Goal: Task Accomplishment & Management: Manage account settings

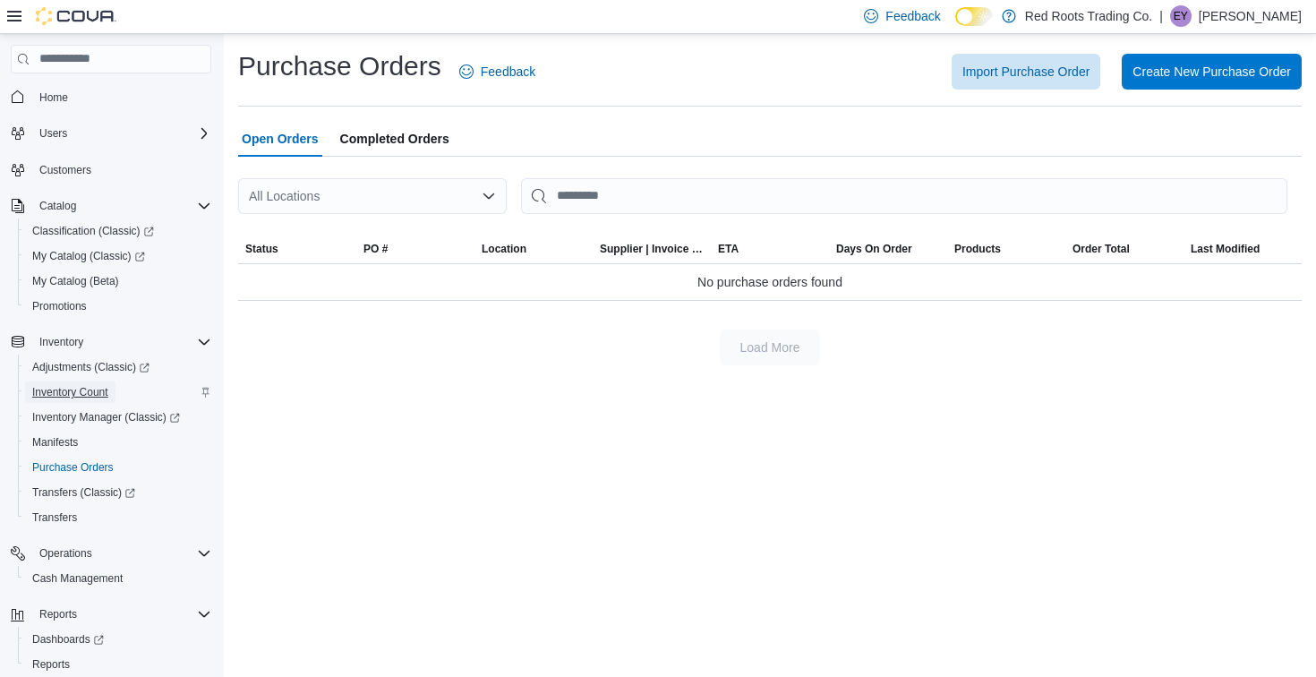
click at [98, 391] on span "Inventory Count" at bounding box center [70, 392] width 76 height 14
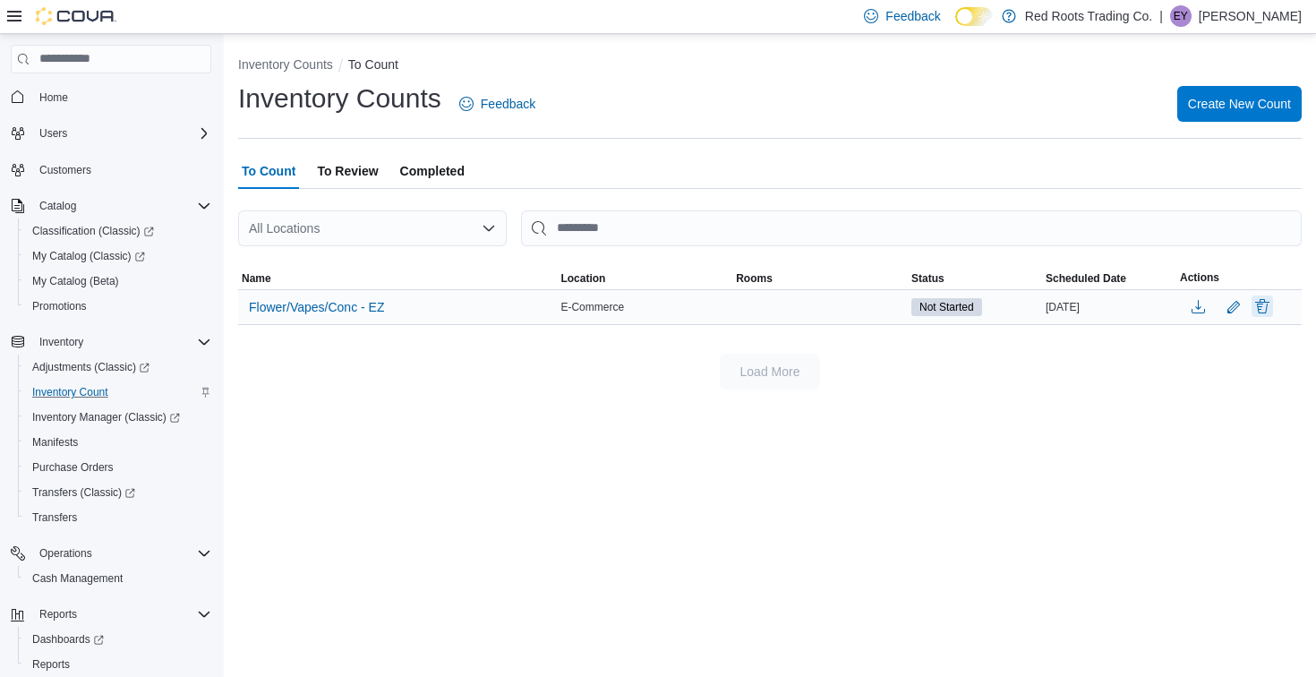
click at [1264, 305] on button "Delete" at bounding box center [1262, 306] width 21 height 21
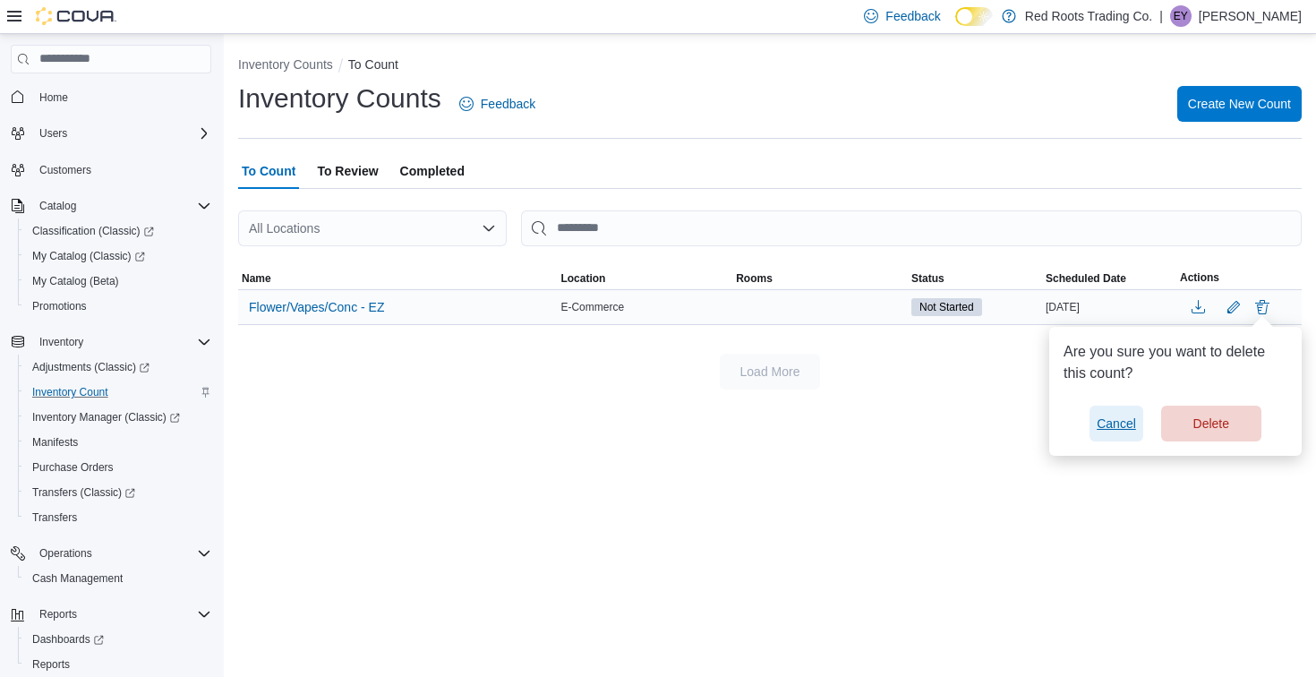
click at [1124, 428] on span "Cancel" at bounding box center [1116, 424] width 39 height 18
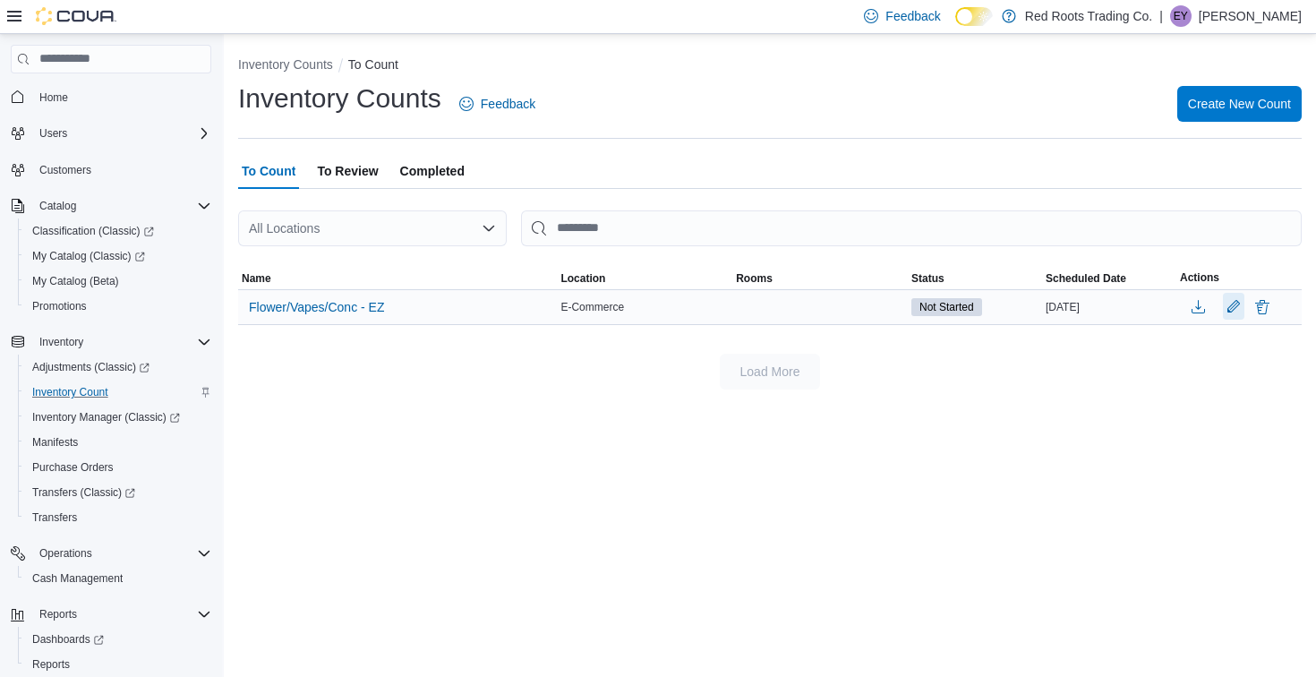
click at [1230, 308] on button "Edit count details" at bounding box center [1233, 306] width 21 height 27
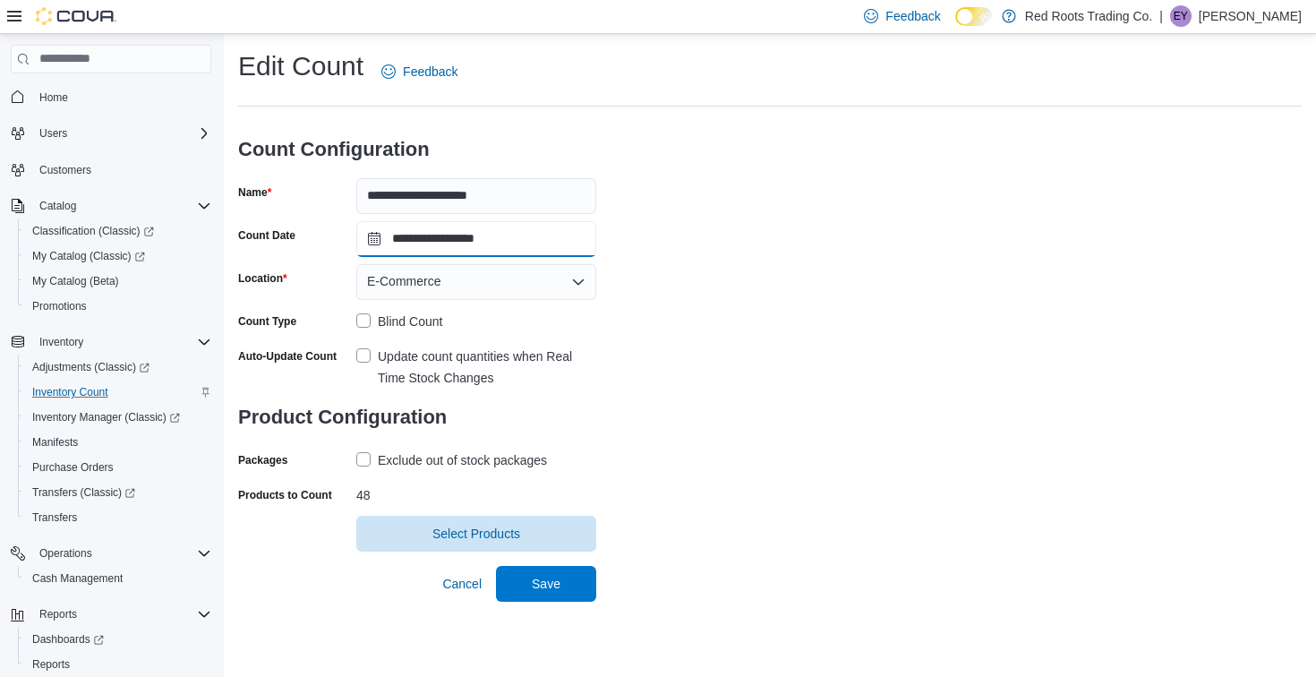
click at [498, 235] on input "**********" at bounding box center [476, 239] width 240 height 36
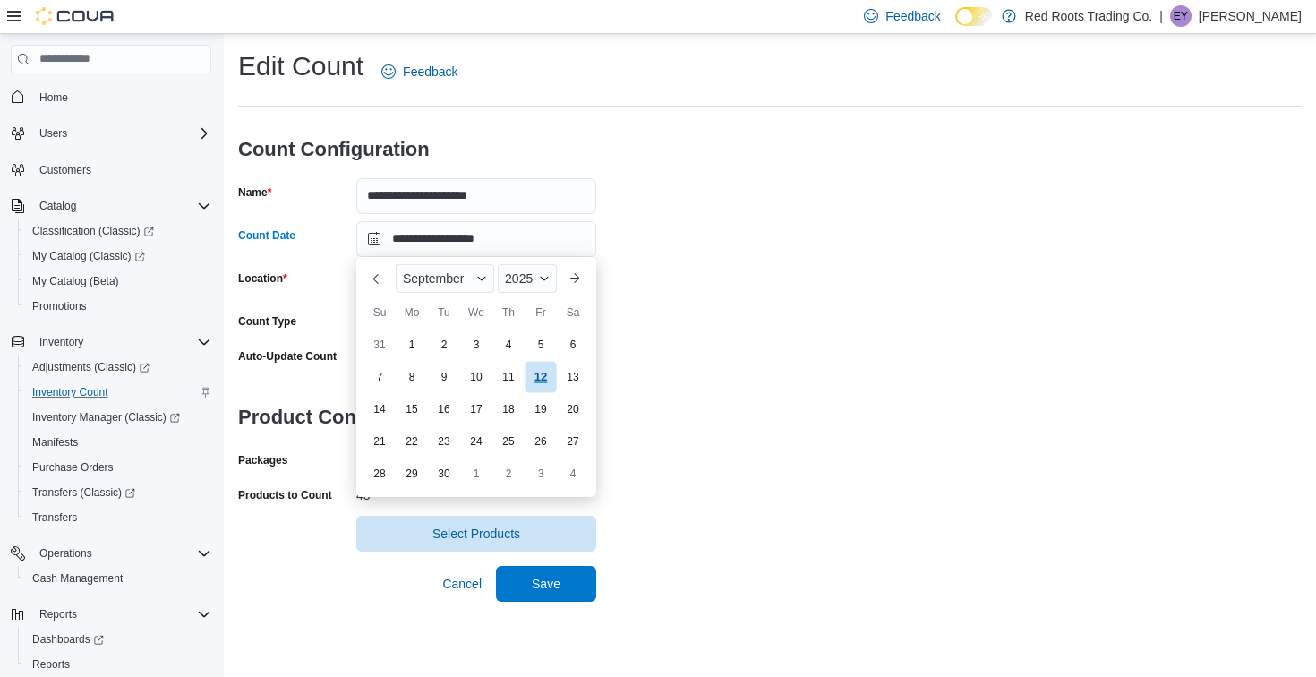
click at [544, 377] on div "12" at bounding box center [540, 376] width 31 height 31
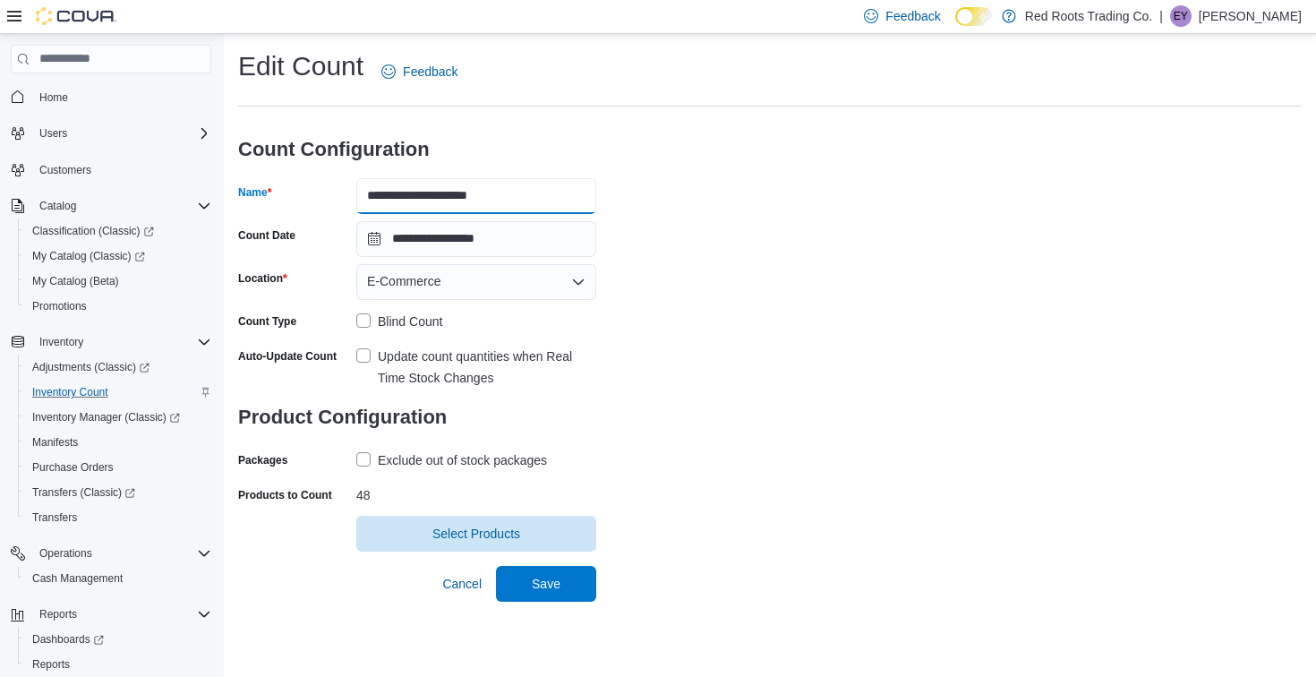
click at [521, 198] on input "**********" at bounding box center [476, 196] width 240 height 36
click at [480, 201] on input "**********" at bounding box center [476, 196] width 240 height 36
type input "**********"
click at [578, 587] on span "Save" at bounding box center [546, 583] width 79 height 36
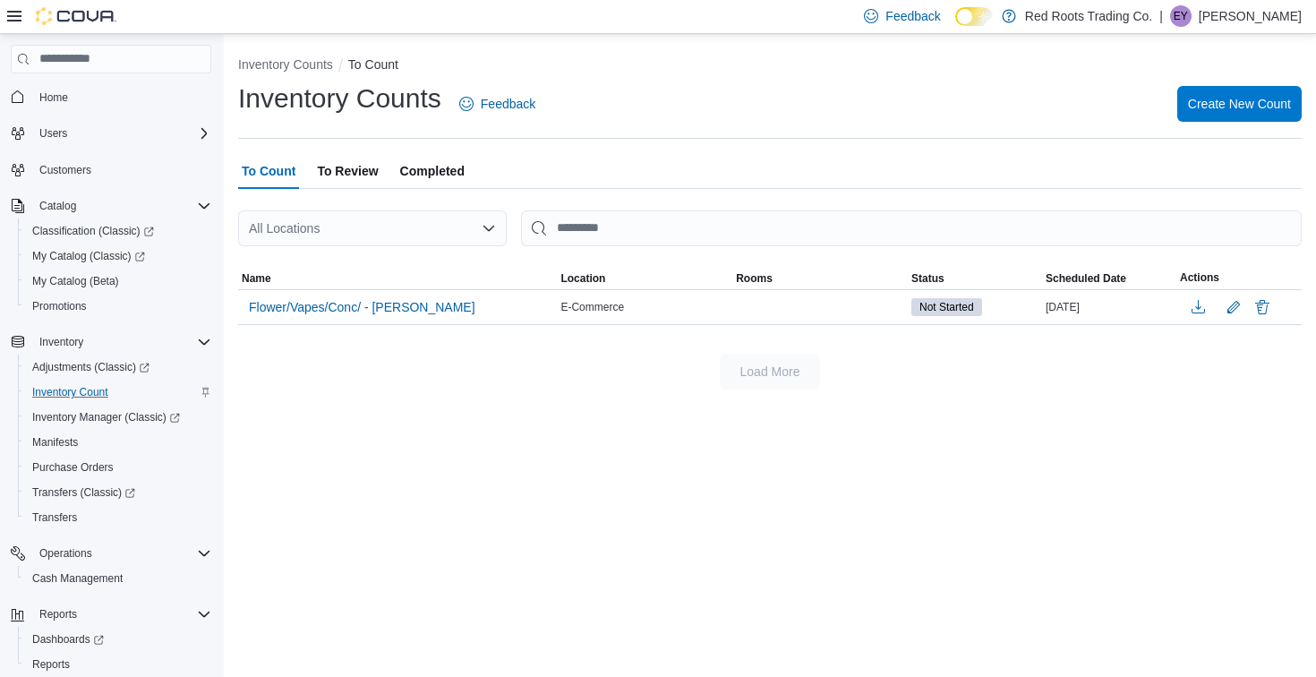
click at [370, 175] on span "To Review" at bounding box center [347, 171] width 61 height 36
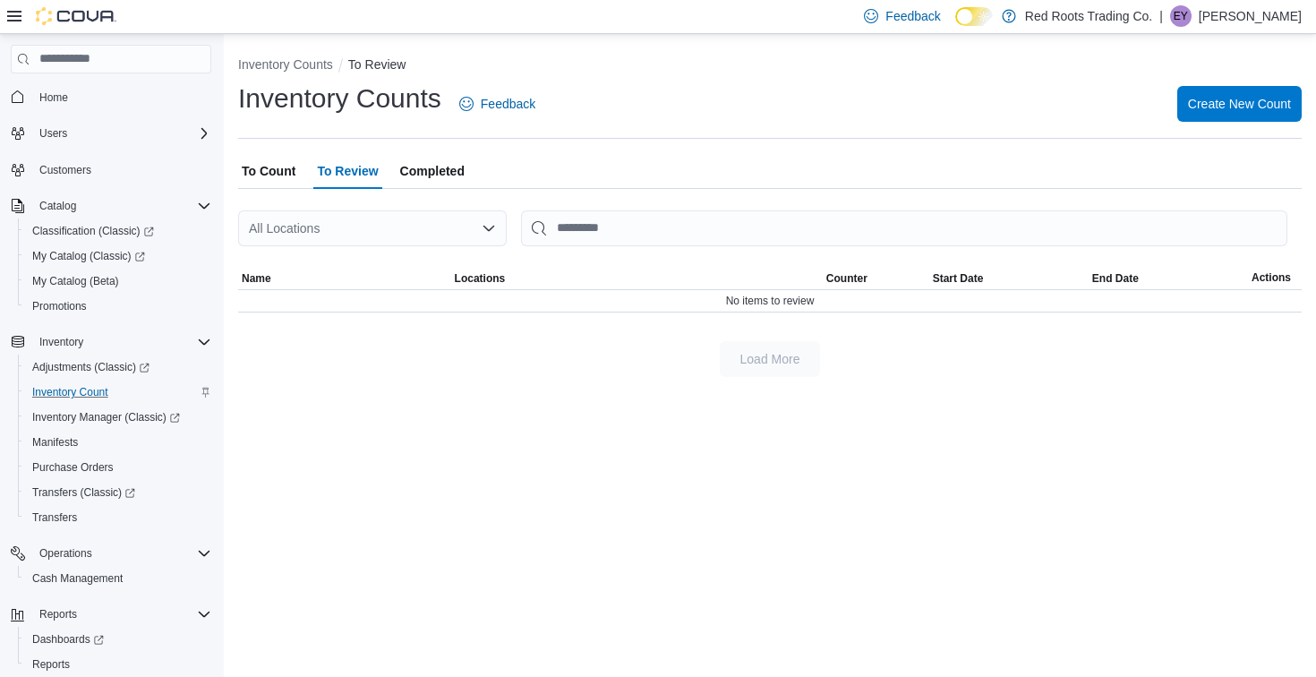
click at [461, 184] on span "Completed" at bounding box center [432, 171] width 64 height 36
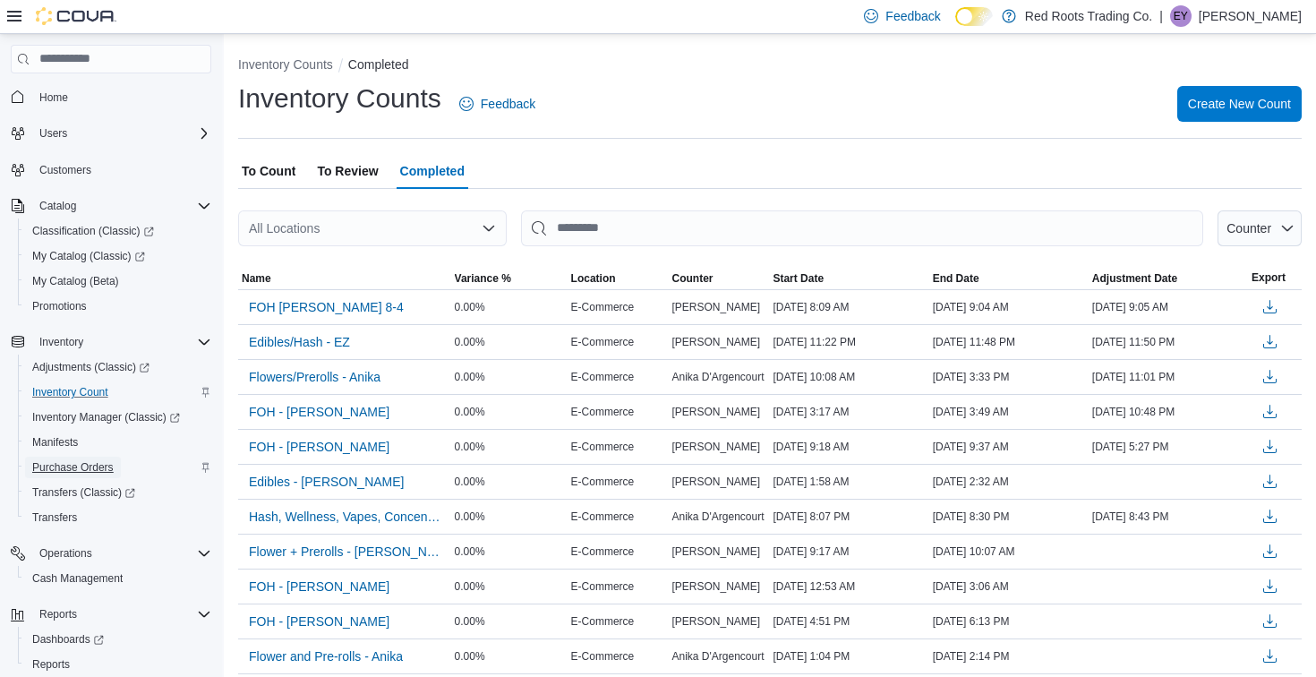
click at [79, 459] on span "Purchase Orders" at bounding box center [72, 467] width 81 height 21
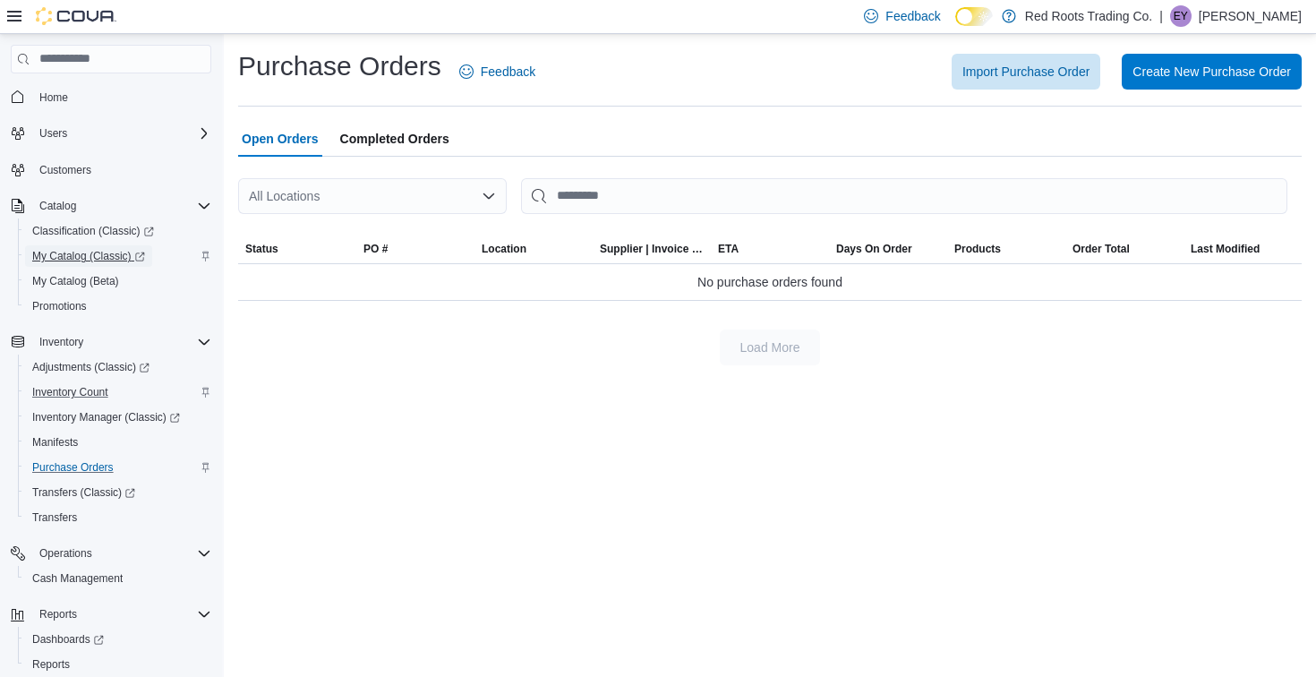
click at [110, 254] on span "My Catalog (Classic)" at bounding box center [88, 256] width 113 height 14
click at [1140, 80] on span "Create New Purchase Order" at bounding box center [1212, 71] width 159 height 36
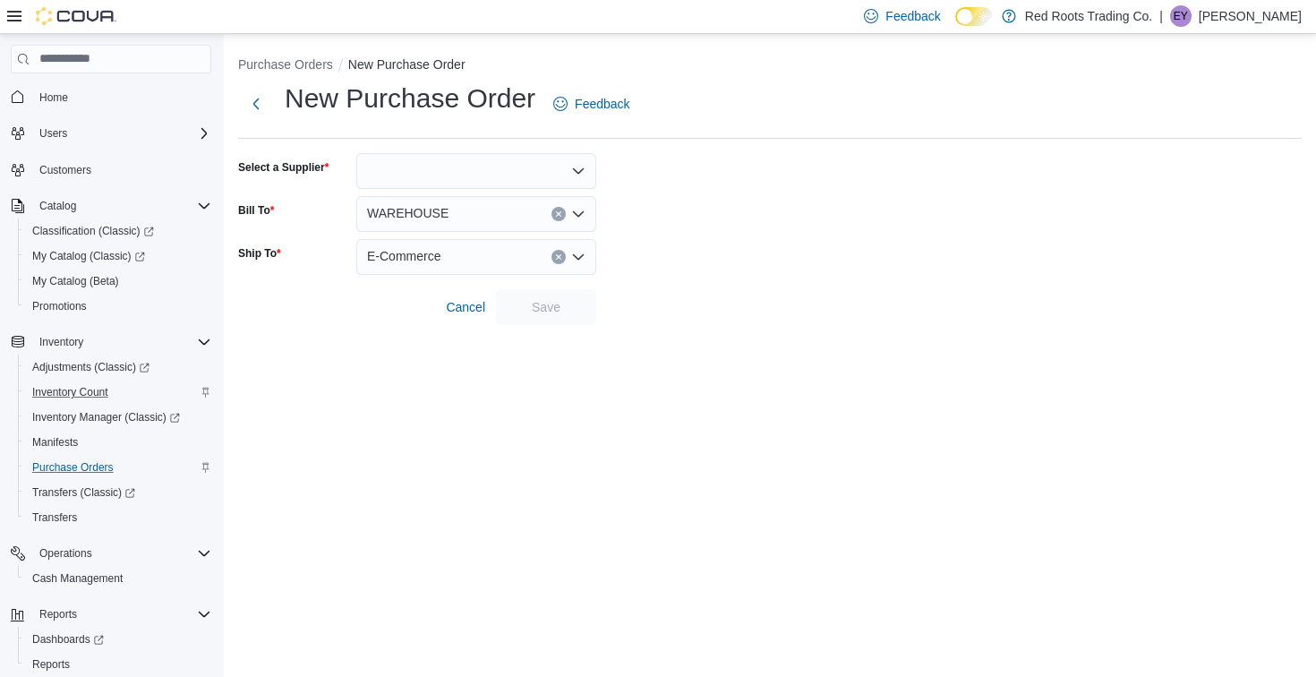
click at [427, 176] on div at bounding box center [476, 171] width 240 height 36
type input "****"
click at [486, 187] on div "**** Combo box. Selected. hash. Selected. Combo box input. Type some text or, t…" at bounding box center [476, 171] width 240 height 36
click at [485, 202] on span "Hash" at bounding box center [487, 202] width 197 height 18
click at [470, 261] on div "E-Commerce" at bounding box center [476, 257] width 240 height 36
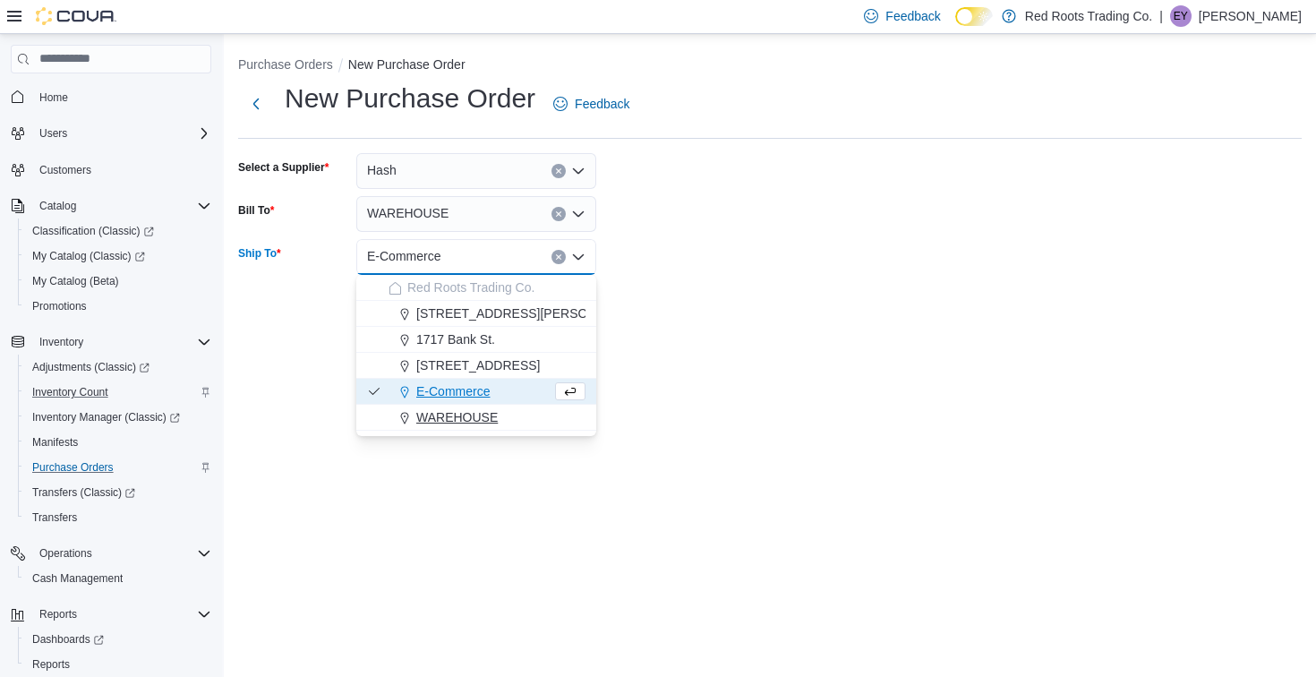
click at [480, 426] on button "WAREHOUSE" at bounding box center [476, 418] width 240 height 26
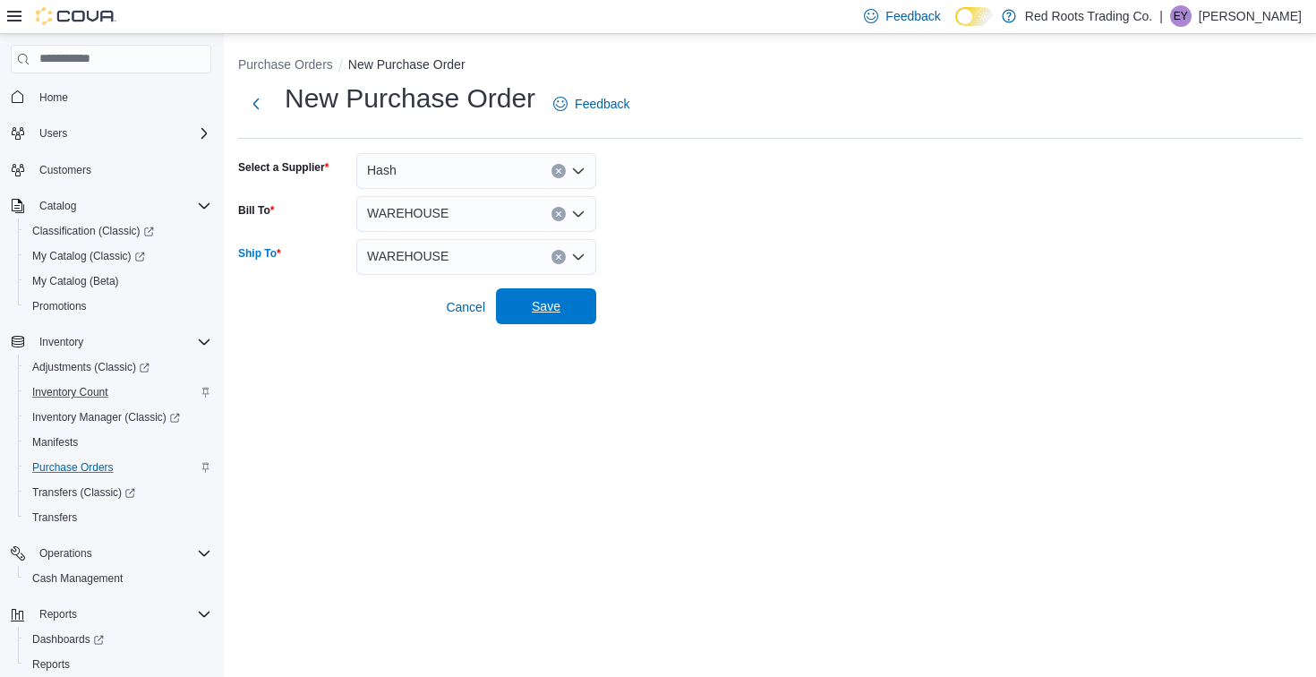
click at [568, 297] on span "Save" at bounding box center [546, 306] width 79 height 36
click at [532, 303] on span "Save" at bounding box center [546, 306] width 29 height 18
click at [424, 177] on div at bounding box center [476, 171] width 240 height 36
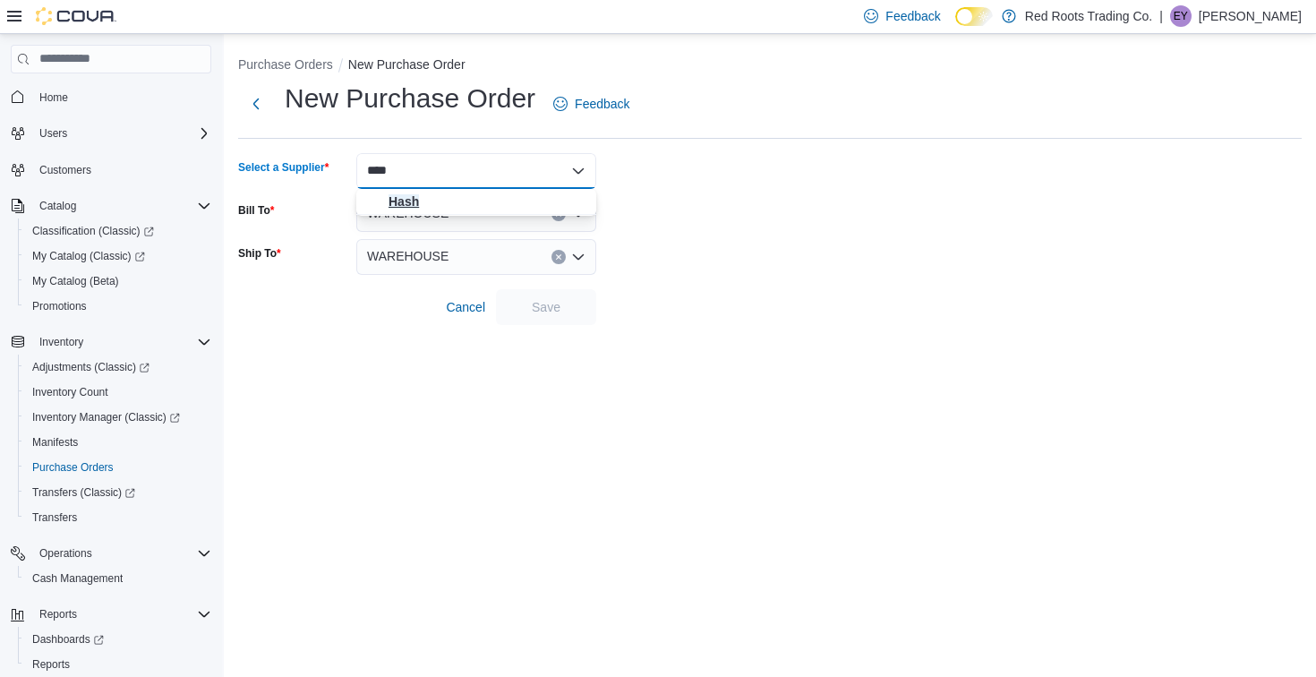
type input "****"
click at [485, 209] on span "Hash" at bounding box center [487, 202] width 197 height 18
click at [562, 318] on span "Save" at bounding box center [546, 306] width 79 height 36
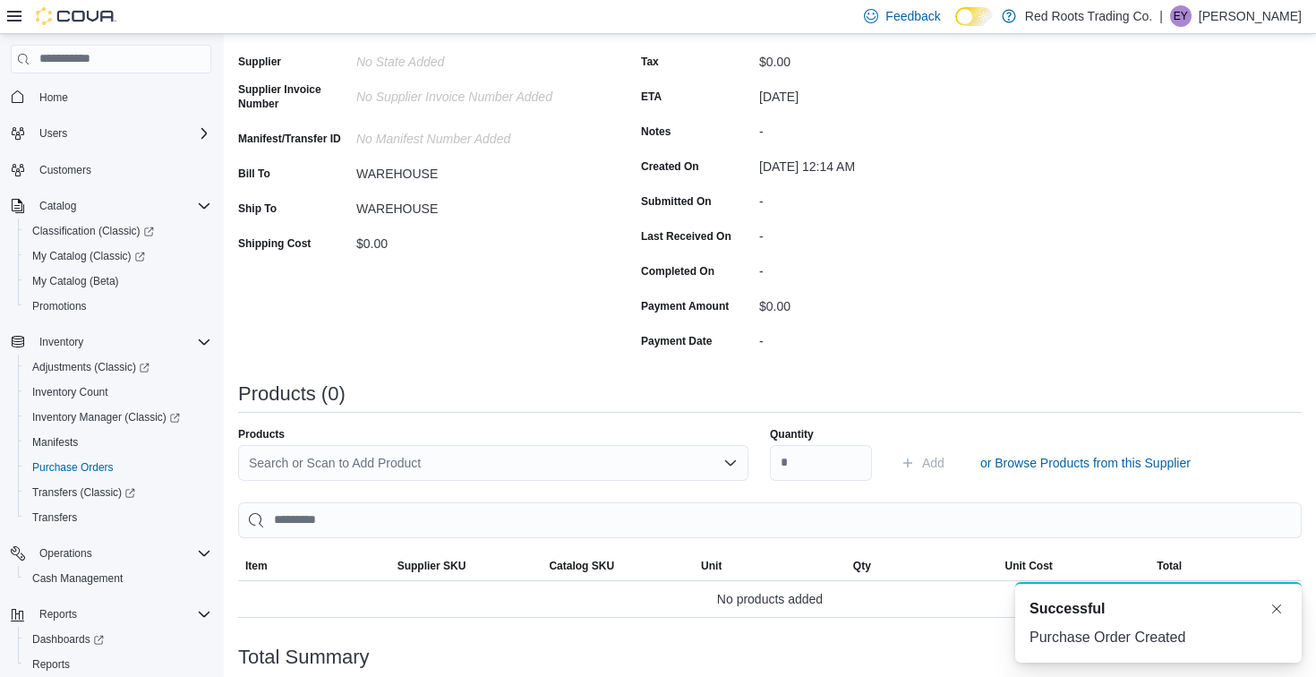
scroll to position [193, 0]
click at [559, 473] on div "Search or Scan to Add Product" at bounding box center [493, 461] width 510 height 36
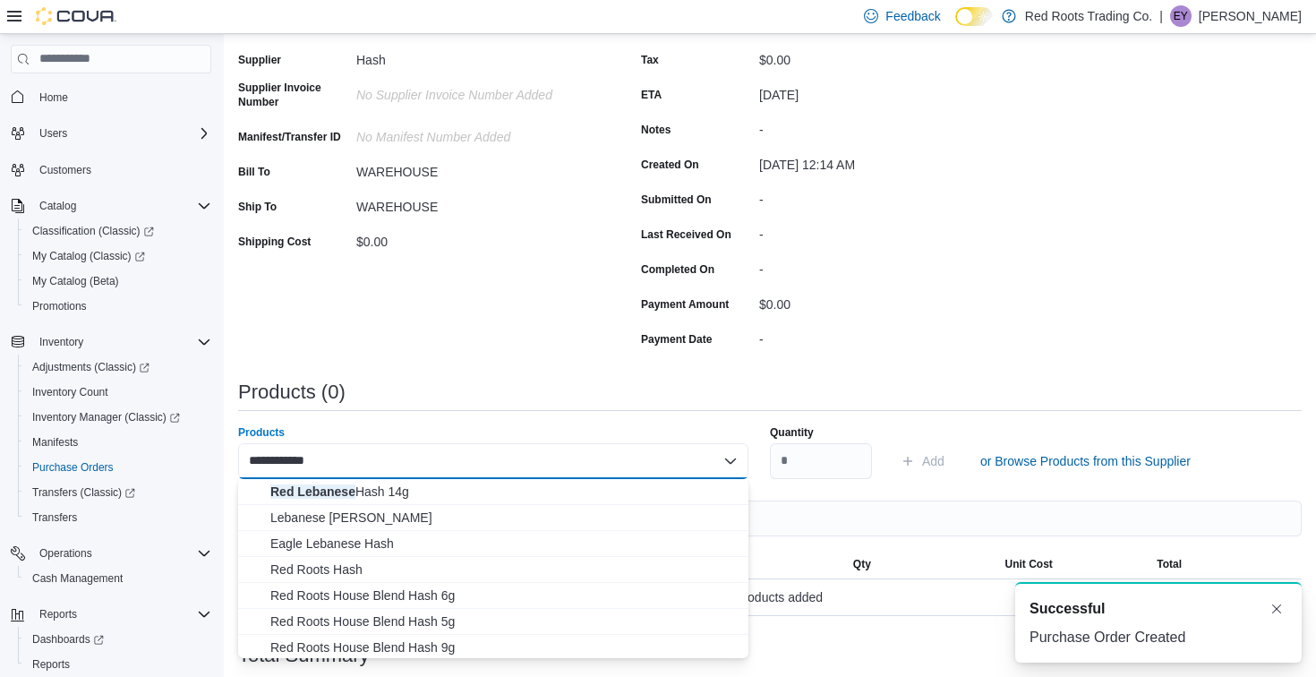
type input "**********"
click at [561, 475] on div "**********" at bounding box center [493, 461] width 510 height 36
click at [569, 484] on span "Red Lebanese Hash 14g" at bounding box center [503, 492] width 467 height 18
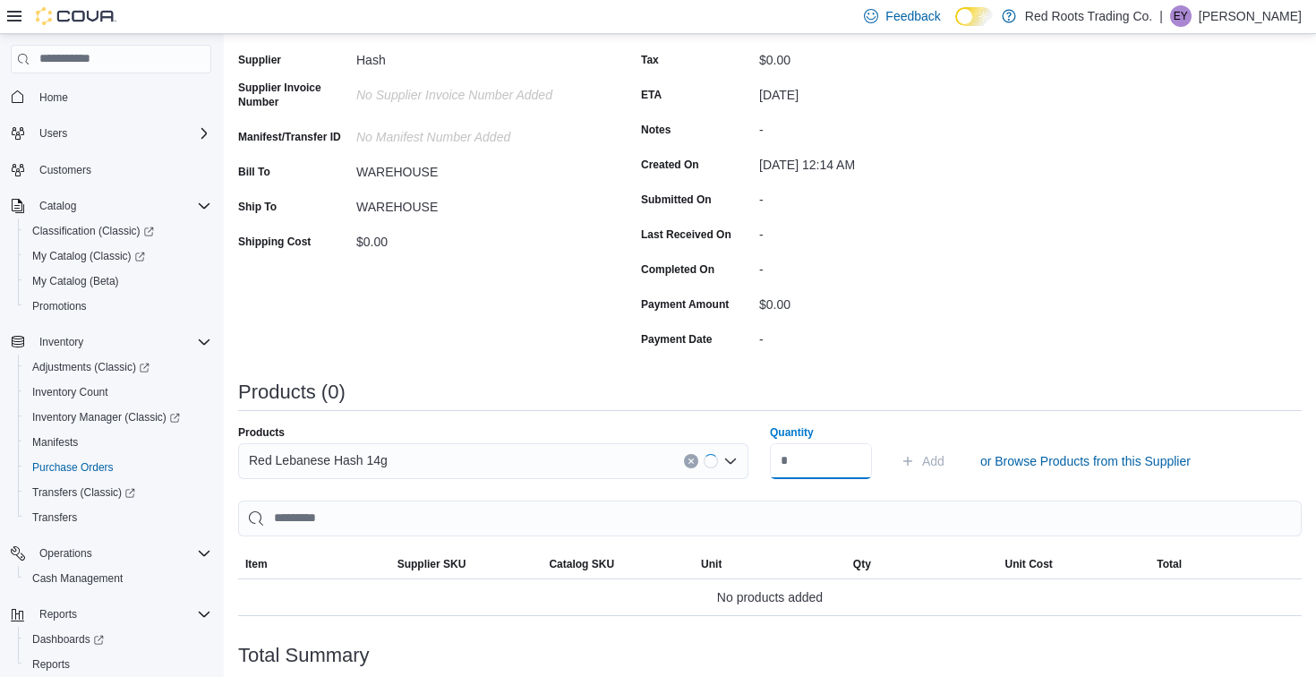
click at [817, 459] on input "Quantity" at bounding box center [821, 461] width 102 height 36
type input "**"
click at [922, 457] on span "Add" at bounding box center [933, 461] width 22 height 18
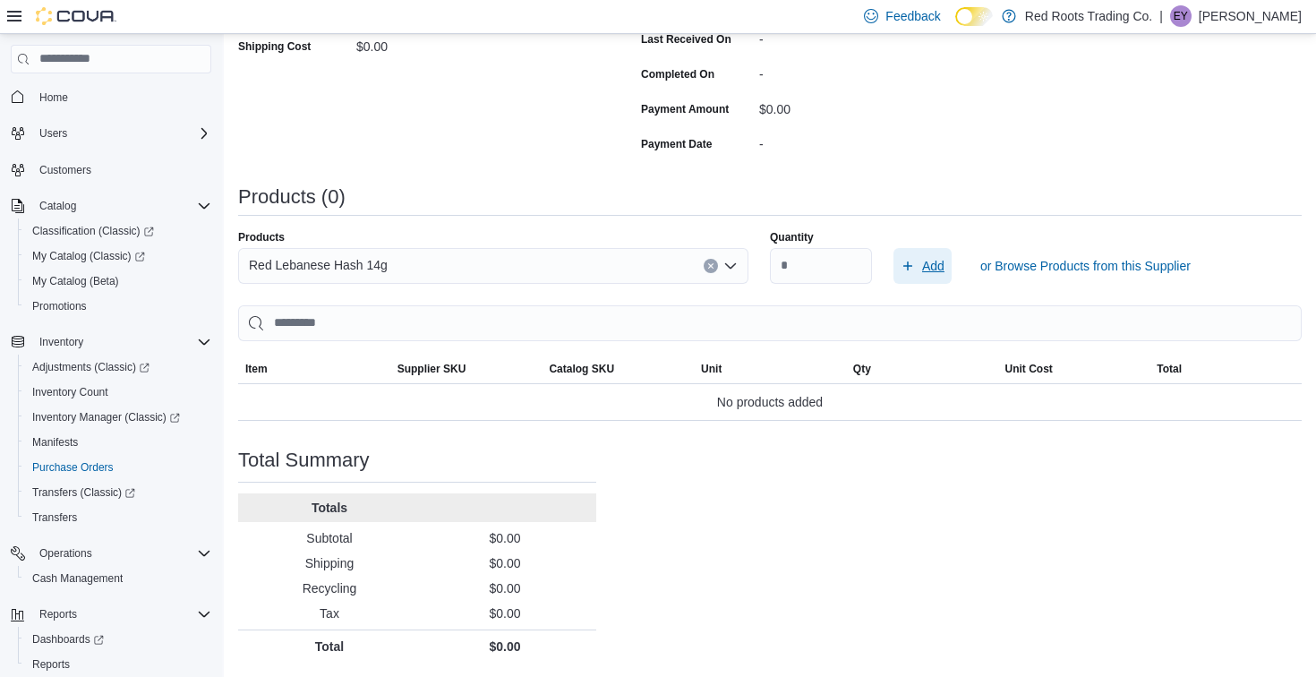
click at [916, 253] on span "Add" at bounding box center [923, 266] width 44 height 36
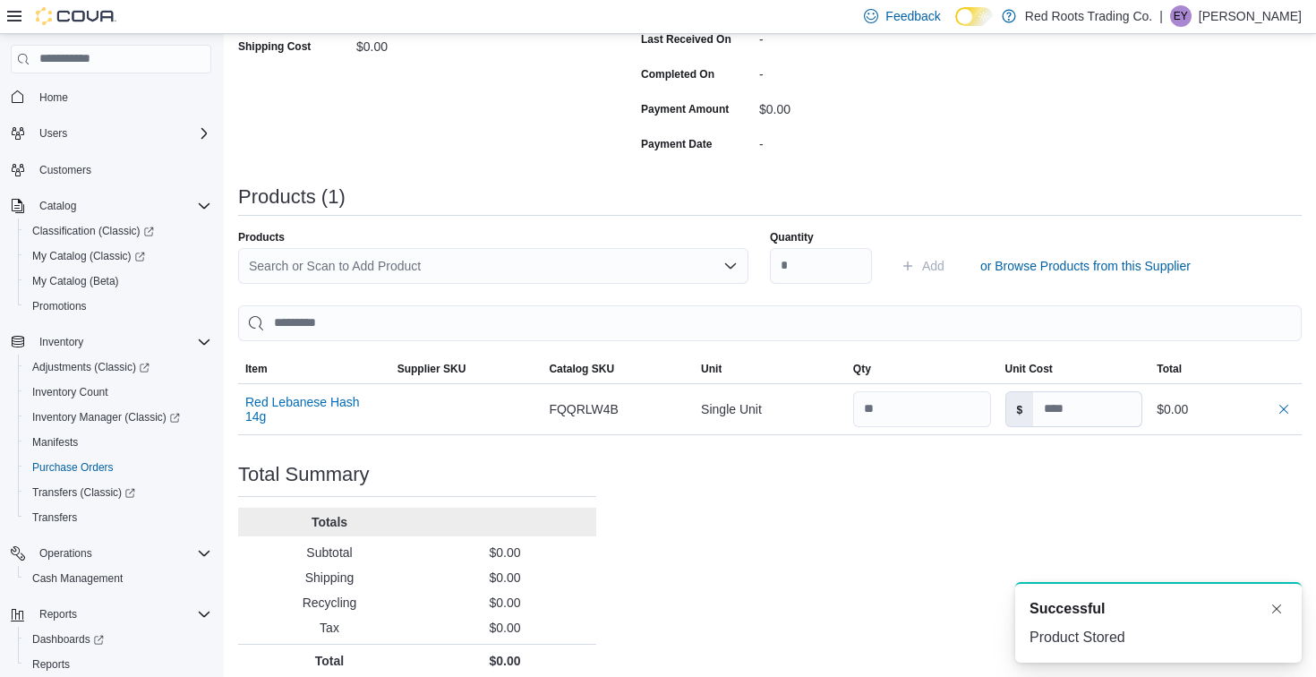
scroll to position [0, 0]
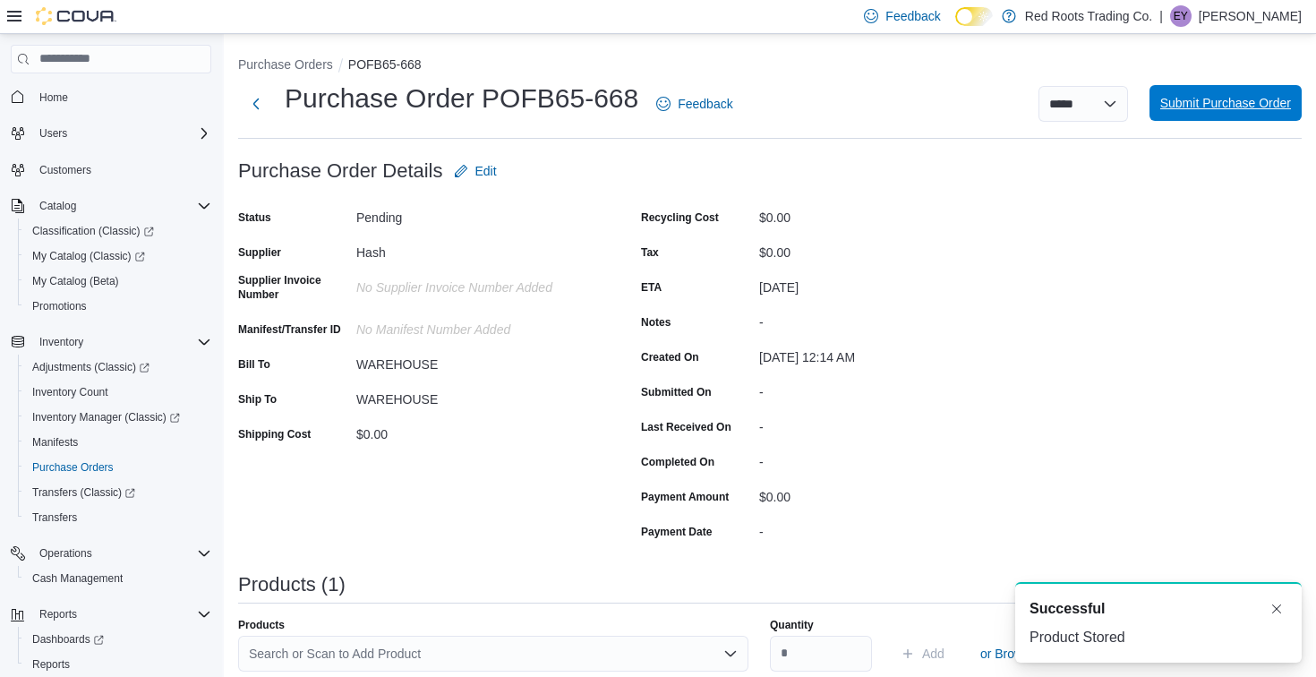
click at [1198, 102] on span "Submit Purchase Order" at bounding box center [1226, 103] width 131 height 18
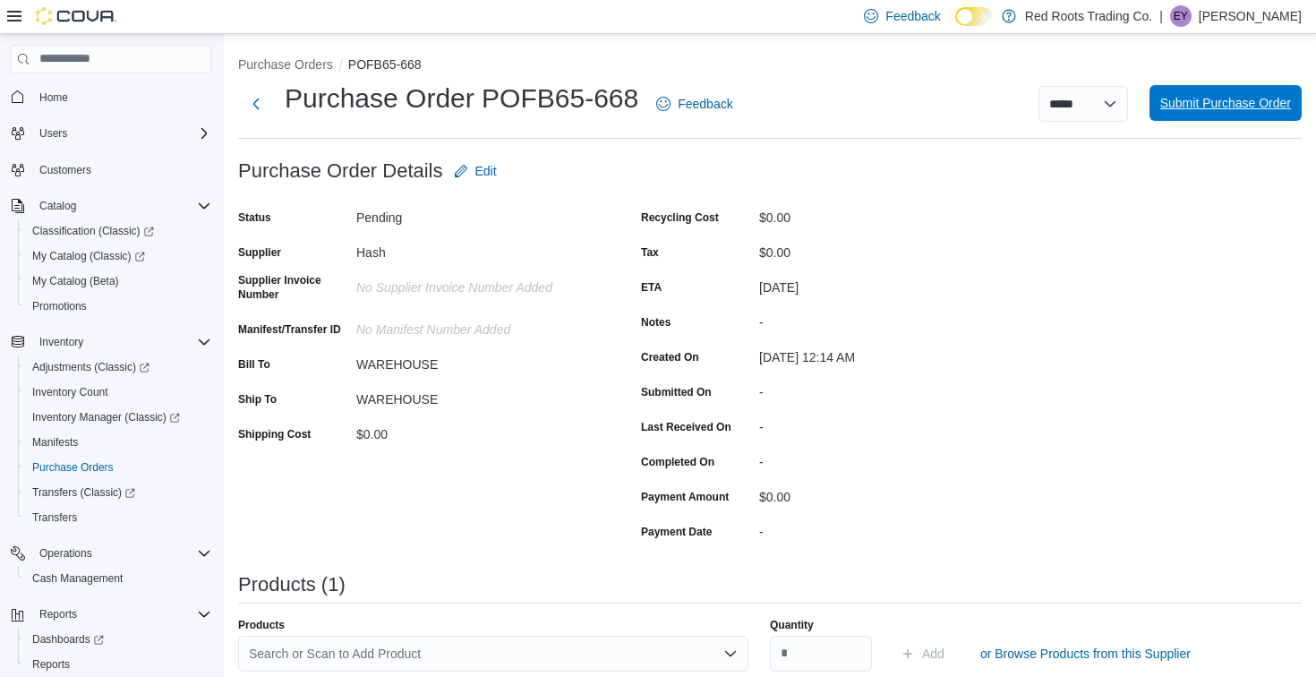
click at [1192, 107] on span "Submit Purchase Order" at bounding box center [1226, 103] width 131 height 18
click at [841, 229] on div "$0.00" at bounding box center [879, 217] width 240 height 28
click at [1199, 104] on span "Submit Purchase Order" at bounding box center [1226, 103] width 131 height 18
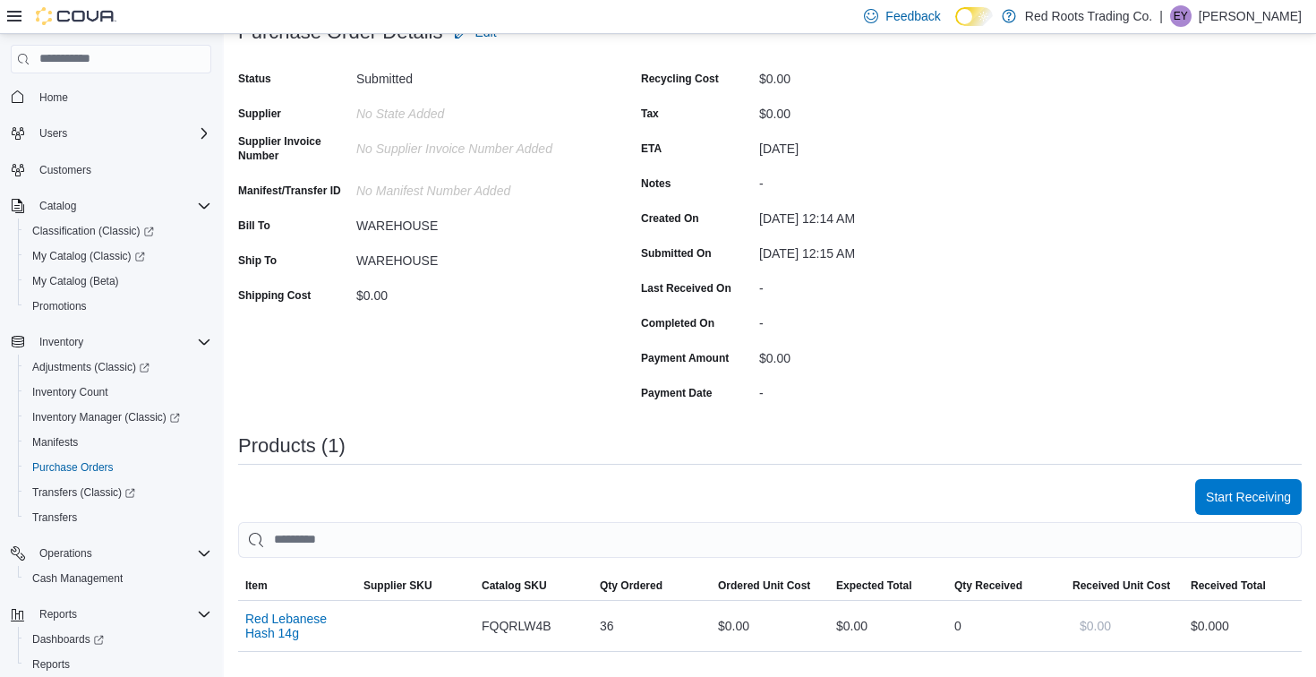
scroll to position [137, 0]
click at [1231, 493] on span "Start Receiving" at bounding box center [1248, 498] width 85 height 18
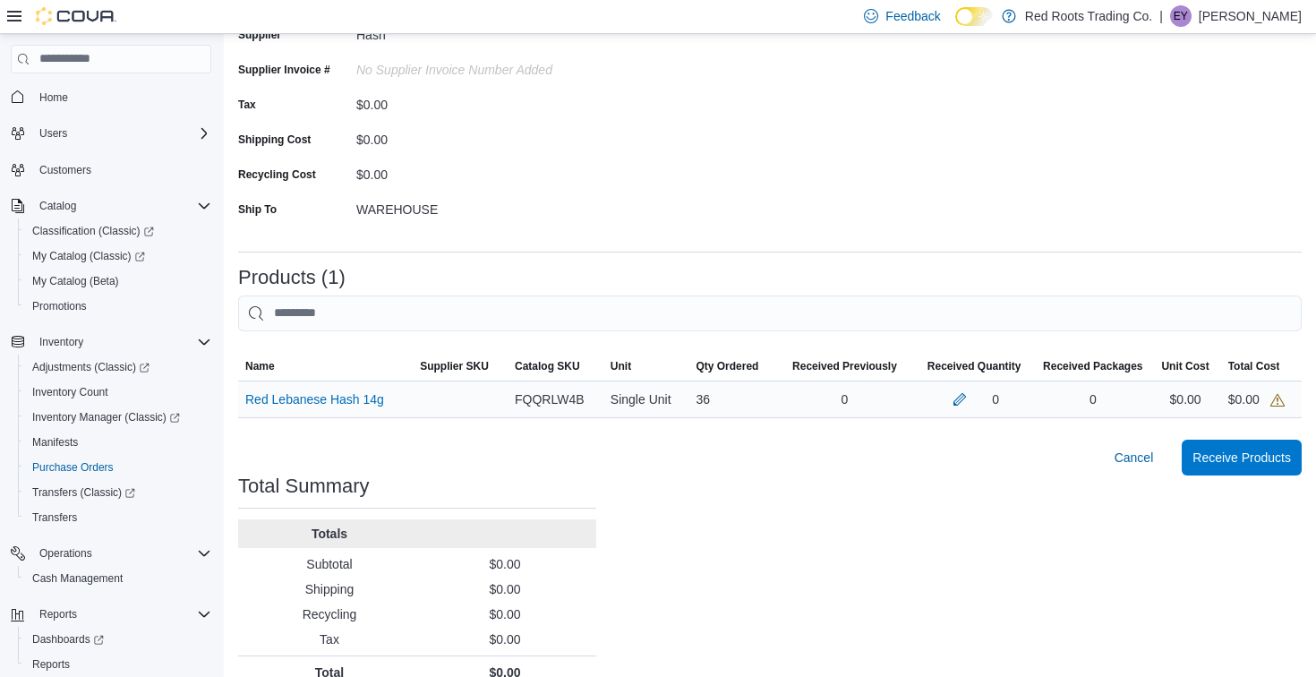
scroll to position [192, 0]
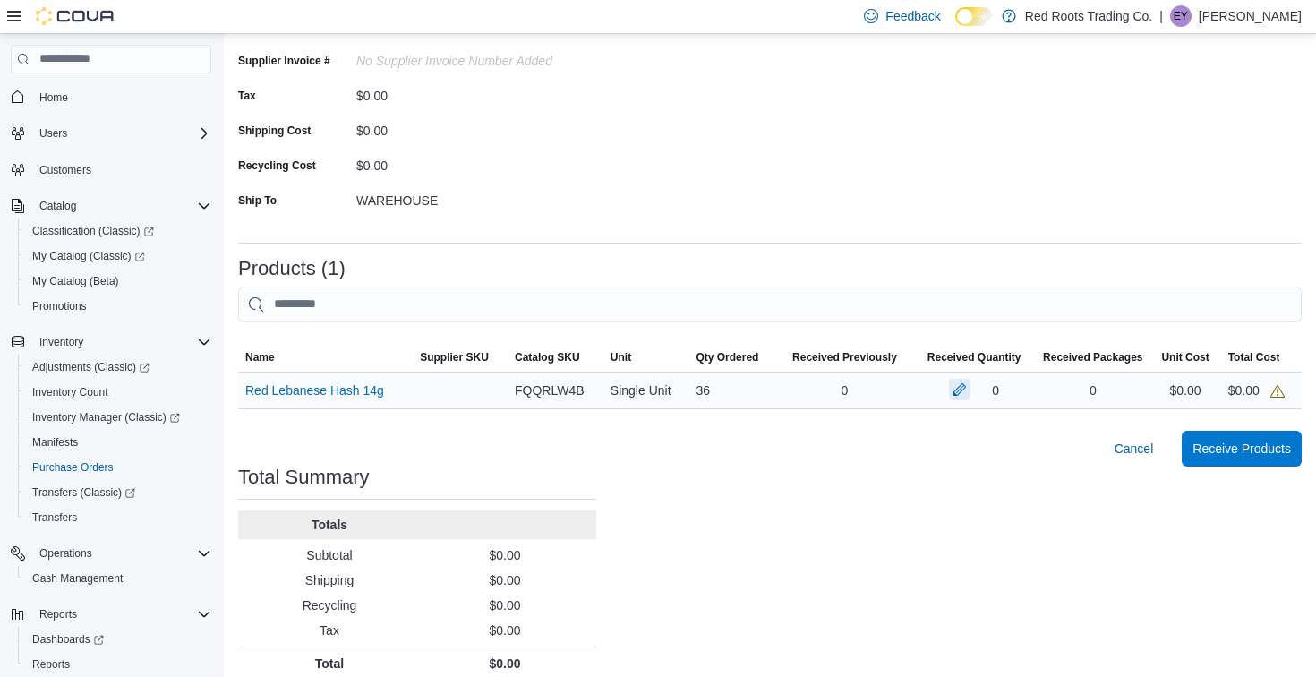
click at [956, 382] on button "button" at bounding box center [959, 389] width 21 height 21
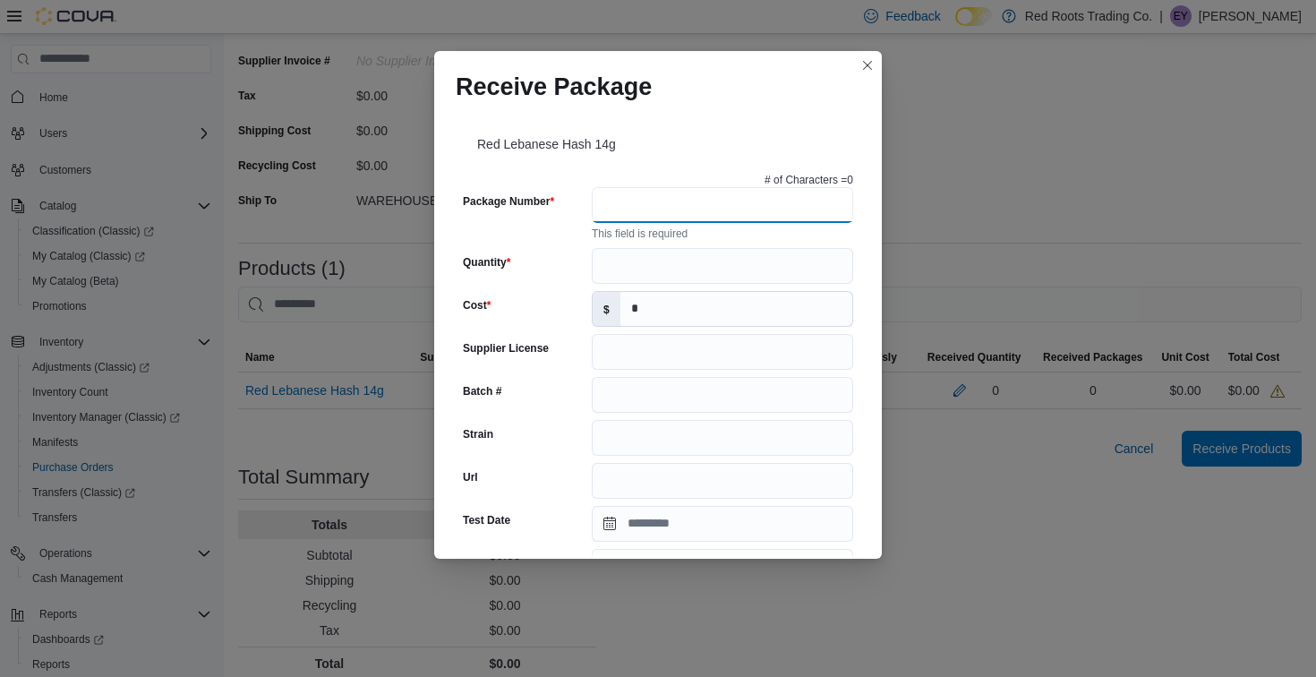
click at [631, 202] on input "Package Number" at bounding box center [722, 205] width 261 height 36
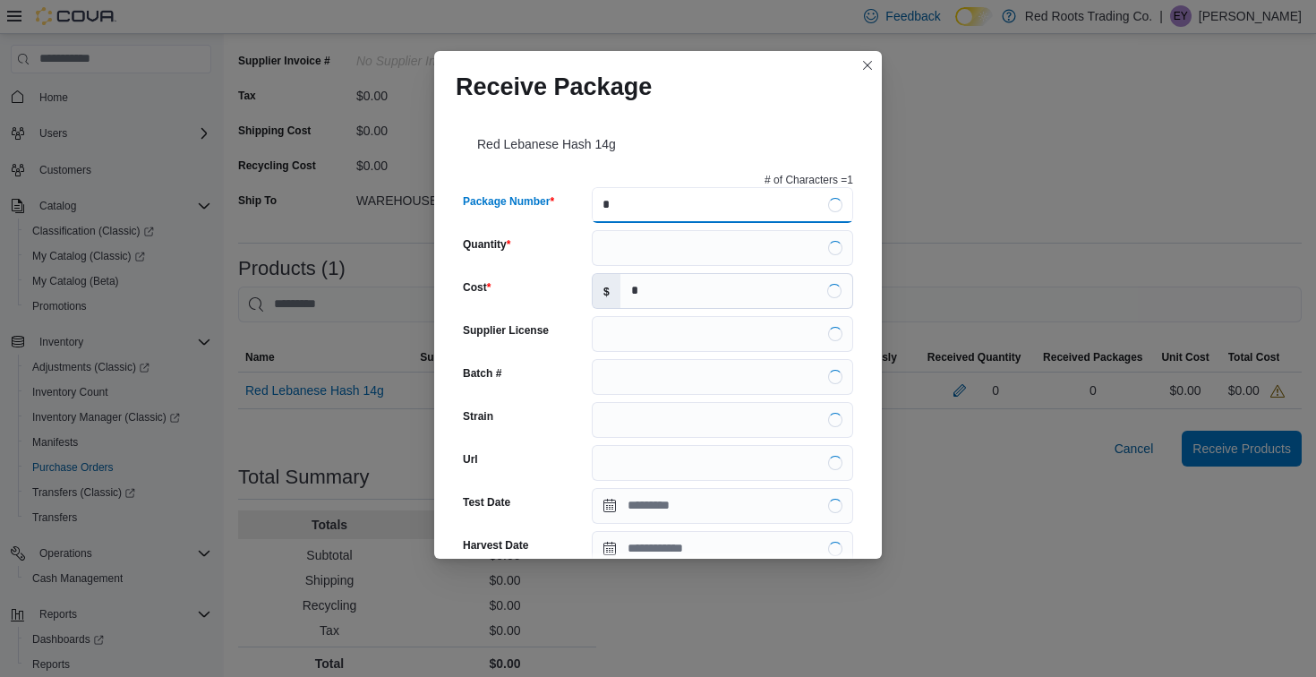
type input "*"
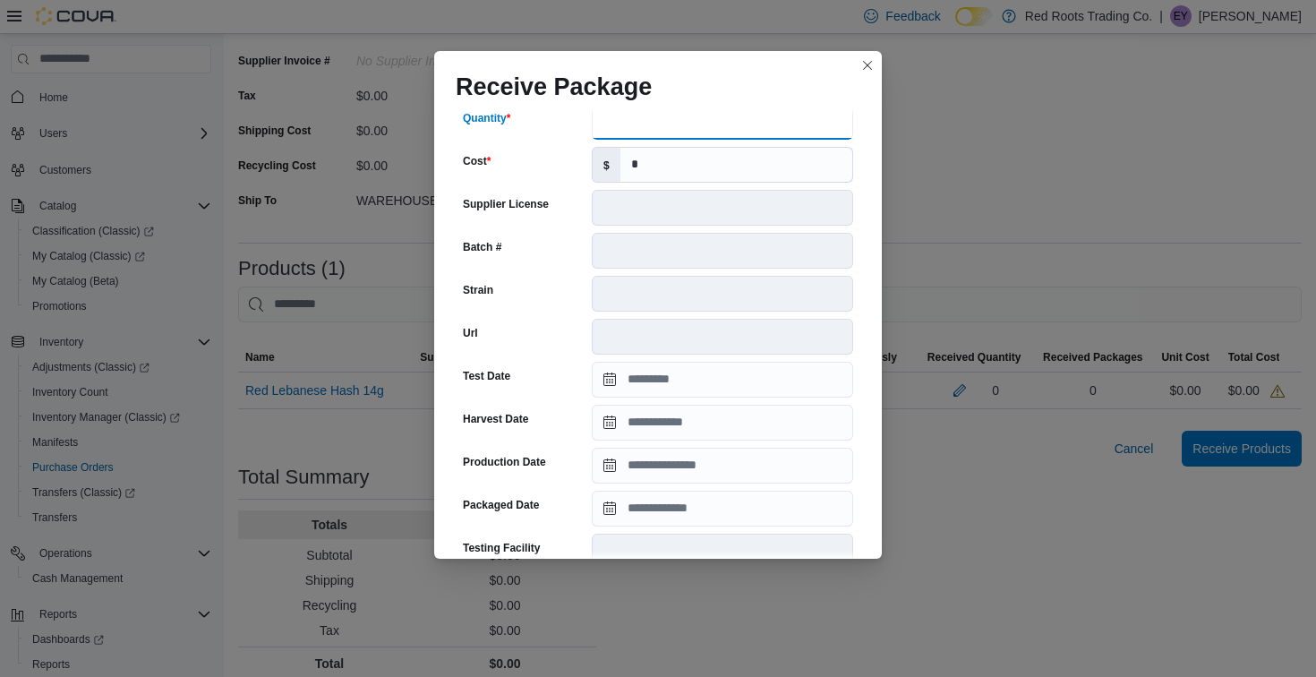
scroll to position [596, 0]
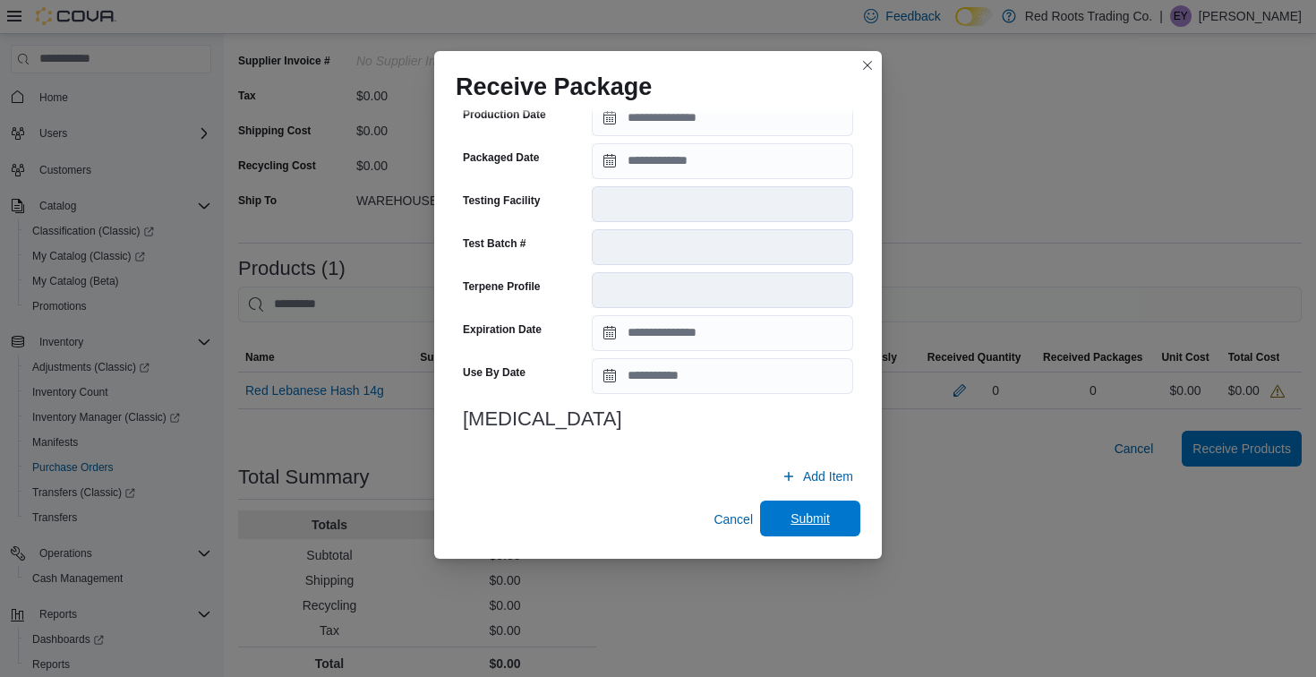
type input "**"
click at [843, 510] on span "Submit" at bounding box center [810, 519] width 79 height 36
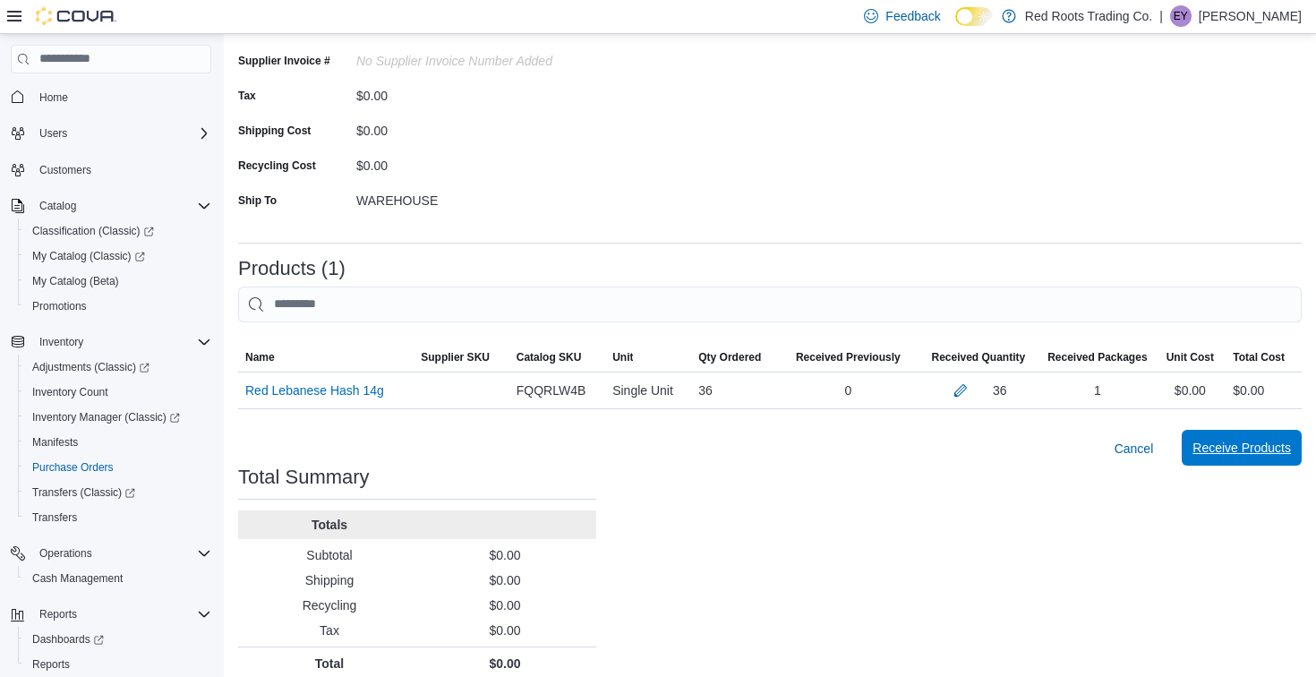
click at [1208, 449] on span "Receive Products" at bounding box center [1242, 448] width 99 height 18
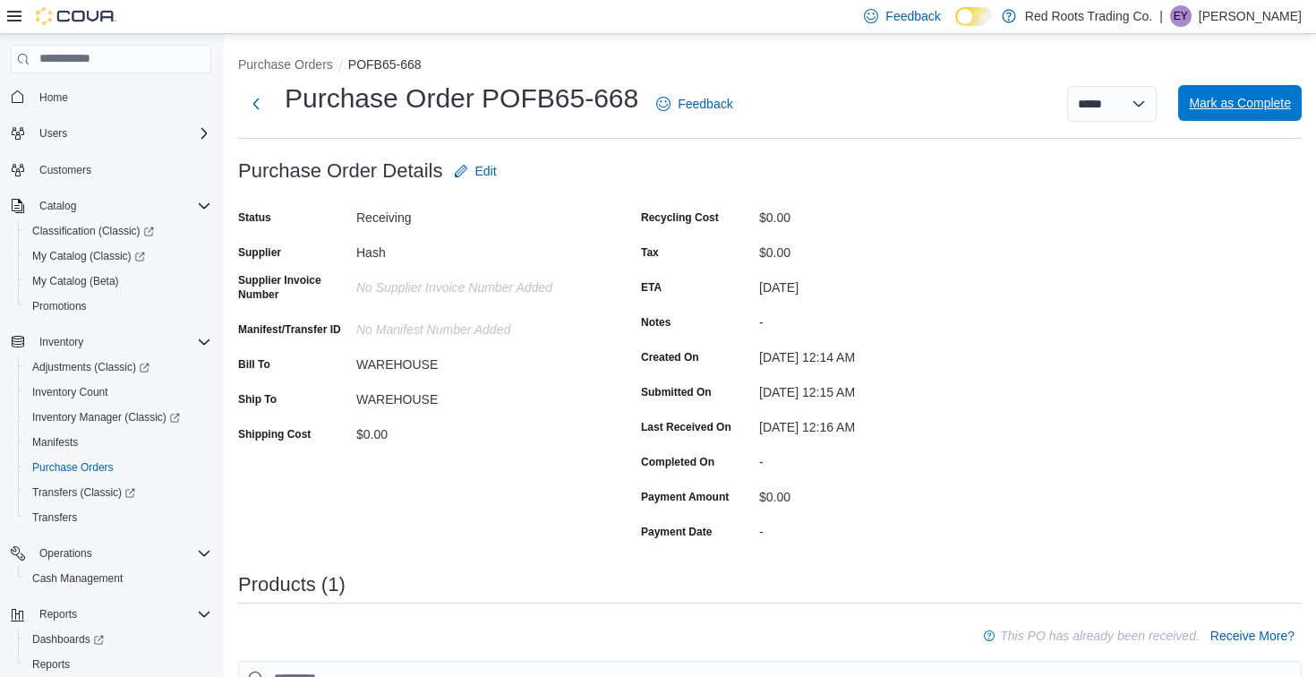
click at [1218, 107] on span "Mark as Complete" at bounding box center [1240, 103] width 102 height 18
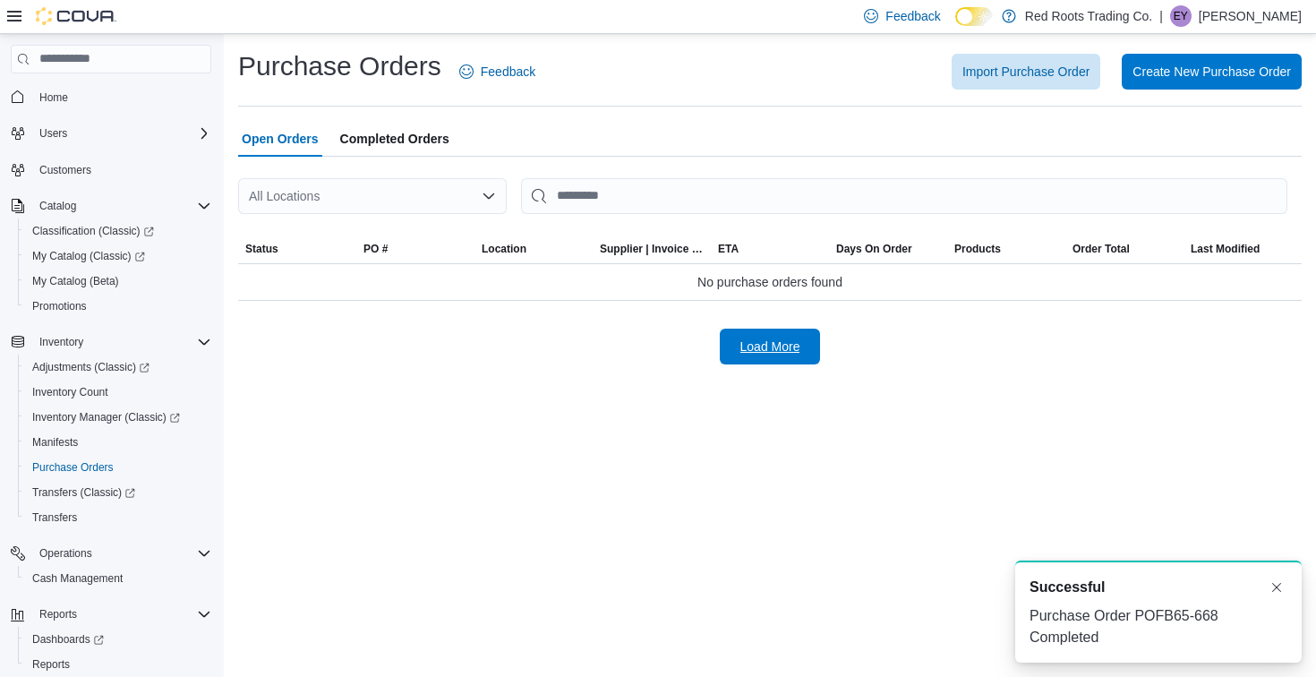
click at [782, 345] on span "Load More" at bounding box center [771, 347] width 60 height 18
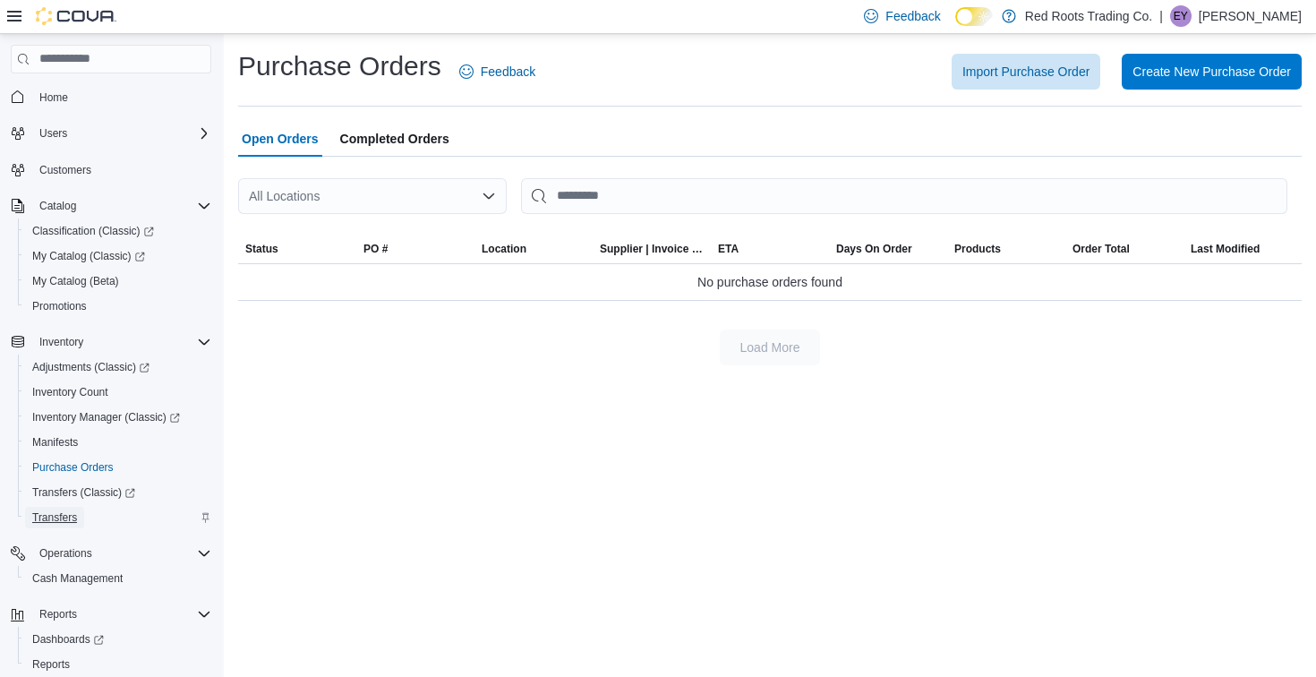
click at [76, 517] on span "Transfers" at bounding box center [54, 517] width 45 height 14
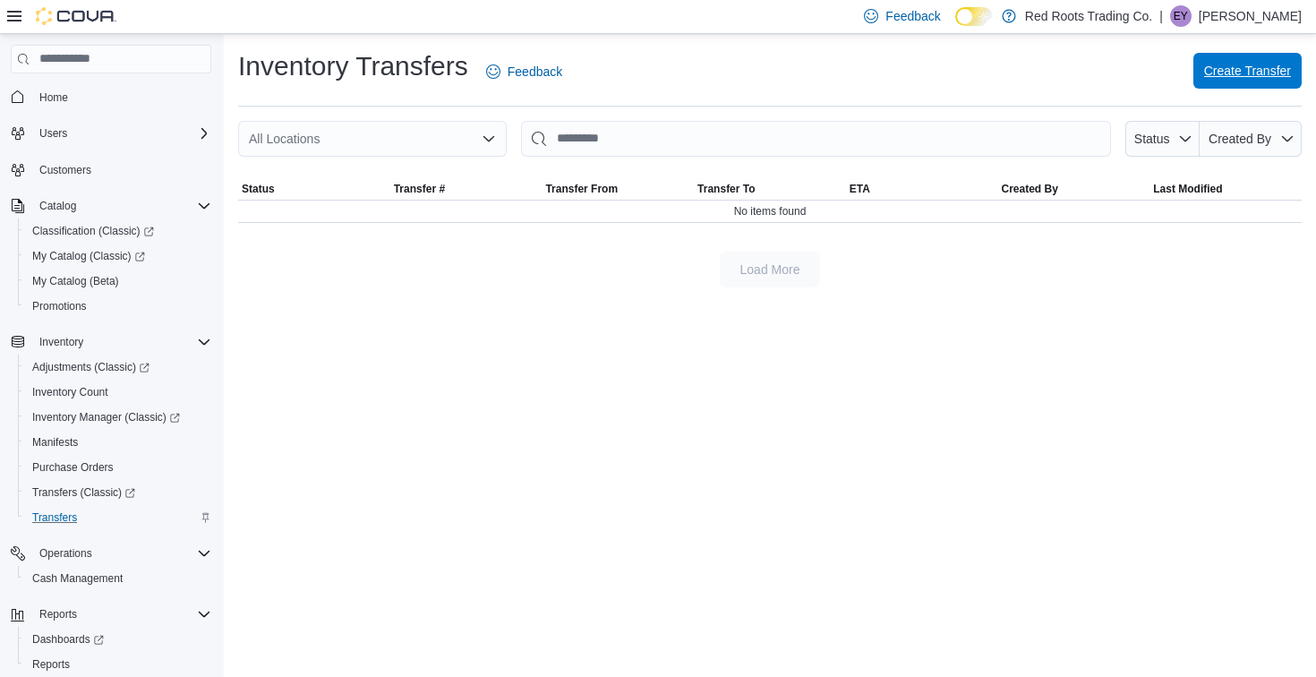
click at [1204, 65] on span "Create Transfer" at bounding box center [1247, 71] width 87 height 18
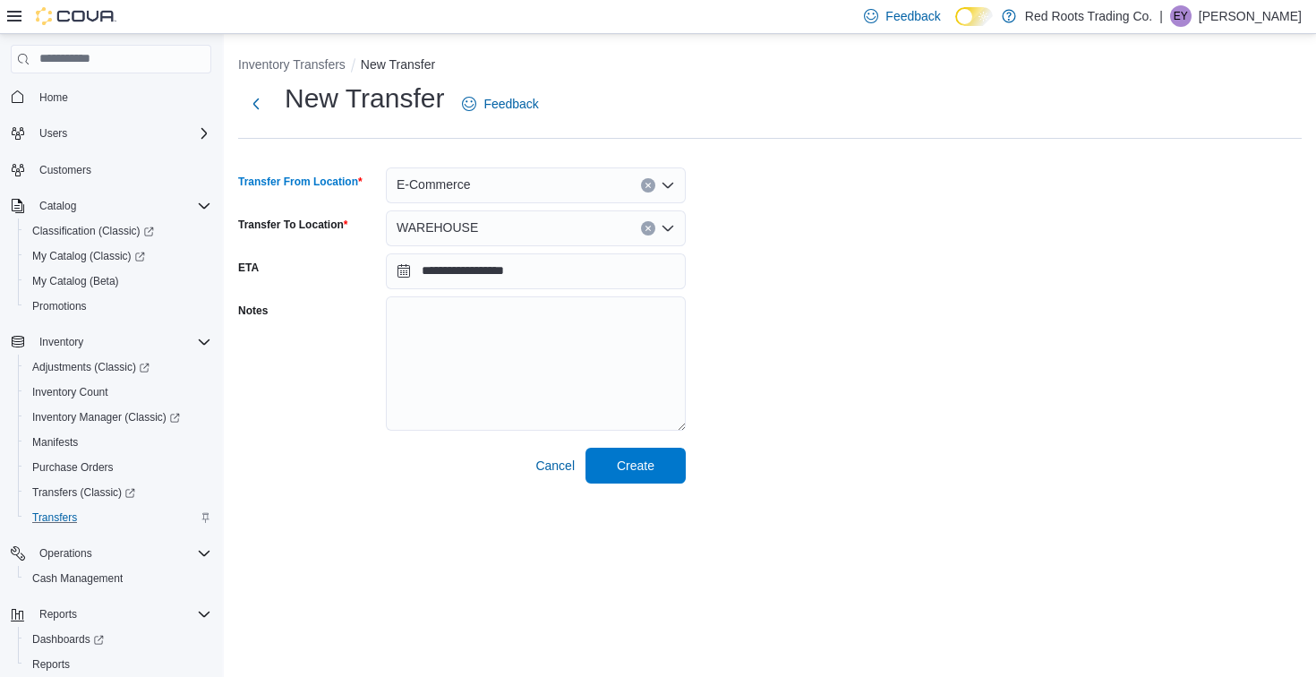
click at [570, 181] on div "E-Commerce" at bounding box center [536, 185] width 300 height 36
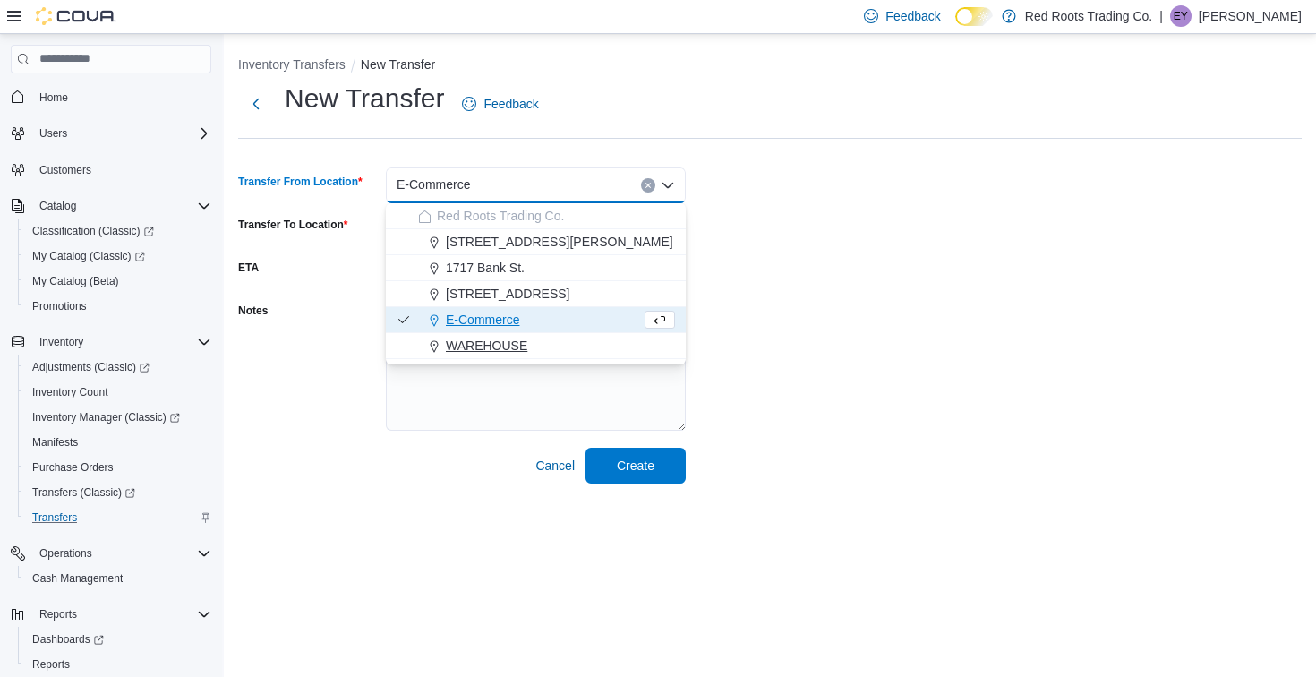
click at [532, 346] on div "WAREHOUSE" at bounding box center [546, 346] width 257 height 18
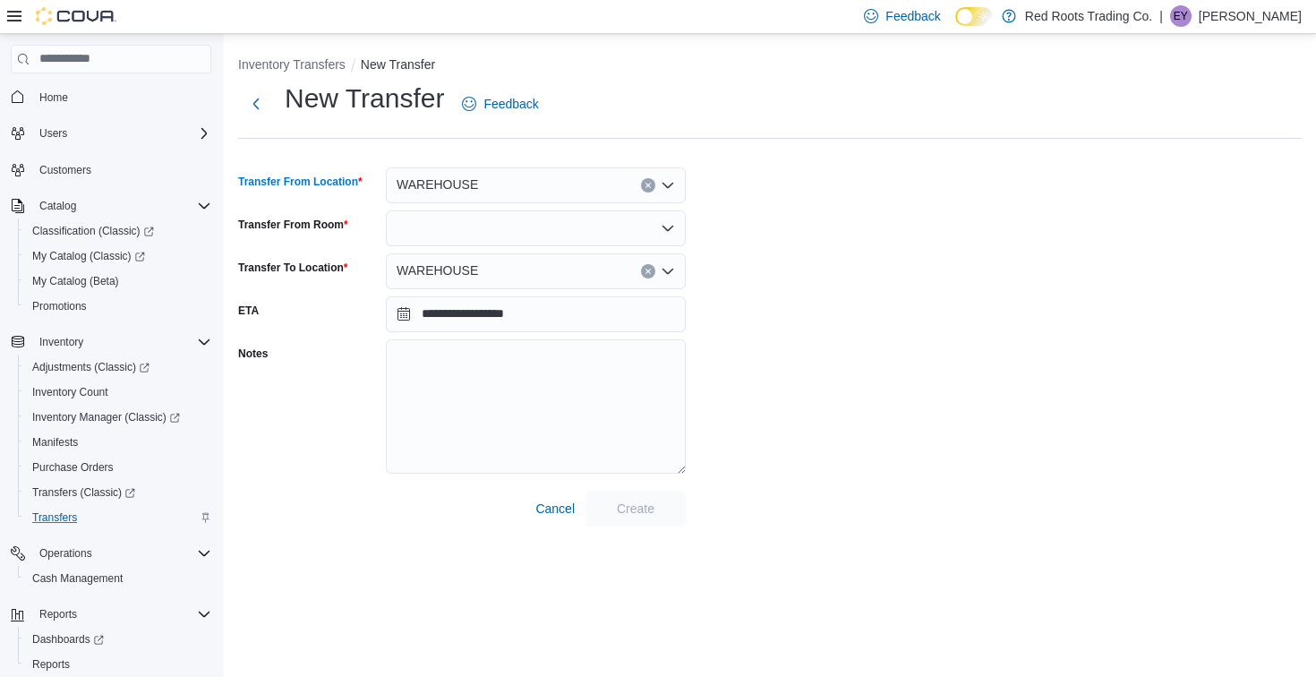
click at [556, 231] on div at bounding box center [536, 228] width 300 height 36
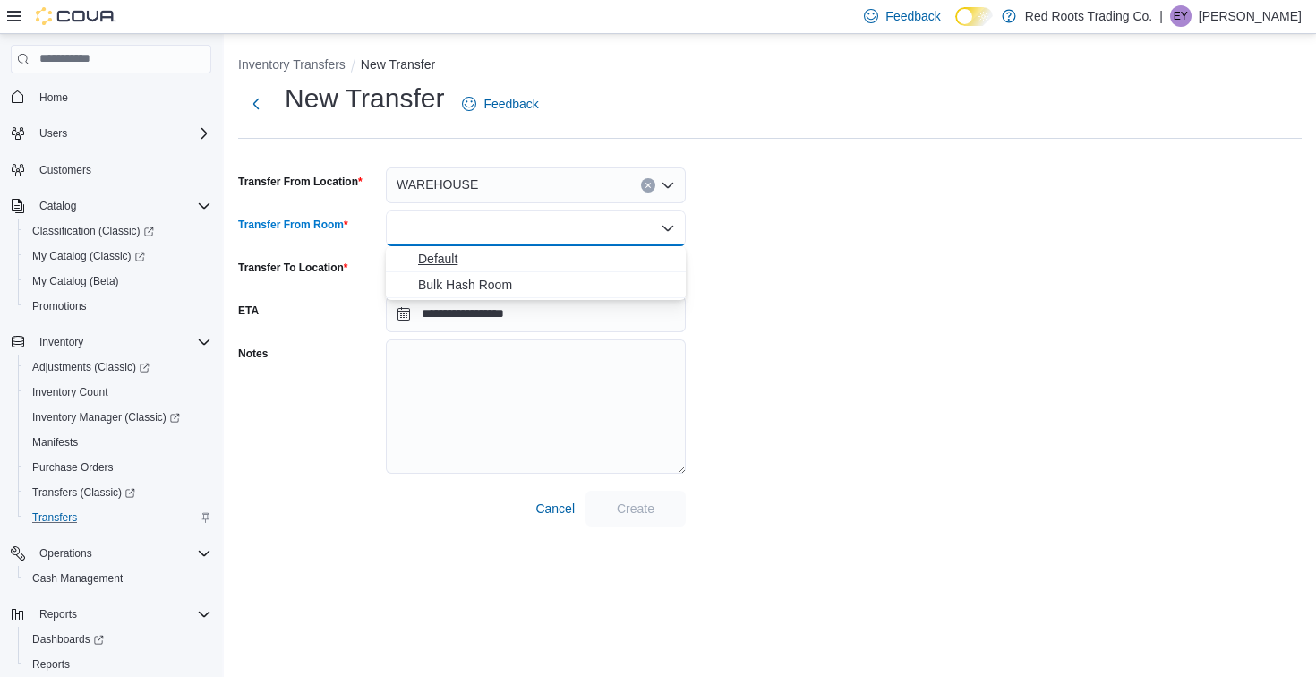
click at [561, 262] on span "Default" at bounding box center [546, 259] width 257 height 18
click at [560, 279] on div "WAREHOUSE" at bounding box center [536, 271] width 300 height 36
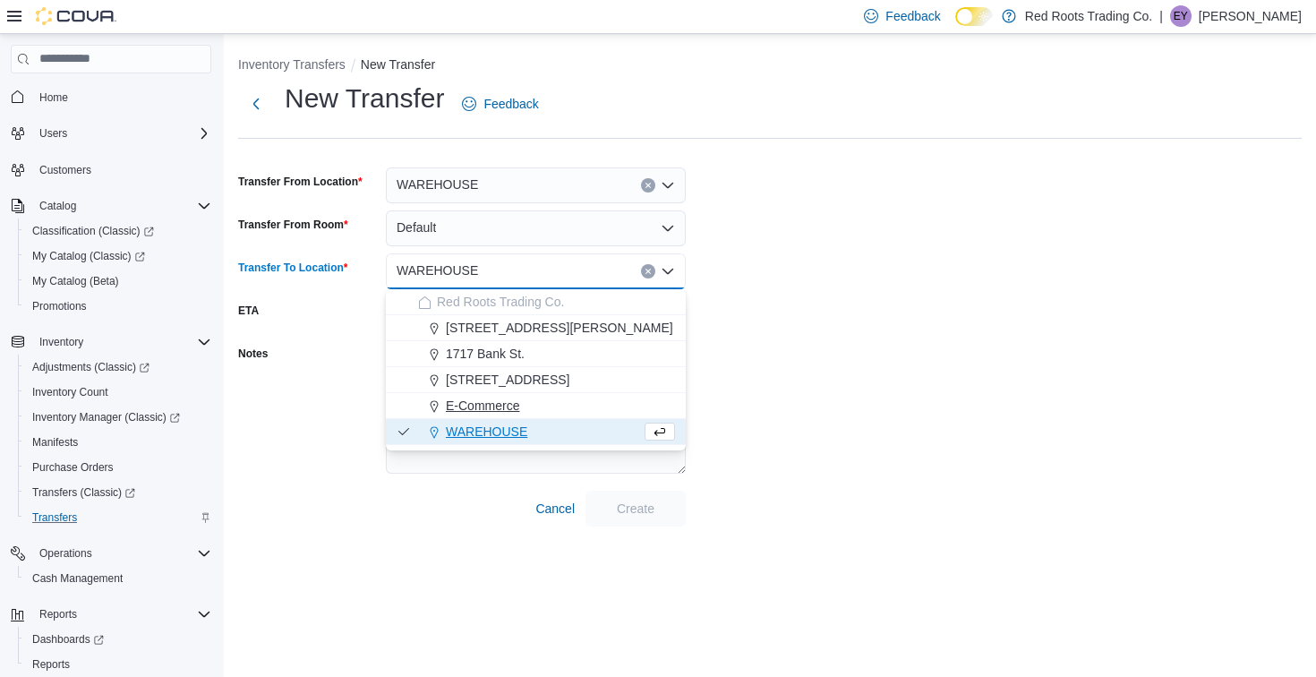
click at [523, 404] on div "E-Commerce" at bounding box center [546, 406] width 257 height 18
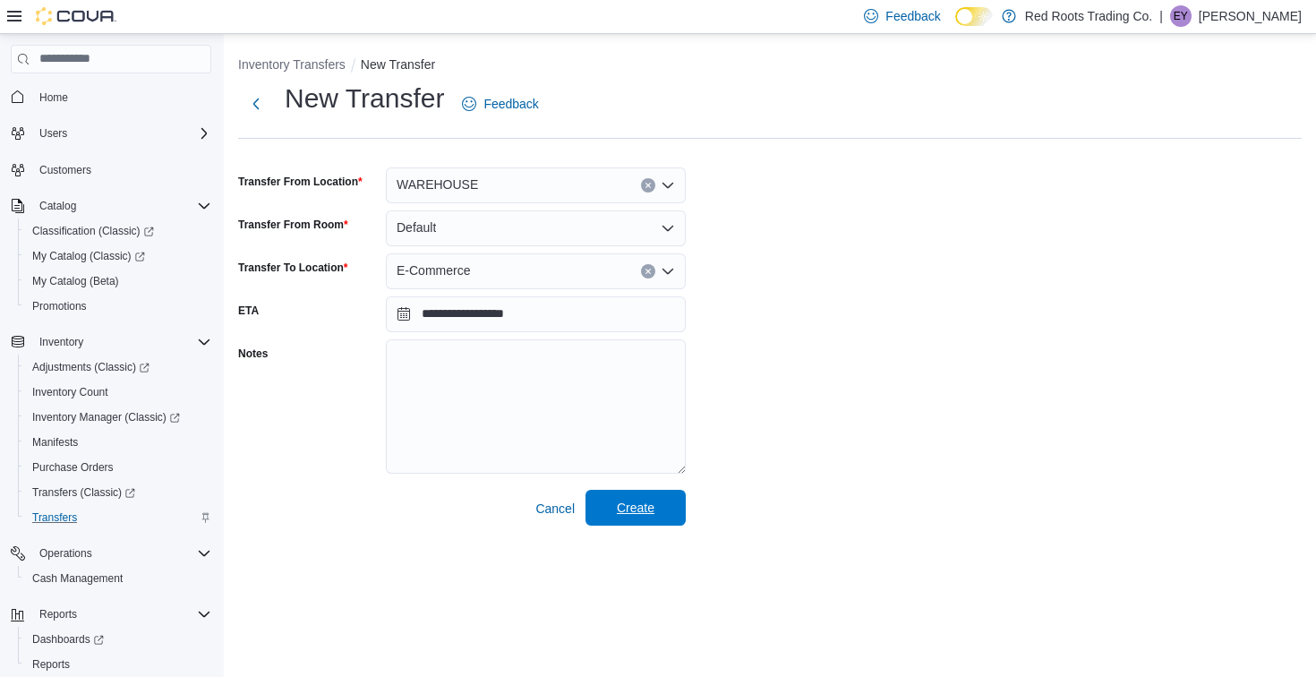
click at [664, 520] on span "Create" at bounding box center [635, 508] width 79 height 36
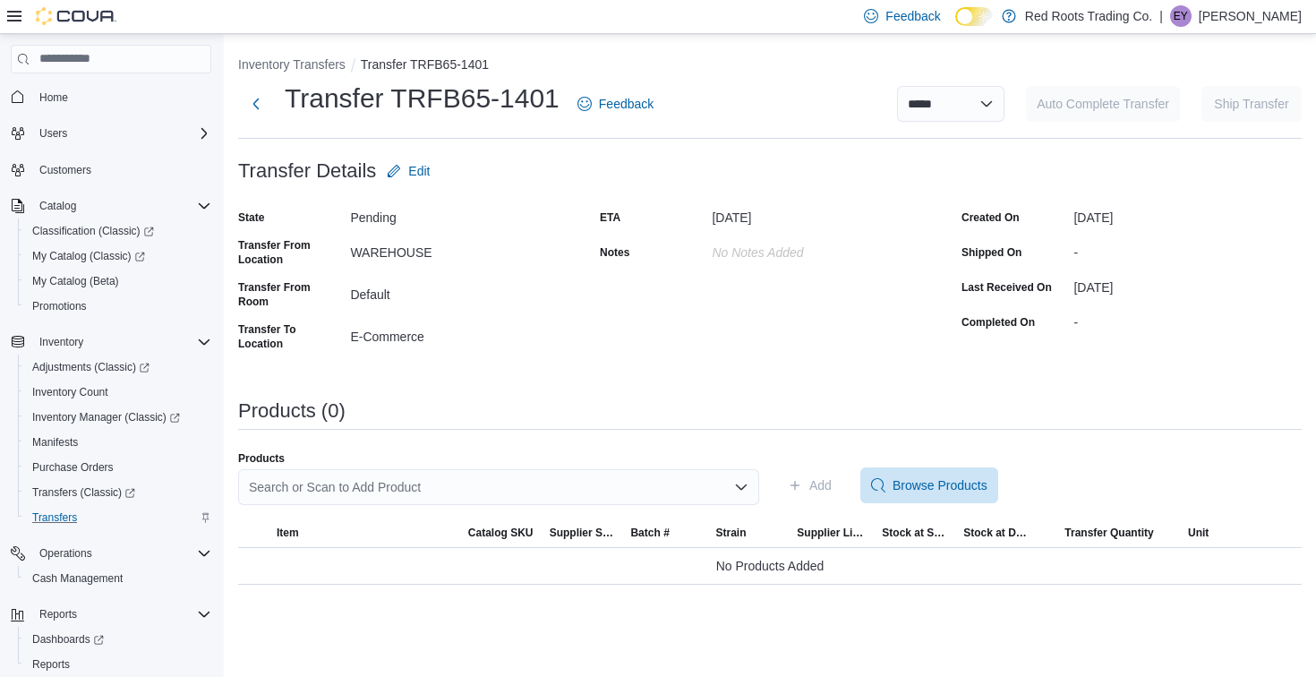
click at [680, 494] on div "Search or Scan to Add Product" at bounding box center [498, 487] width 521 height 36
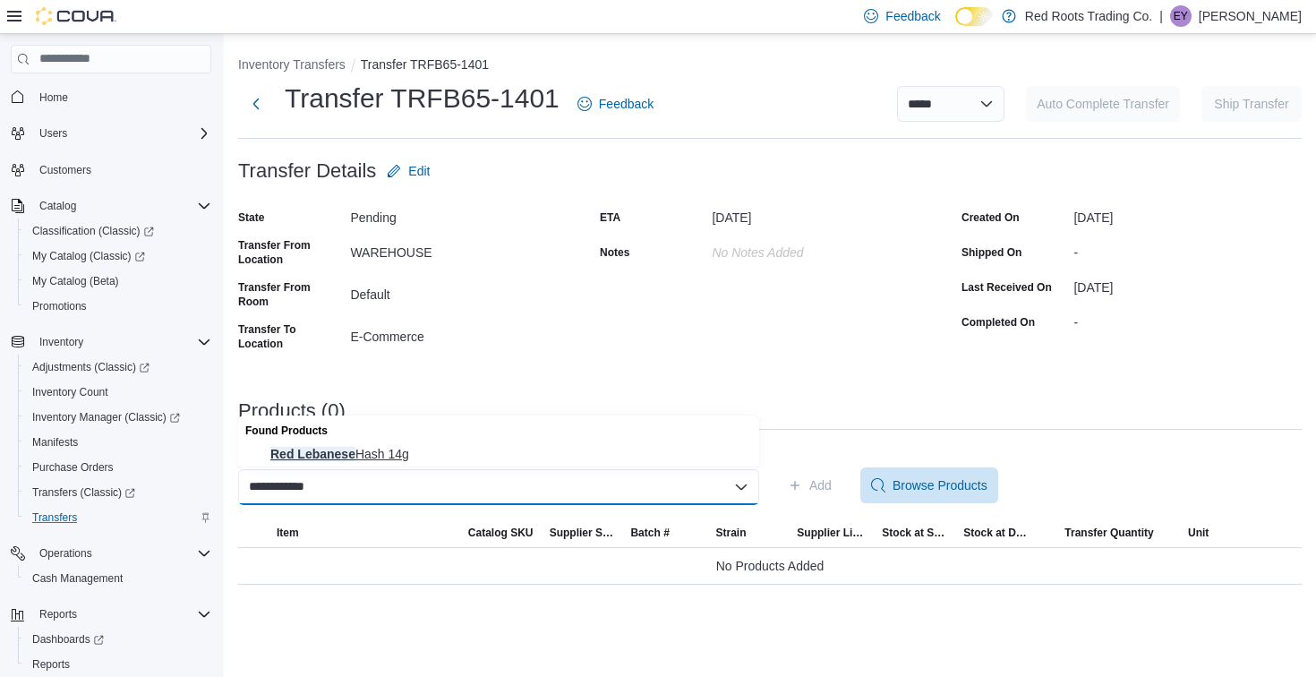
type input "**********"
click at [571, 450] on span "Red Lebanese Hash 14g" at bounding box center [509, 454] width 478 height 18
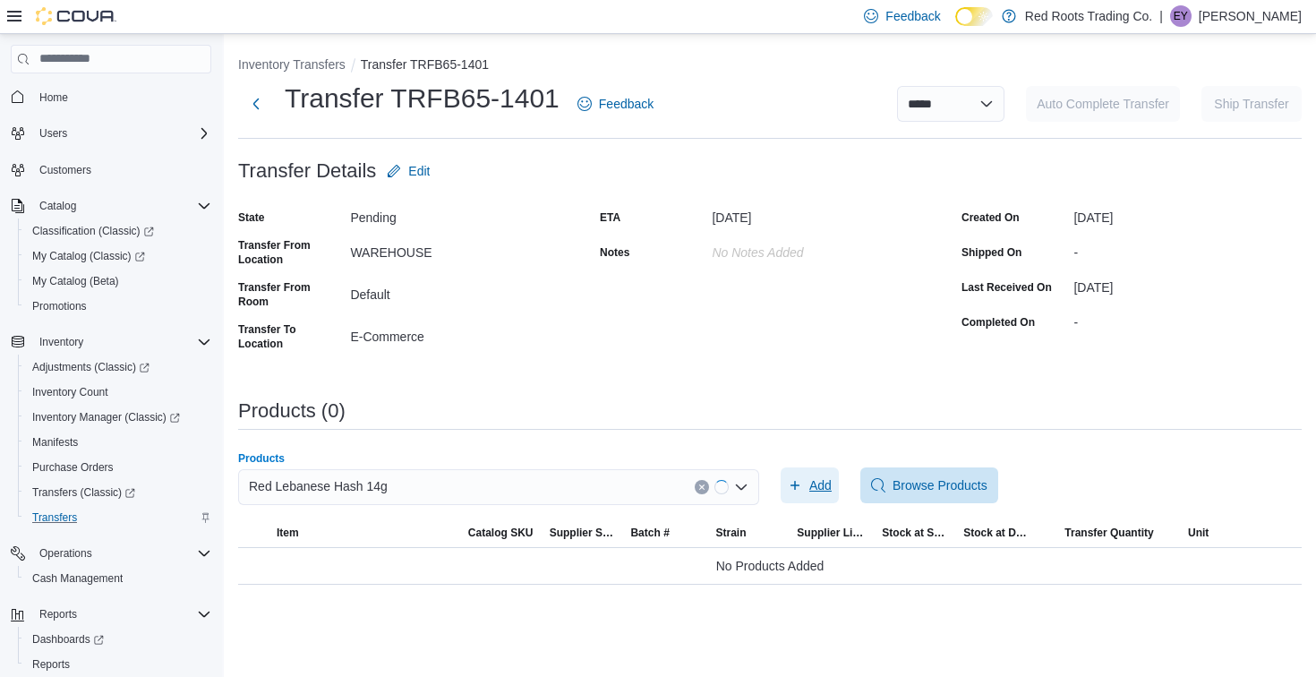
click at [802, 487] on span "Add" at bounding box center [810, 485] width 44 height 36
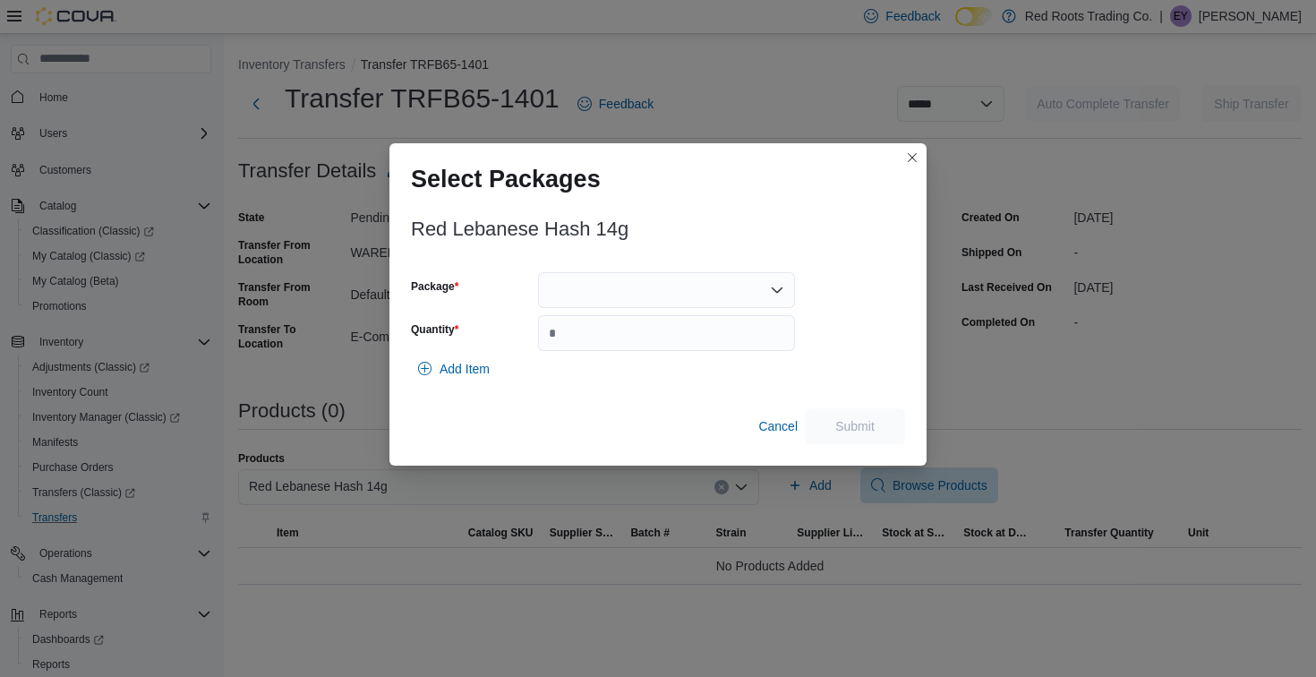
click at [653, 288] on div at bounding box center [666, 290] width 257 height 36
click at [644, 351] on span "1" at bounding box center [677, 347] width 214 height 18
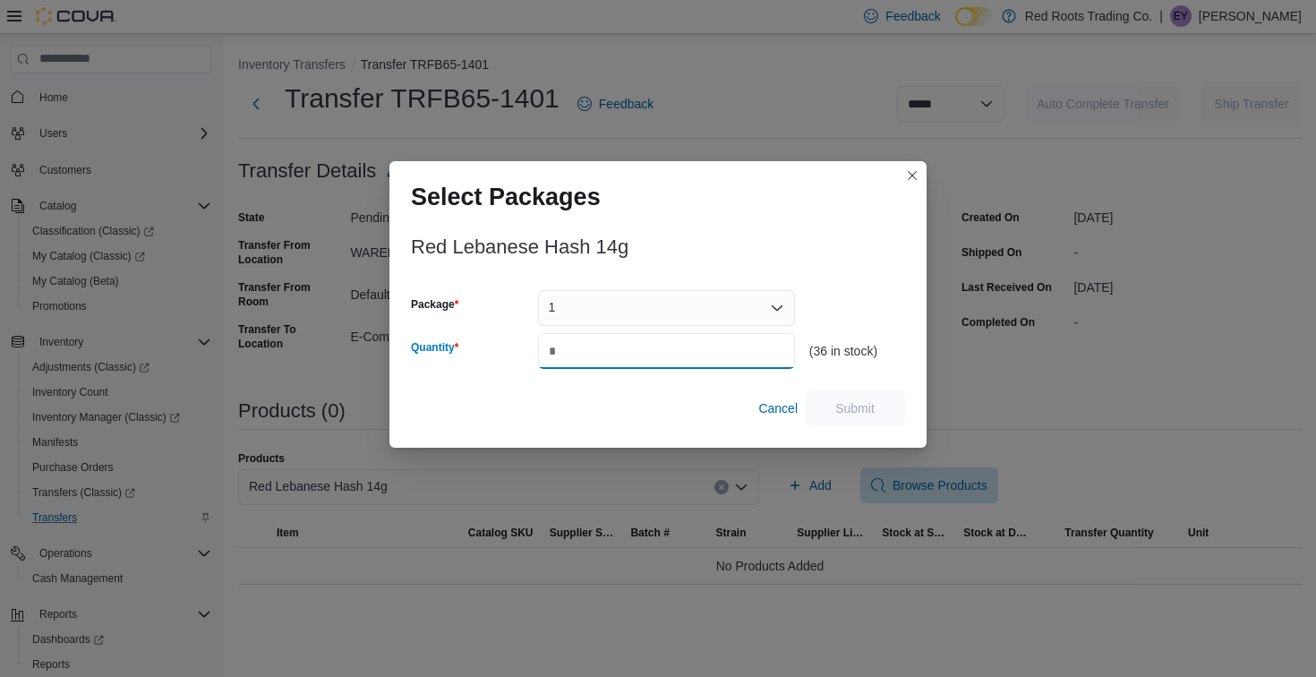
click at [647, 360] on input "Quantity" at bounding box center [666, 351] width 257 height 36
type input "*"
click at [859, 404] on span "Submit" at bounding box center [855, 408] width 39 height 18
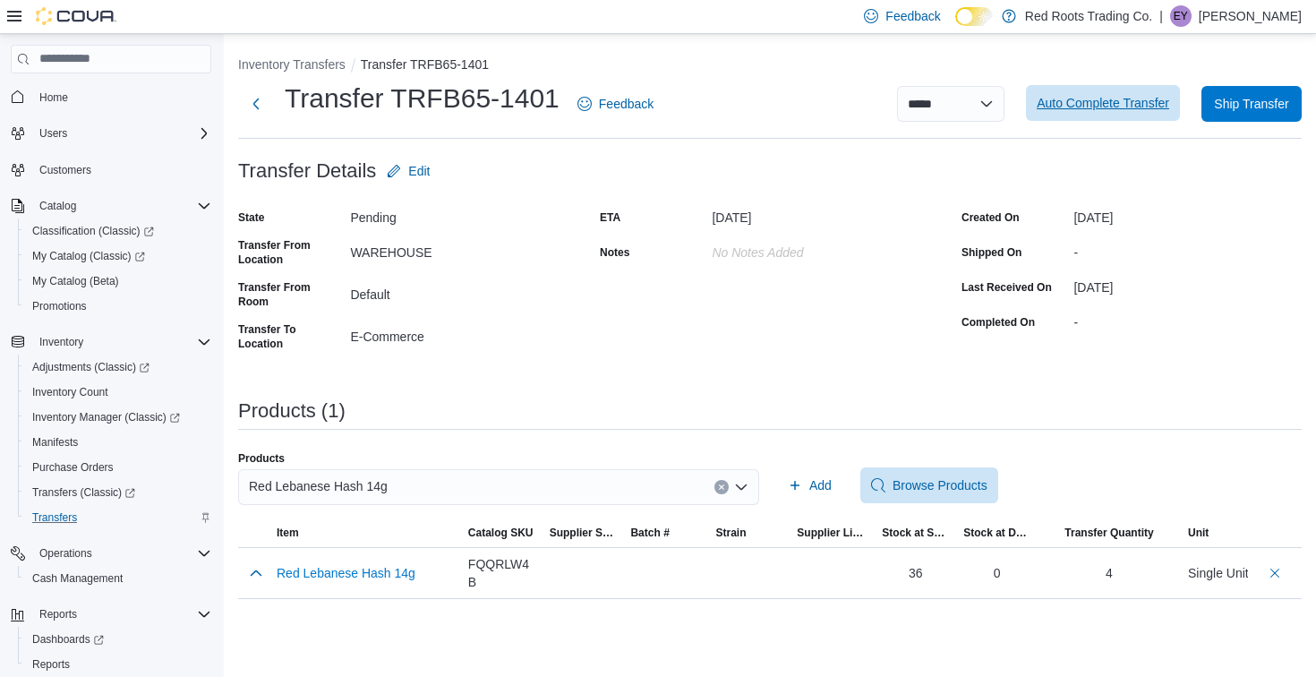
click at [1118, 90] on span "Auto Complete Transfer" at bounding box center [1103, 103] width 133 height 36
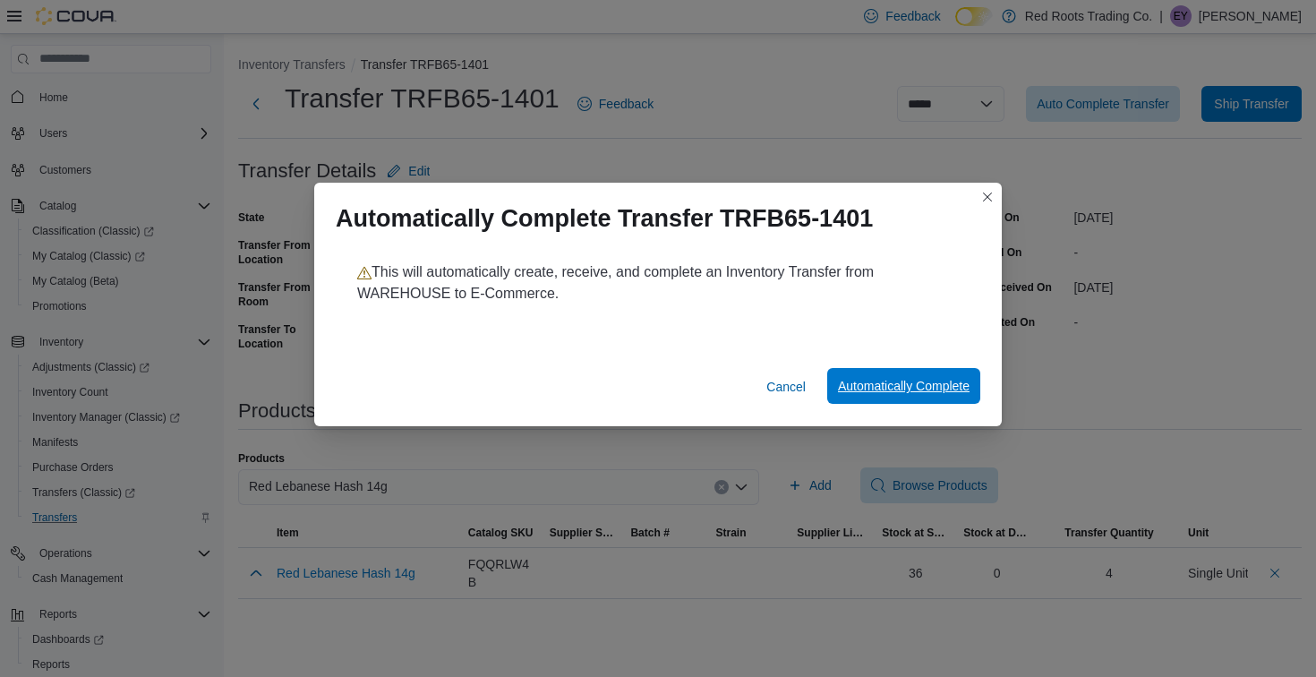
click at [871, 388] on span "Automatically Complete" at bounding box center [904, 386] width 132 height 18
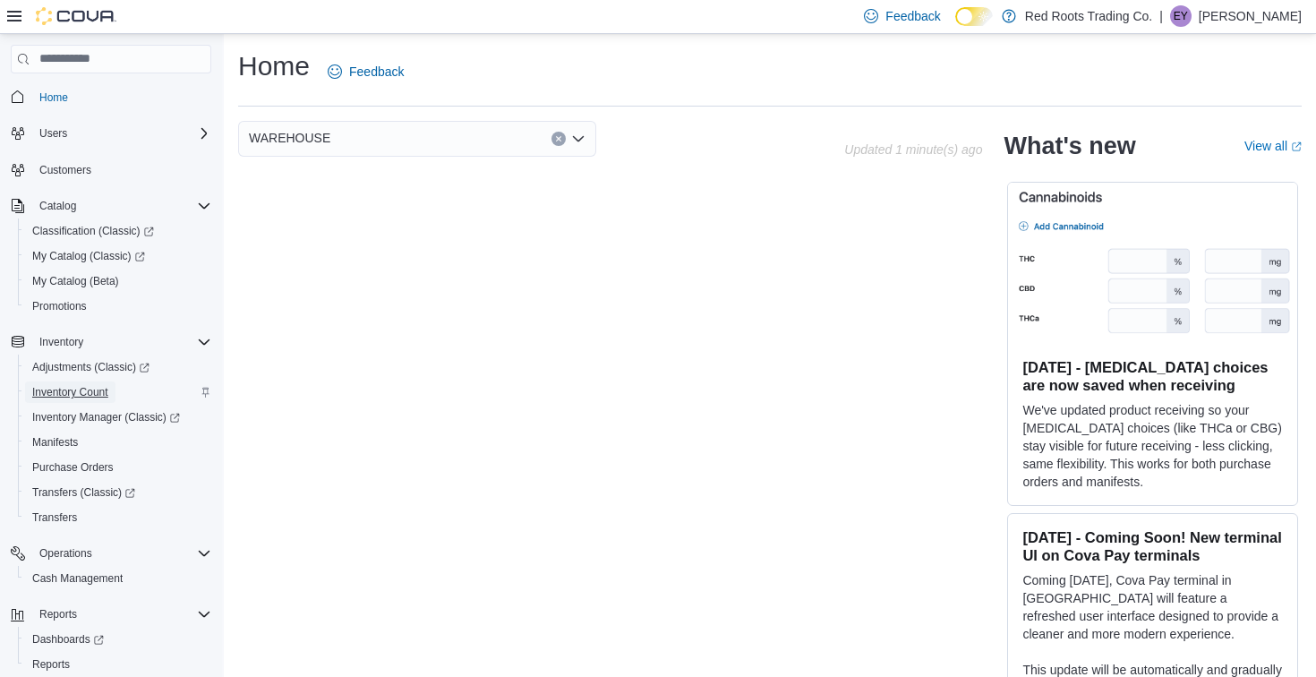
click at [78, 397] on span "Inventory Count" at bounding box center [70, 392] width 76 height 14
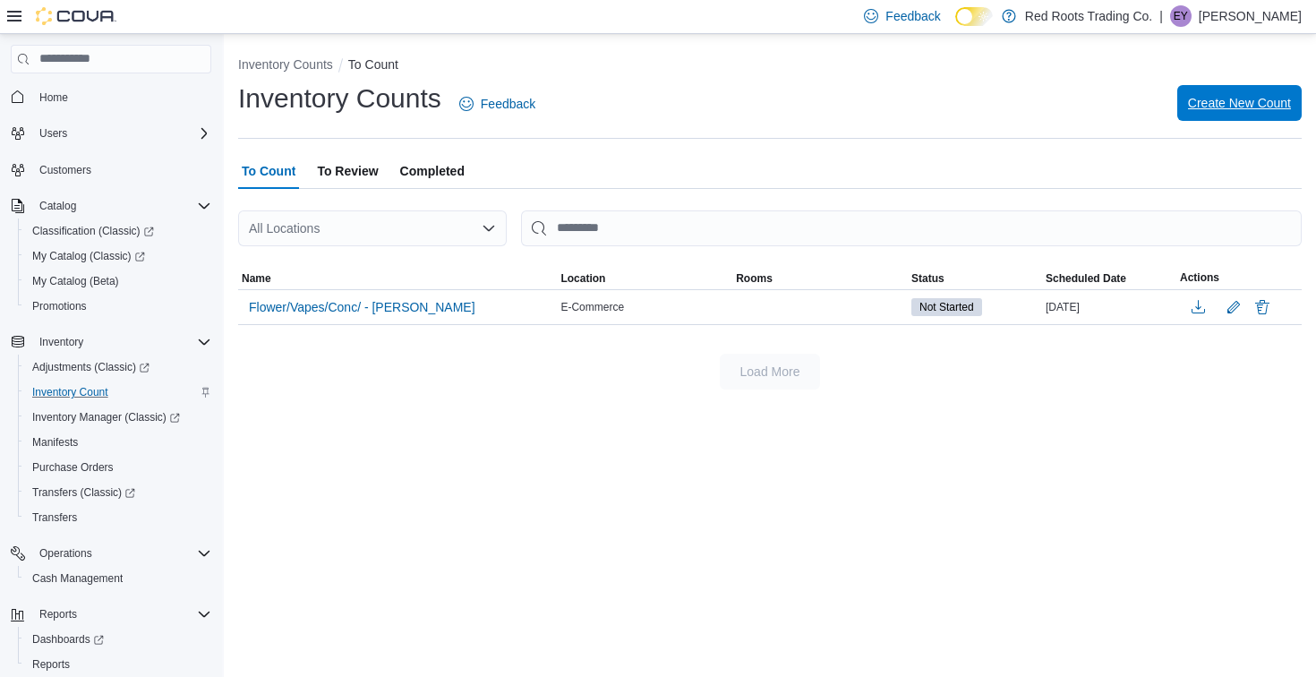
click at [1192, 107] on span "Create New Count" at bounding box center [1239, 103] width 103 height 18
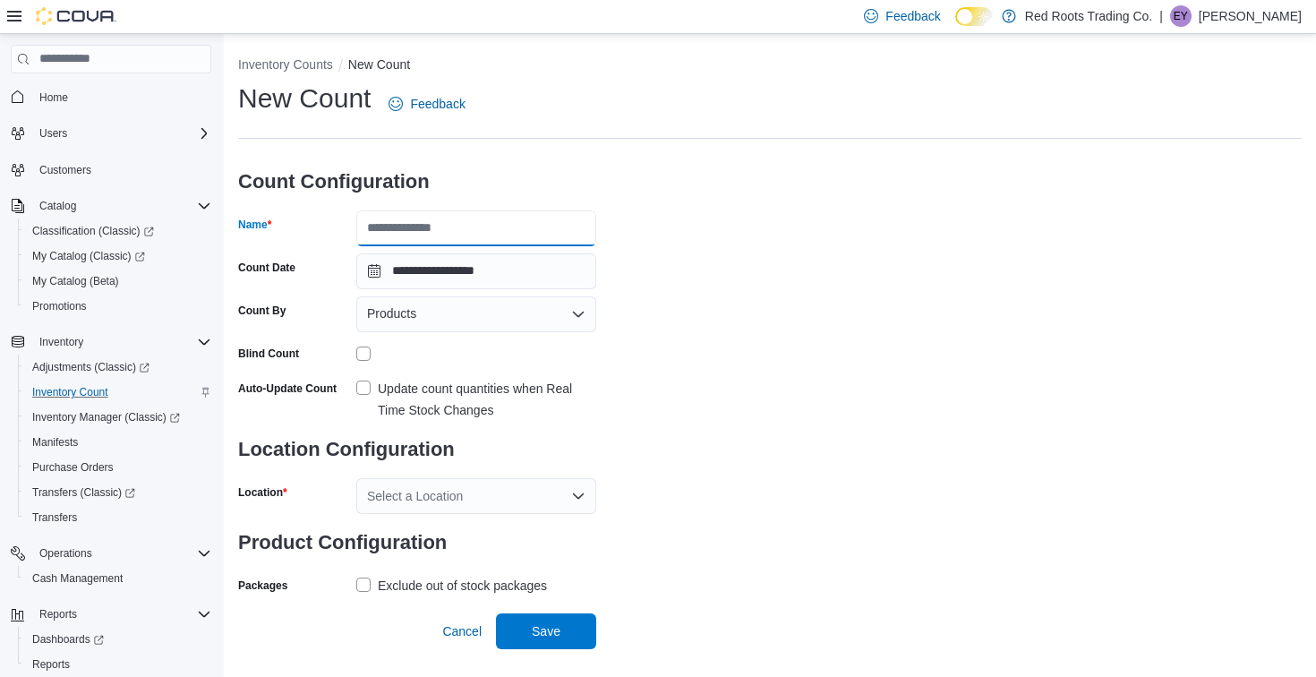
click at [548, 236] on input "Name" at bounding box center [476, 228] width 240 height 36
type input "**********"
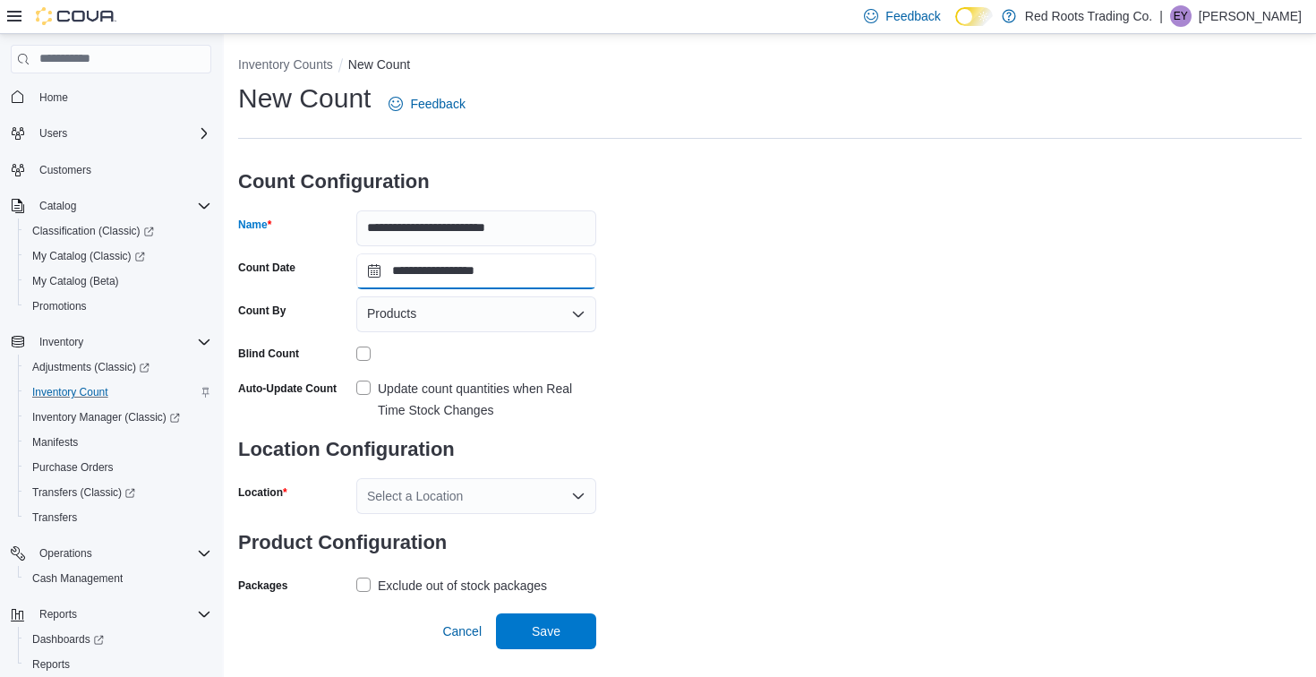
click at [473, 275] on input "**********" at bounding box center [476, 271] width 240 height 36
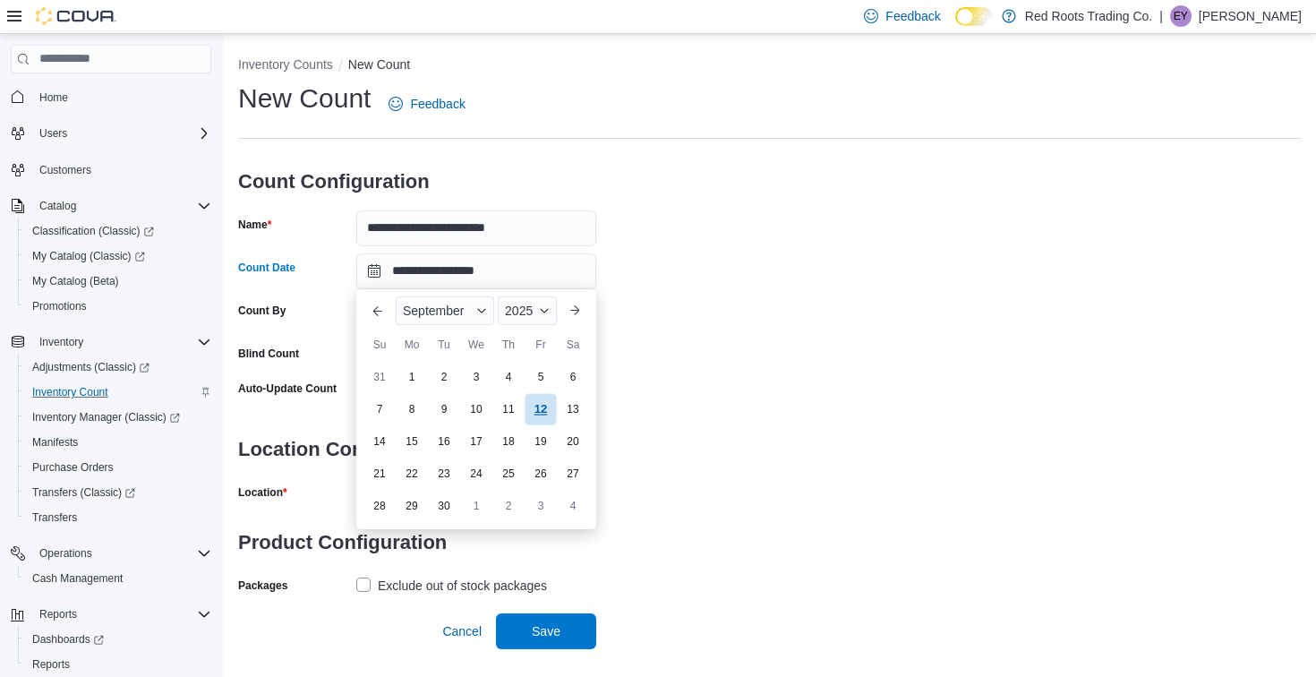
click at [539, 408] on div "12" at bounding box center [540, 408] width 31 height 31
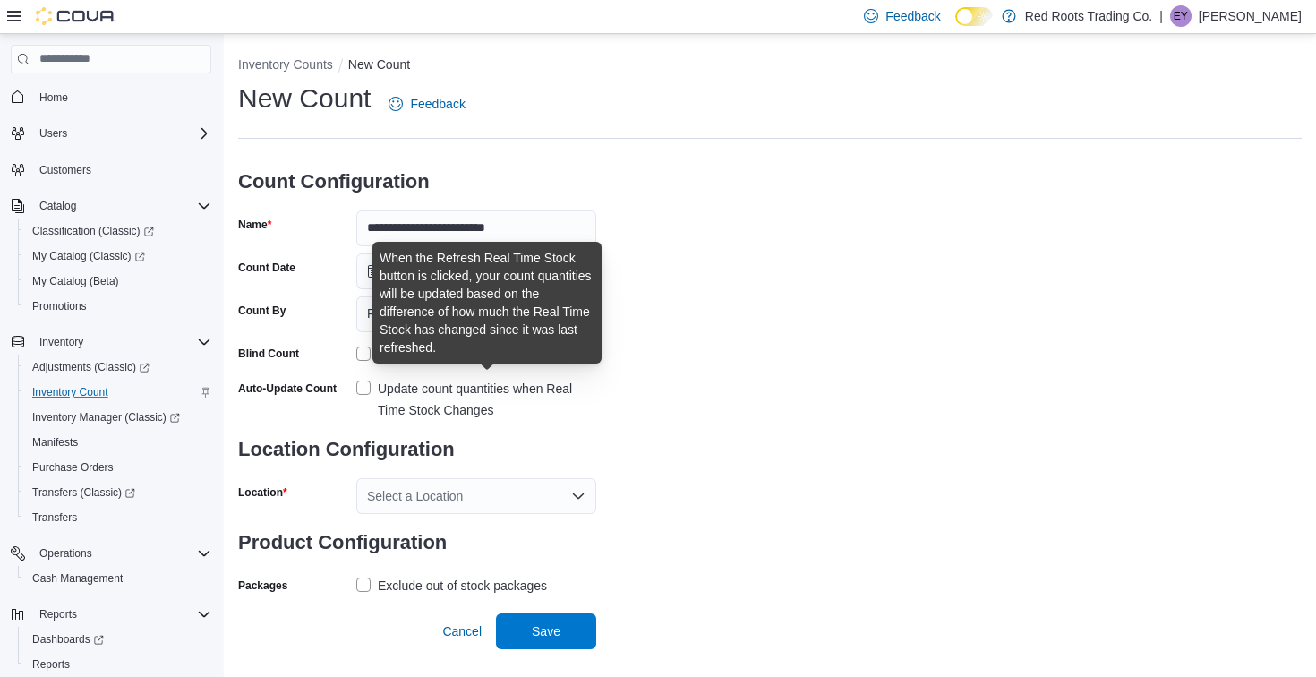
click at [432, 384] on div "Update count quantities when Real Time Stock Changes" at bounding box center [487, 399] width 219 height 43
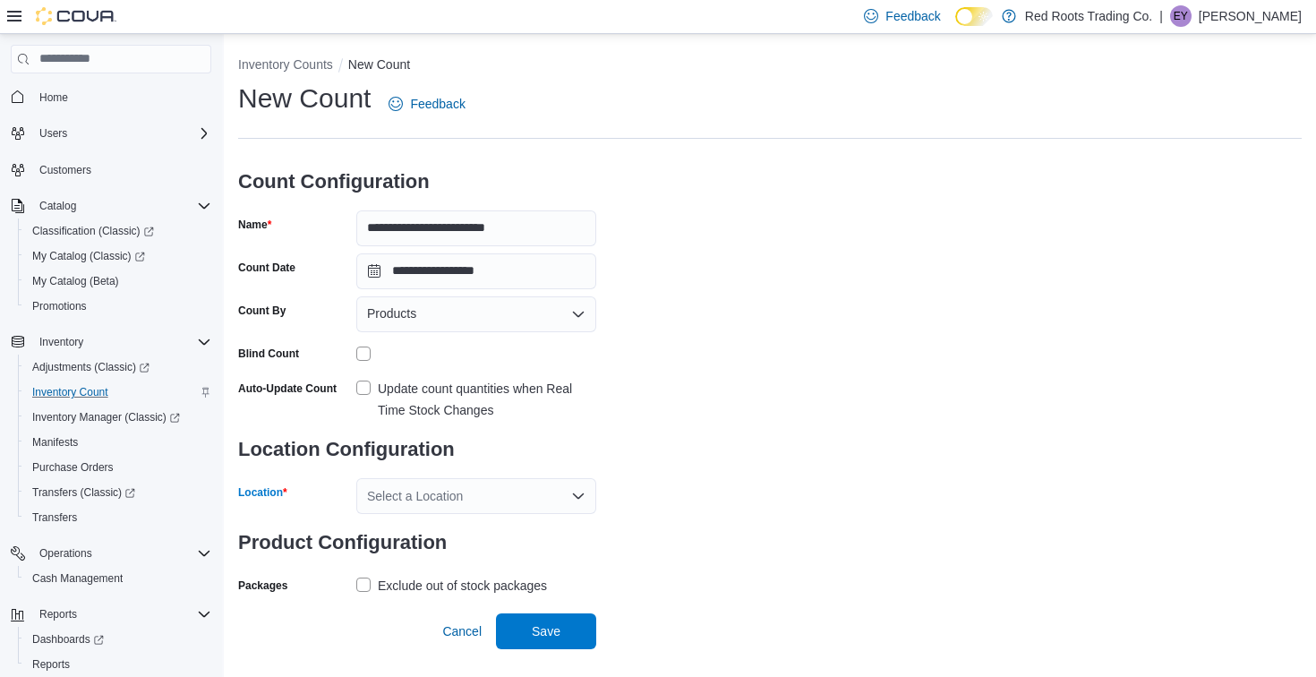
click at [416, 502] on div "Select a Location" at bounding box center [476, 496] width 240 height 36
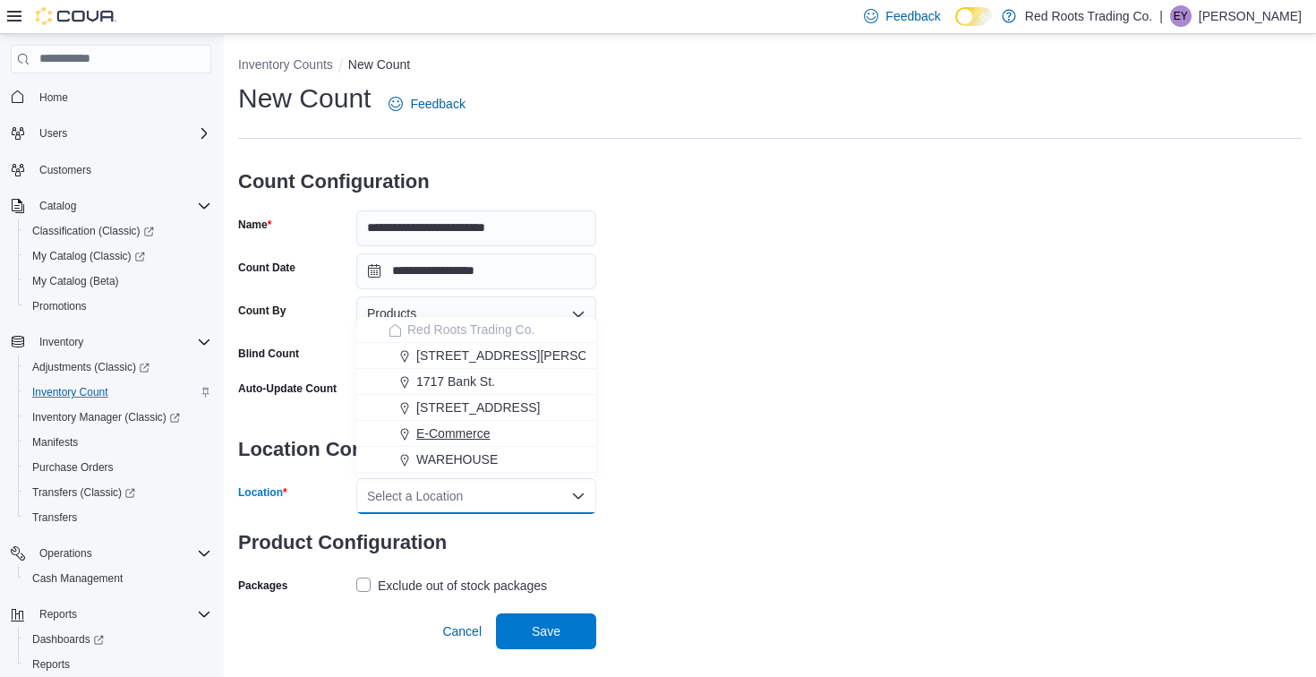
click at [424, 436] on span "E-Commerce" at bounding box center [452, 433] width 73 height 18
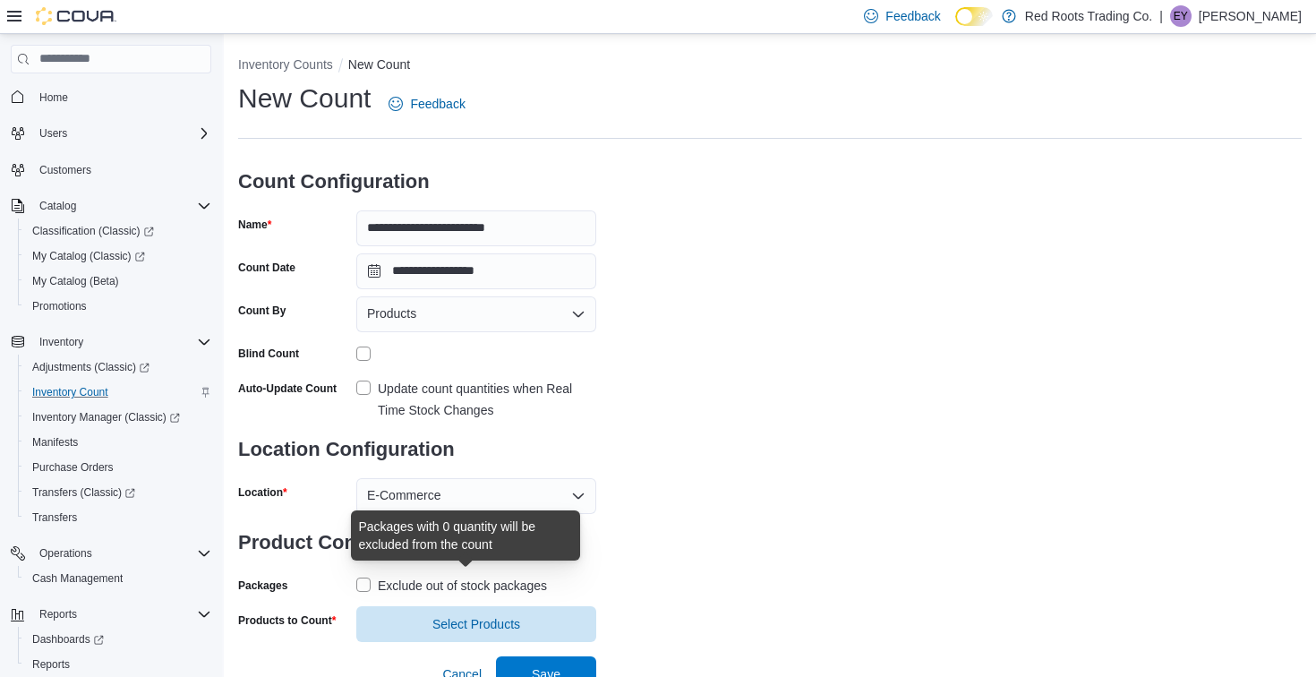
click at [417, 585] on div "Exclude out of stock packages" at bounding box center [462, 585] width 169 height 21
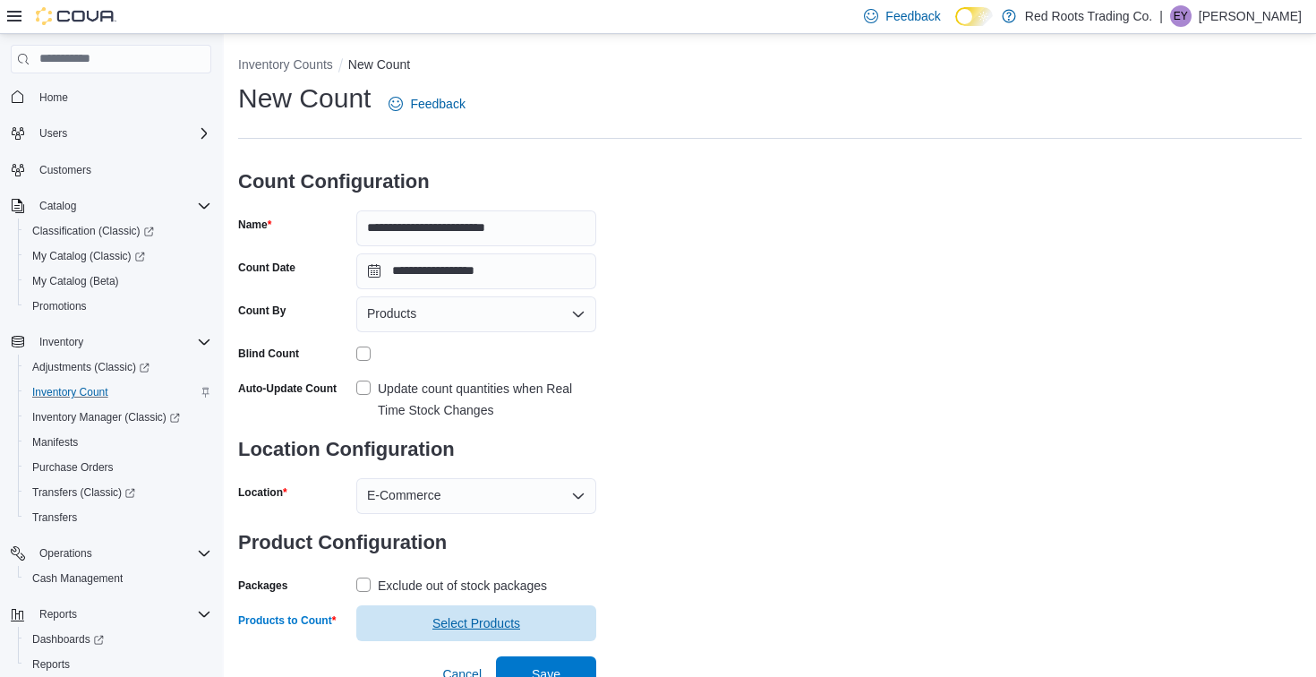
click at [446, 636] on span "Select Products" at bounding box center [476, 623] width 219 height 36
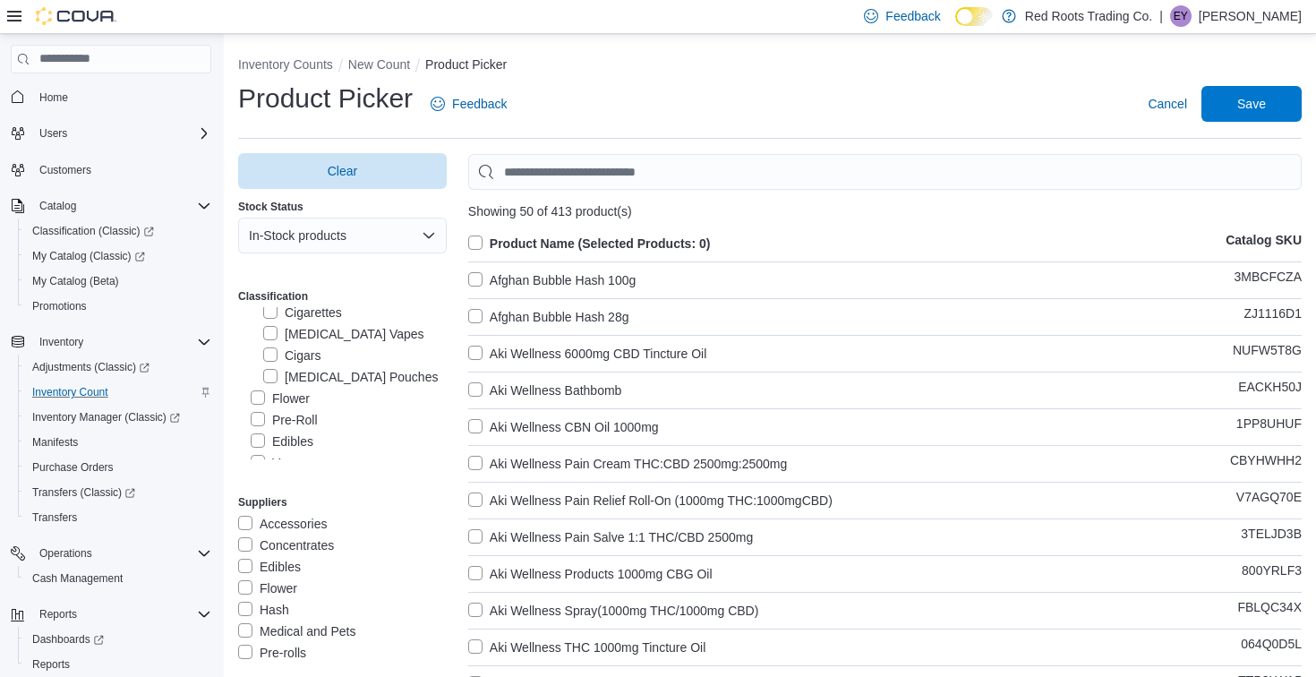
scroll to position [115, 0]
click at [286, 379] on label "Pre-Roll" at bounding box center [284, 374] width 67 height 21
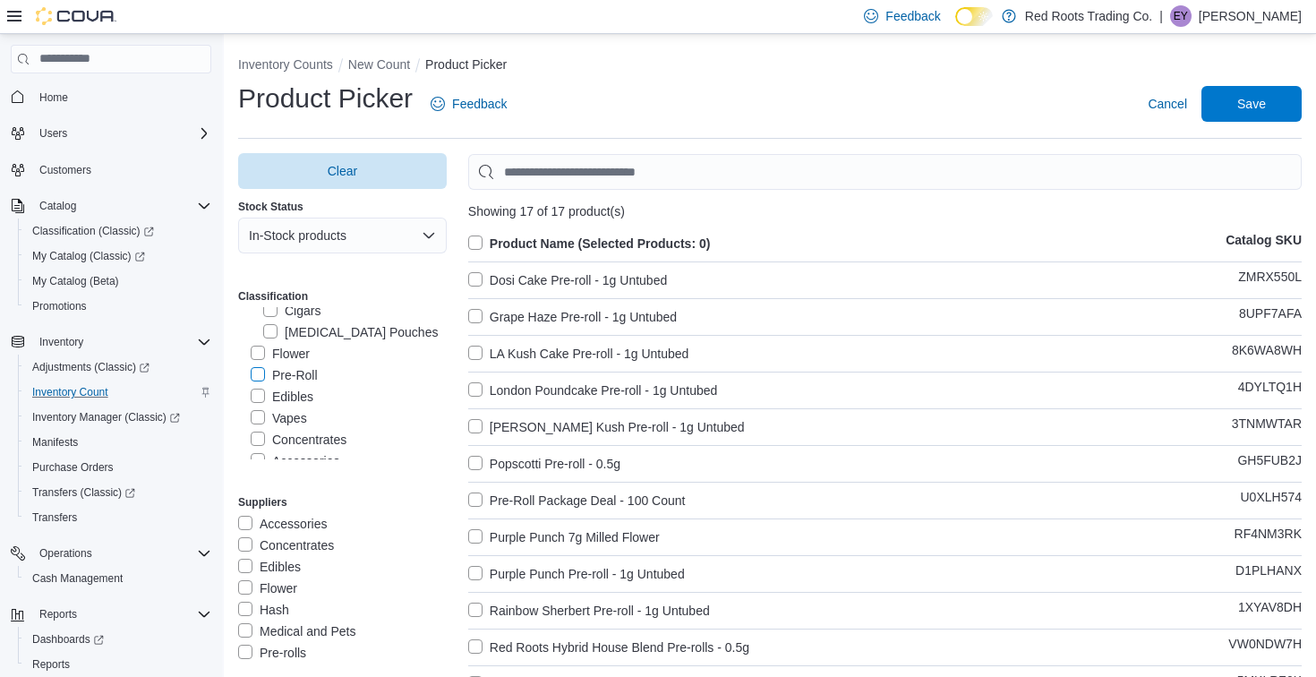
scroll to position [235, 0]
click at [320, 444] on label "Infused Pre-Rolls" at bounding box center [309, 448] width 117 height 21
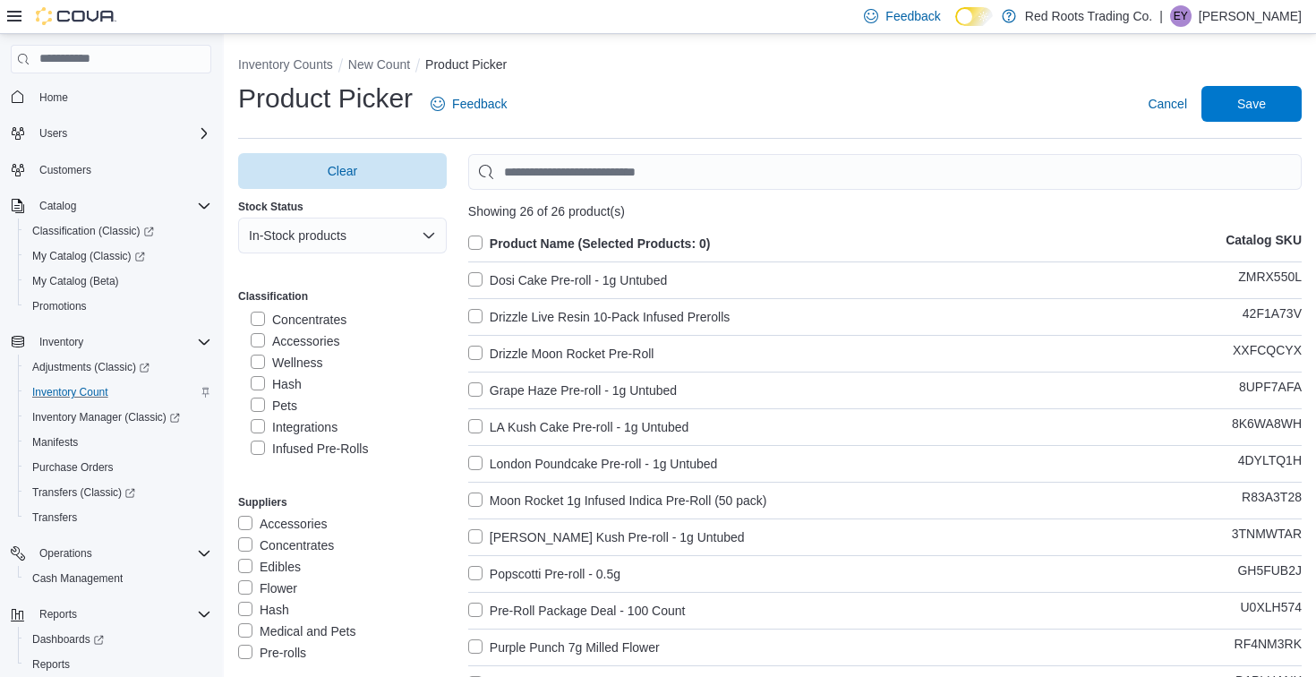
click at [477, 240] on label "Product Name (Selected Products: 0)" at bounding box center [589, 243] width 243 height 21
click at [279, 403] on label "Flower" at bounding box center [280, 407] width 59 height 21
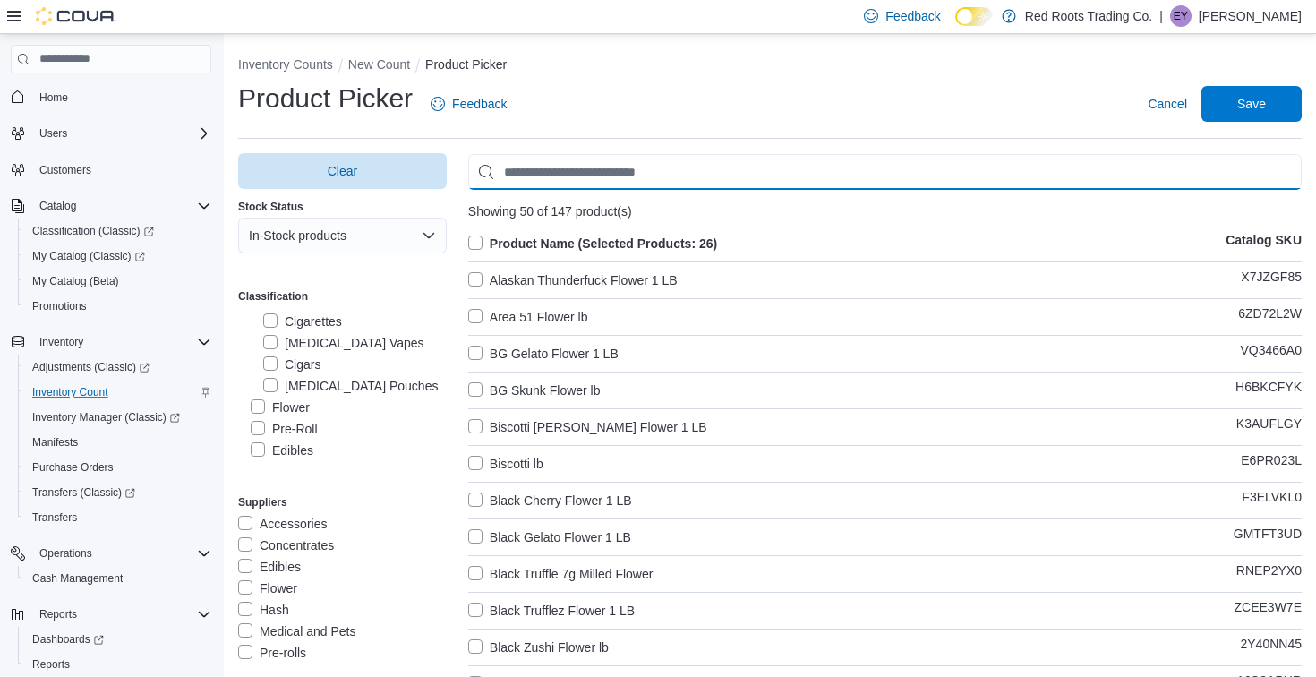
click at [596, 170] on input "Use aria labels when no actual label is in use" at bounding box center [885, 172] width 834 height 36
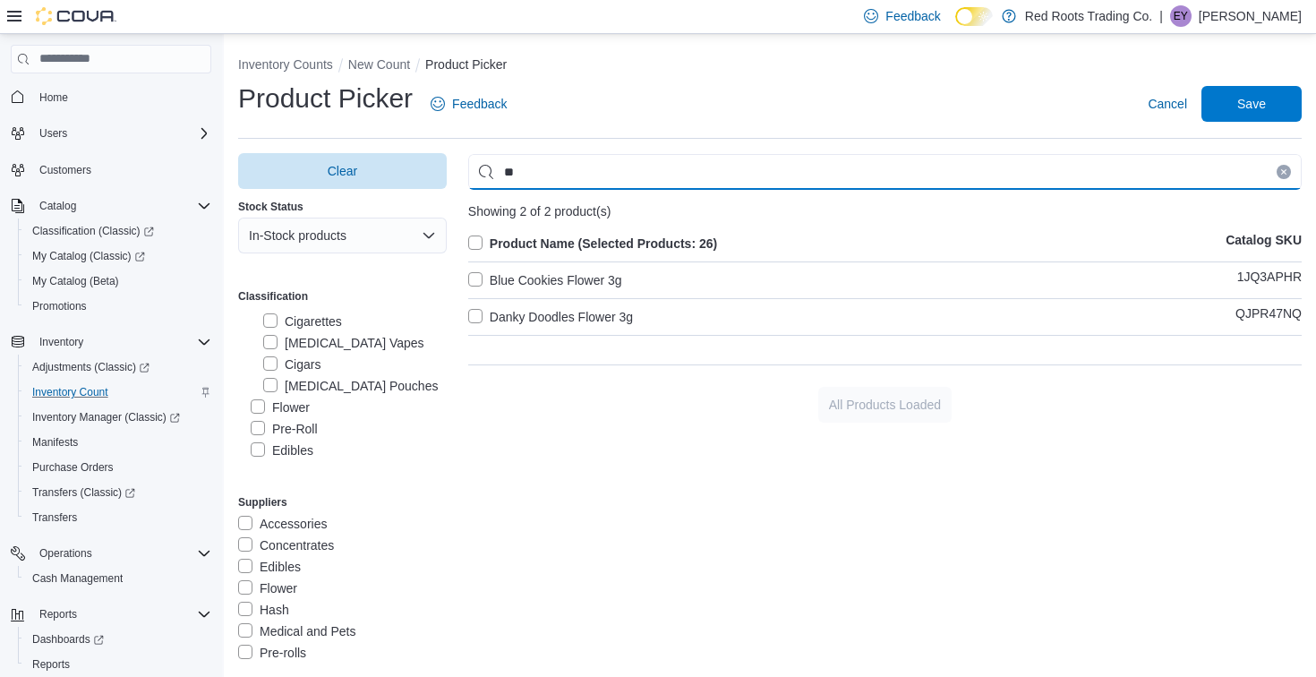
type input "**"
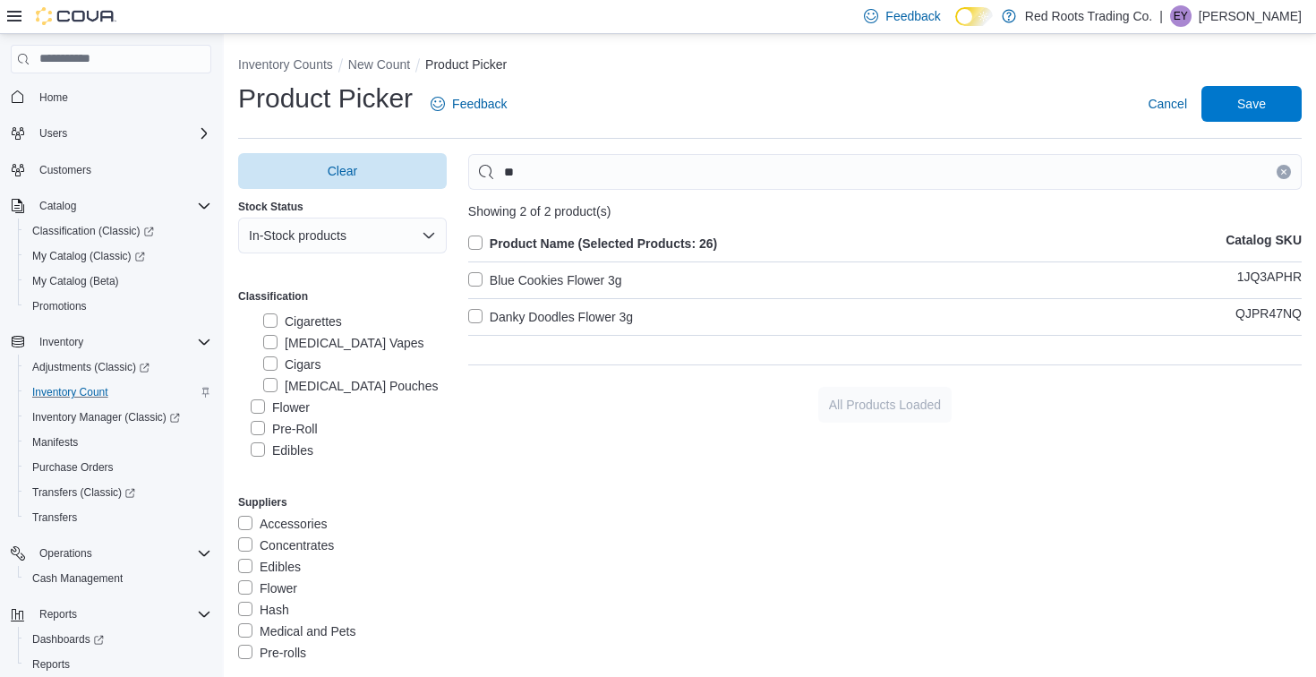
click at [562, 279] on label "Blue Cookies Flower 3g" at bounding box center [545, 280] width 154 height 21
click at [567, 318] on label "Danky Doodles Flower 3g" at bounding box center [550, 316] width 165 height 21
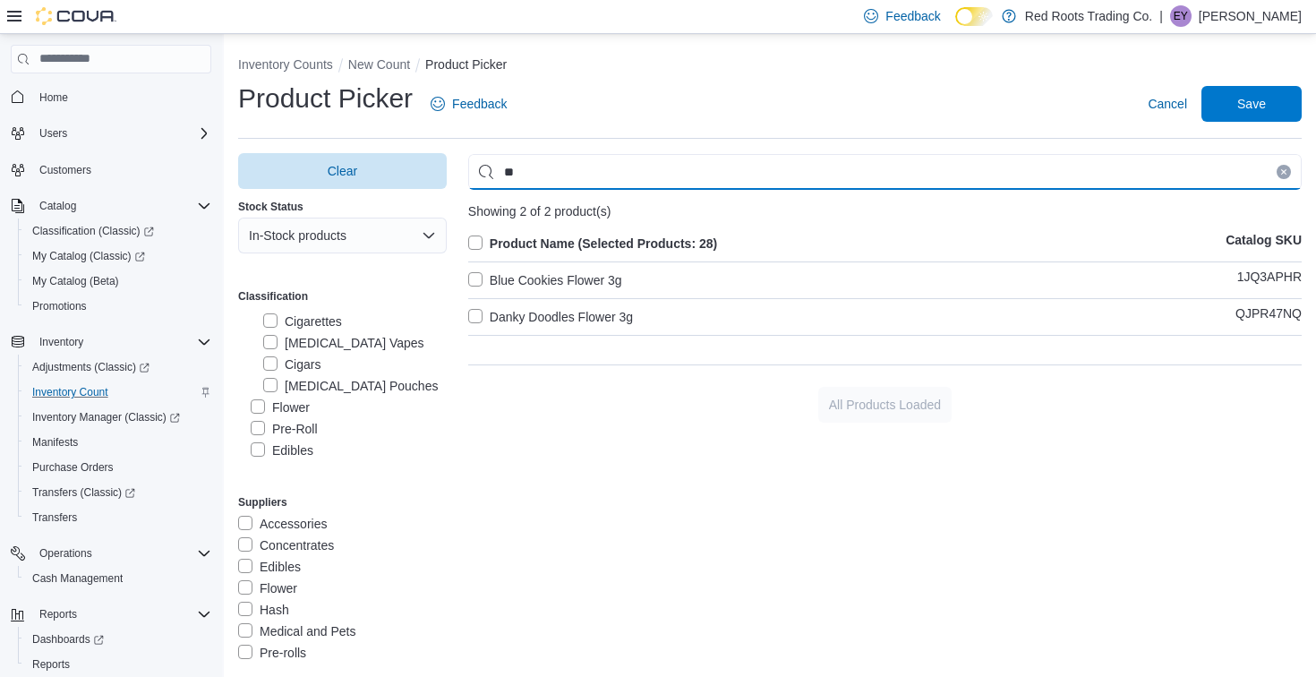
click at [582, 173] on input "**" at bounding box center [885, 172] width 834 height 36
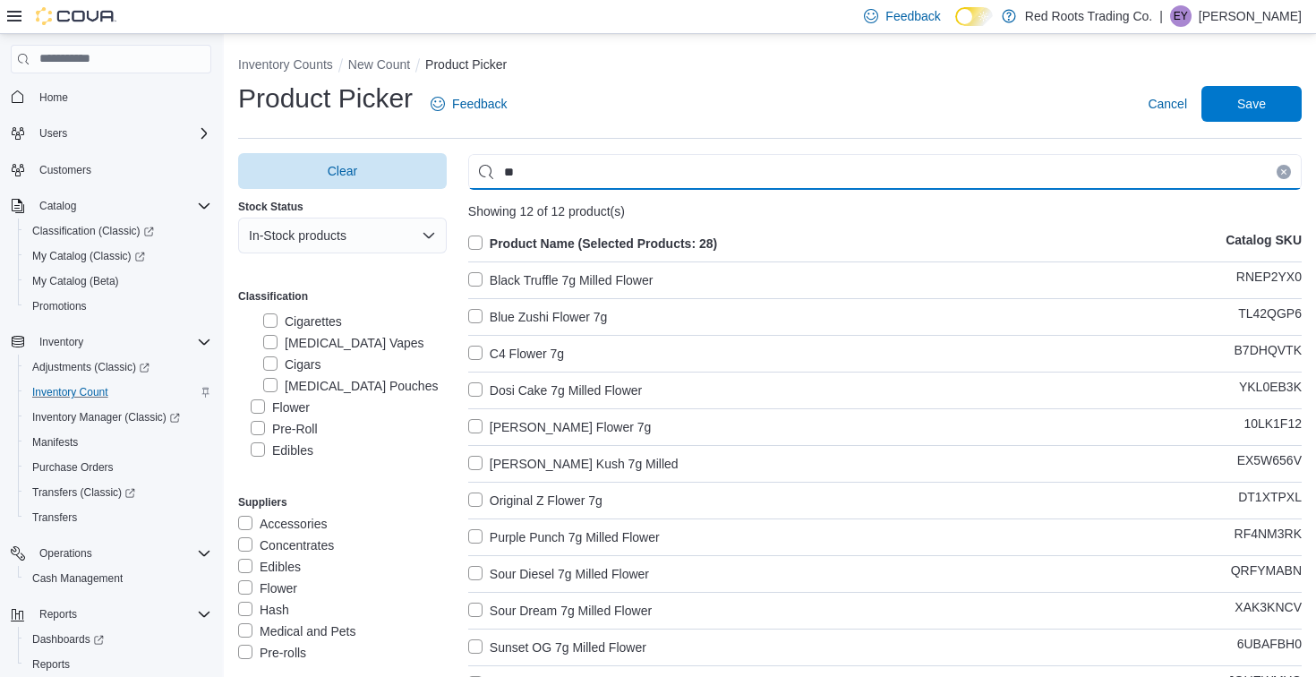
type input "**"
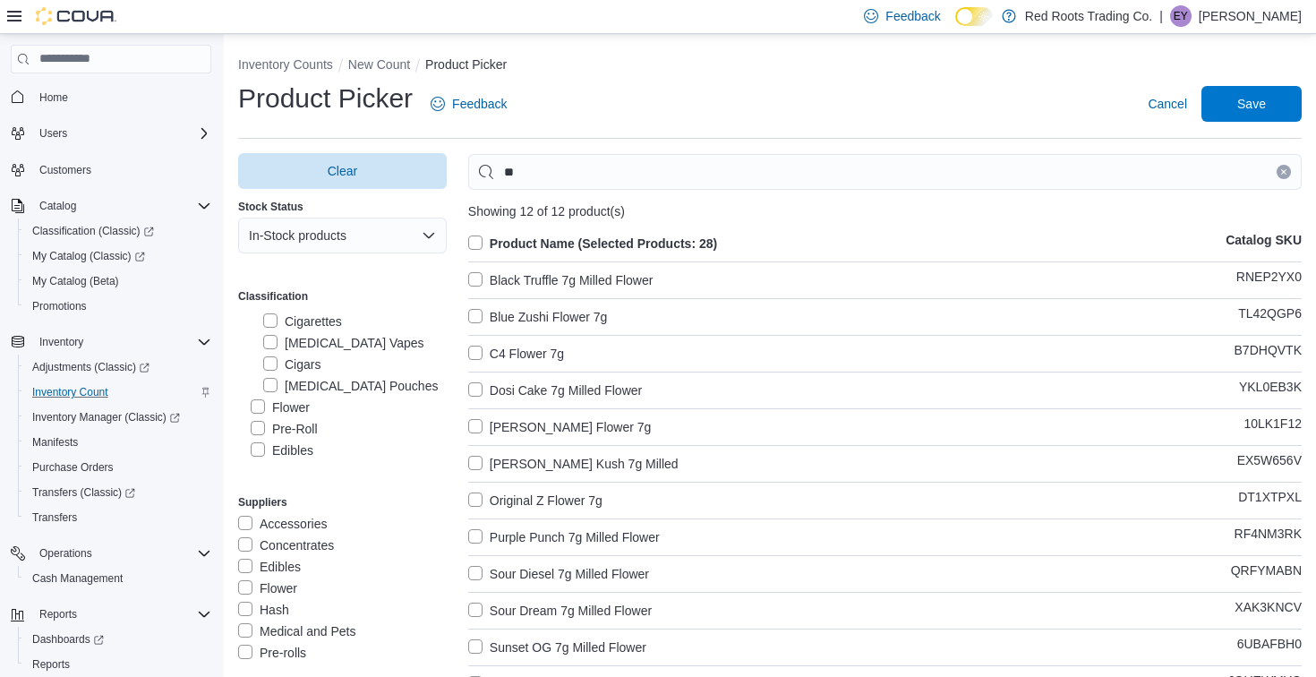
click at [546, 275] on label "Black Truffle 7g Milled Flower" at bounding box center [560, 280] width 185 height 21
click at [547, 321] on label "Blue Zushi Flower 7g" at bounding box center [538, 316] width 140 height 21
click at [546, 349] on label "C4 Flower 7g" at bounding box center [516, 353] width 96 height 21
click at [544, 385] on label "Dosi Cake 7g Milled Flower" at bounding box center [555, 390] width 174 height 21
click at [546, 423] on label "Hans Solo Flower 7g" at bounding box center [560, 426] width 184 height 21
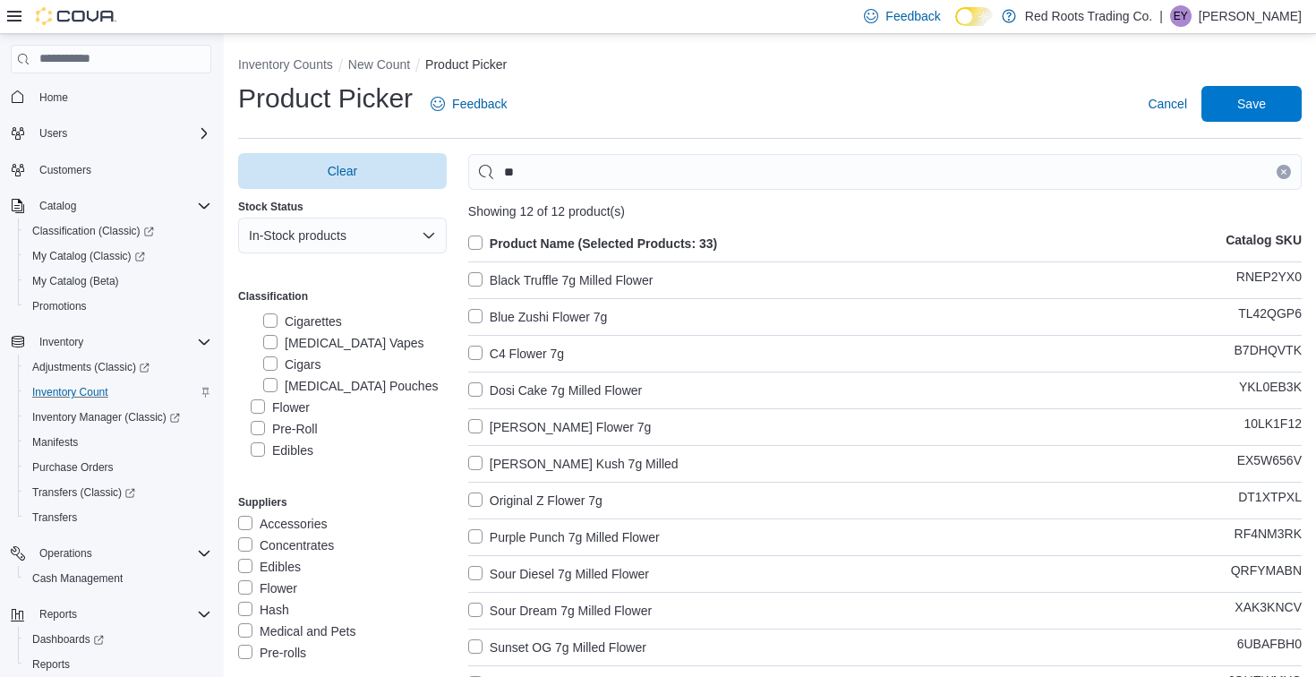
click at [546, 445] on div "Product Name (Selected Products: 33) Catalog SKU Black Truffle 7g Milled Flower…" at bounding box center [885, 471] width 834 height 477
click at [546, 447] on div "Product Name (Selected Products: 33) Catalog SKU Black Truffle 7g Milled Flower…" at bounding box center [885, 471] width 834 height 477
click at [547, 459] on label "Obama Kush 7g Milled" at bounding box center [573, 463] width 210 height 21
click at [547, 501] on label "Original Z Flower 7g" at bounding box center [535, 500] width 134 height 21
click at [547, 566] on label "Sour Diesel 7g Milled Flower" at bounding box center [558, 573] width 181 height 21
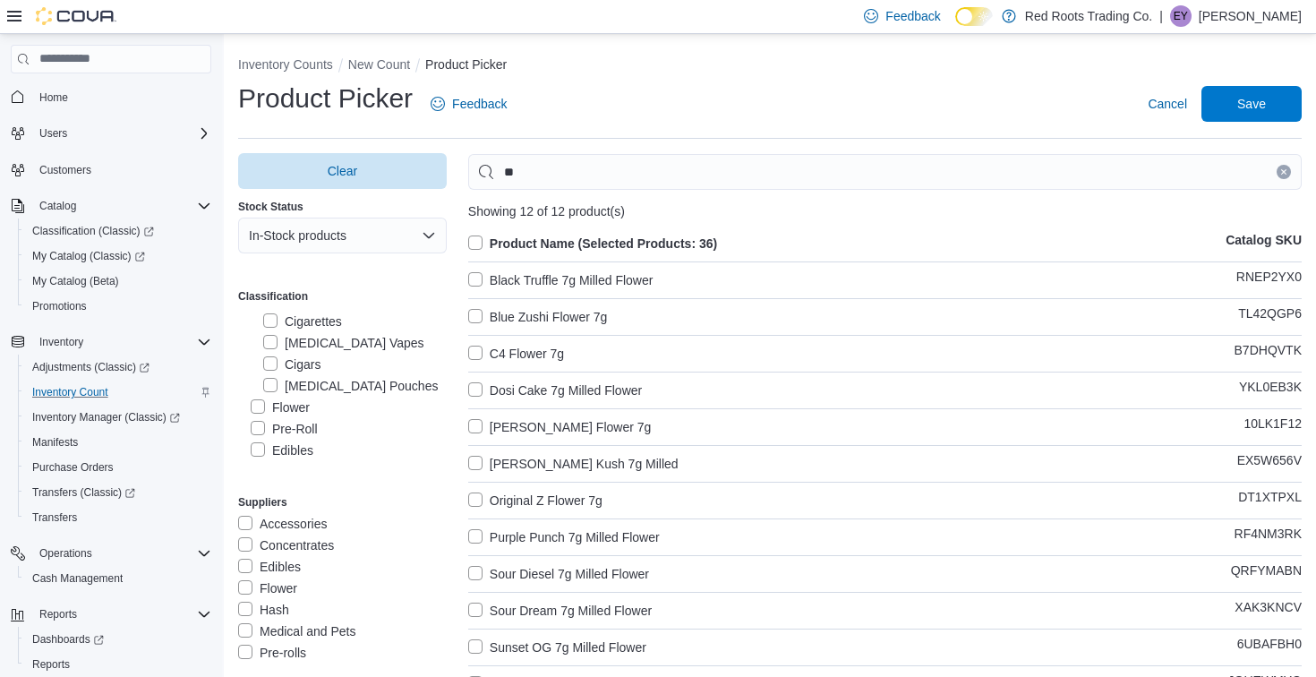
click at [547, 622] on div "Product Name (Selected Products: 36) Catalog SKU Black Truffle 7g Milled Flower…" at bounding box center [885, 471] width 834 height 477
click at [554, 609] on label "Sour Dream 7g Milled Flower" at bounding box center [560, 610] width 184 height 21
click at [554, 634] on div "Product Name (Selected Products: 37) Catalog SKU Black Truffle 7g Milled Flower…" at bounding box center [885, 471] width 834 height 477
click at [561, 647] on label "Sunset OG 7g Milled Flower" at bounding box center [557, 647] width 178 height 21
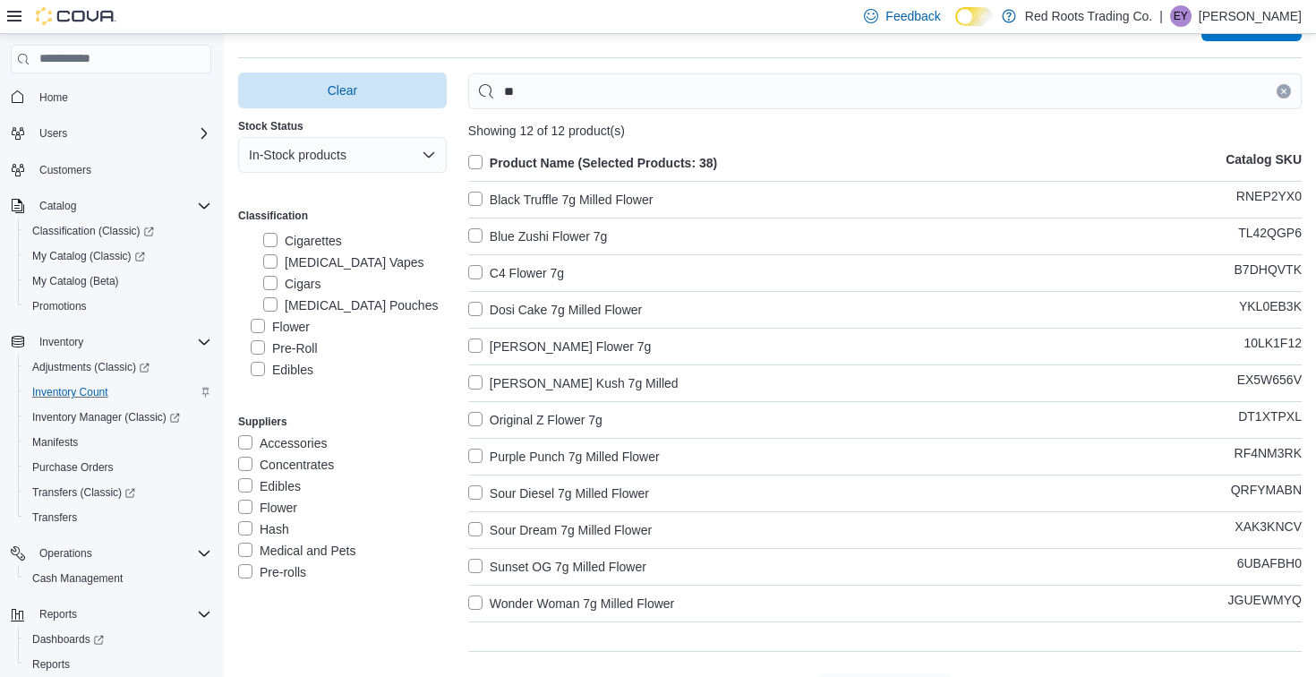
click at [559, 597] on label "Wonder Woman 7g Milled Flower" at bounding box center [571, 603] width 206 height 21
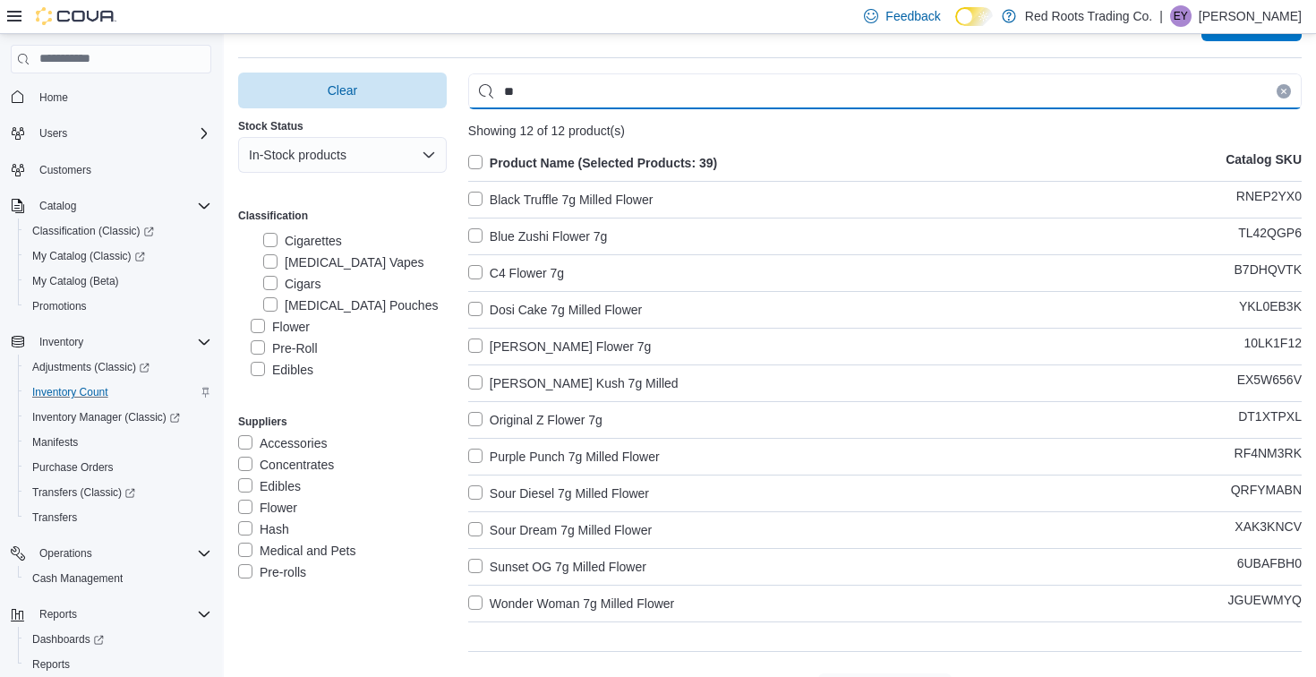
click at [687, 88] on input "**" at bounding box center [885, 91] width 834 height 36
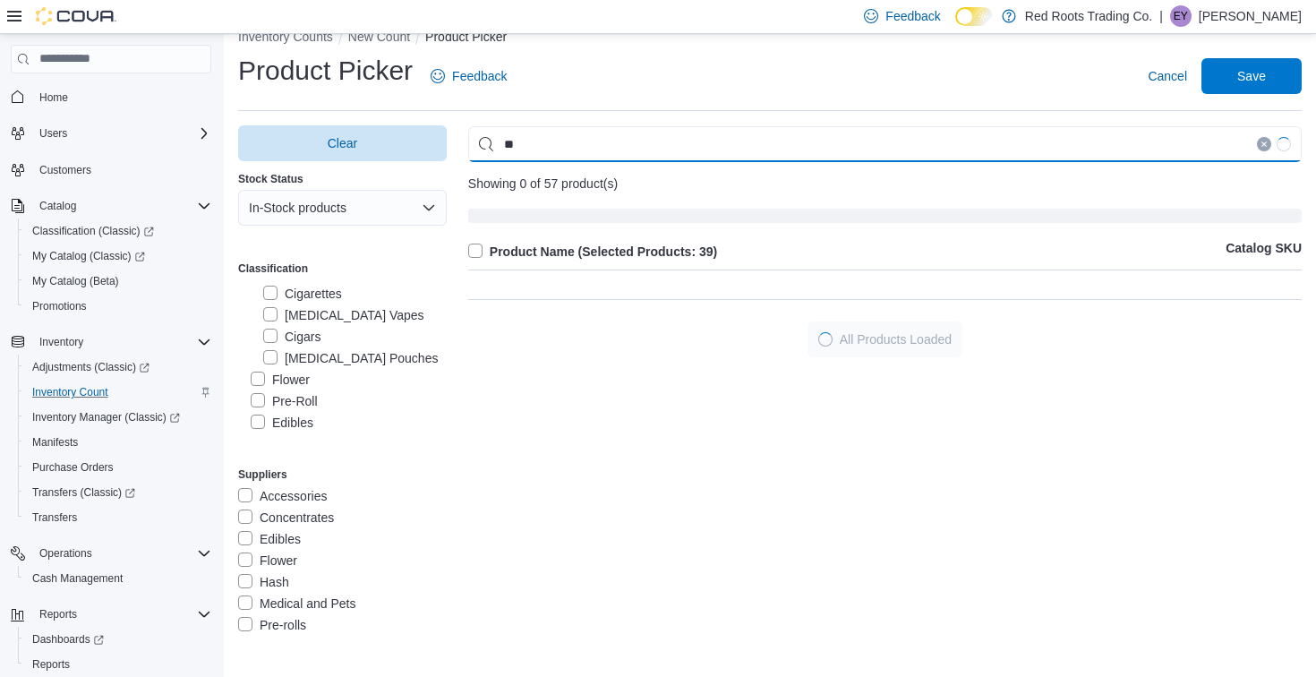
scroll to position [28, 0]
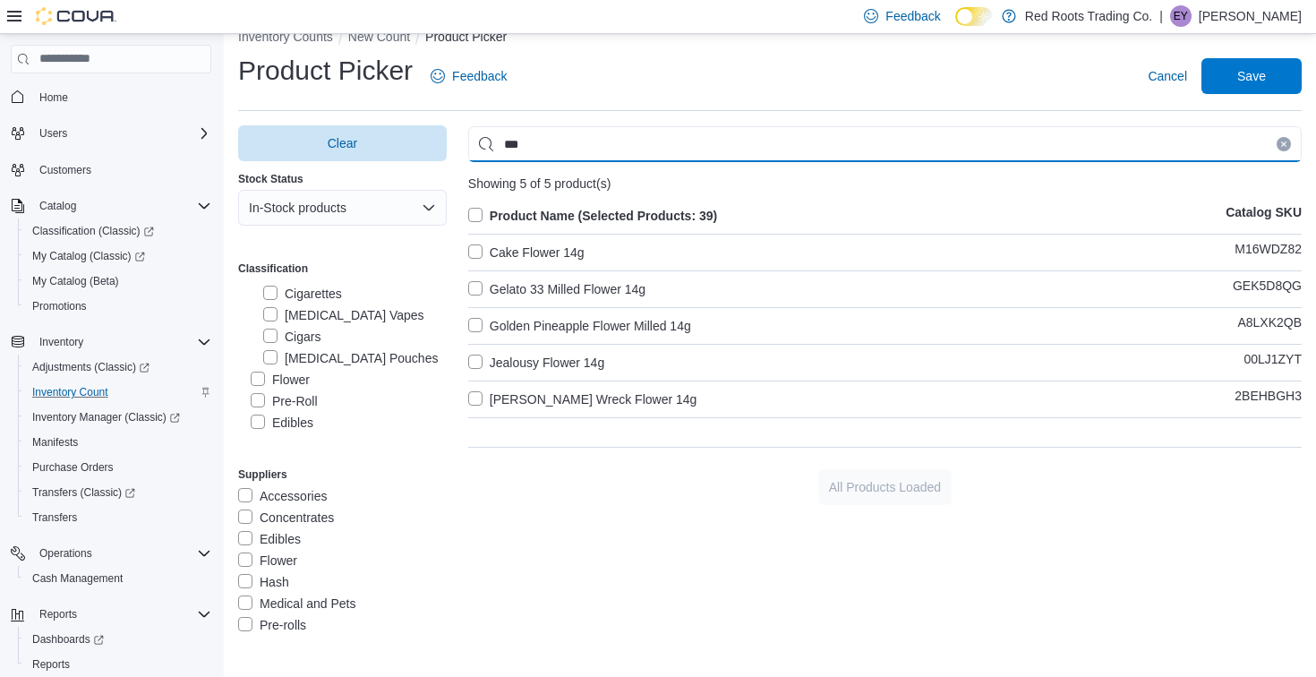
type input "***"
click at [568, 243] on label "Cake Flower 14g" at bounding box center [526, 252] width 116 height 21
click at [542, 290] on label "Gelato 33 Milled Flower 14g" at bounding box center [556, 289] width 177 height 21
click at [540, 333] on label "Golden Pineapple Flower Milled 14g" at bounding box center [579, 325] width 223 height 21
click at [540, 364] on label "Jealousy Flower 14g" at bounding box center [536, 362] width 136 height 21
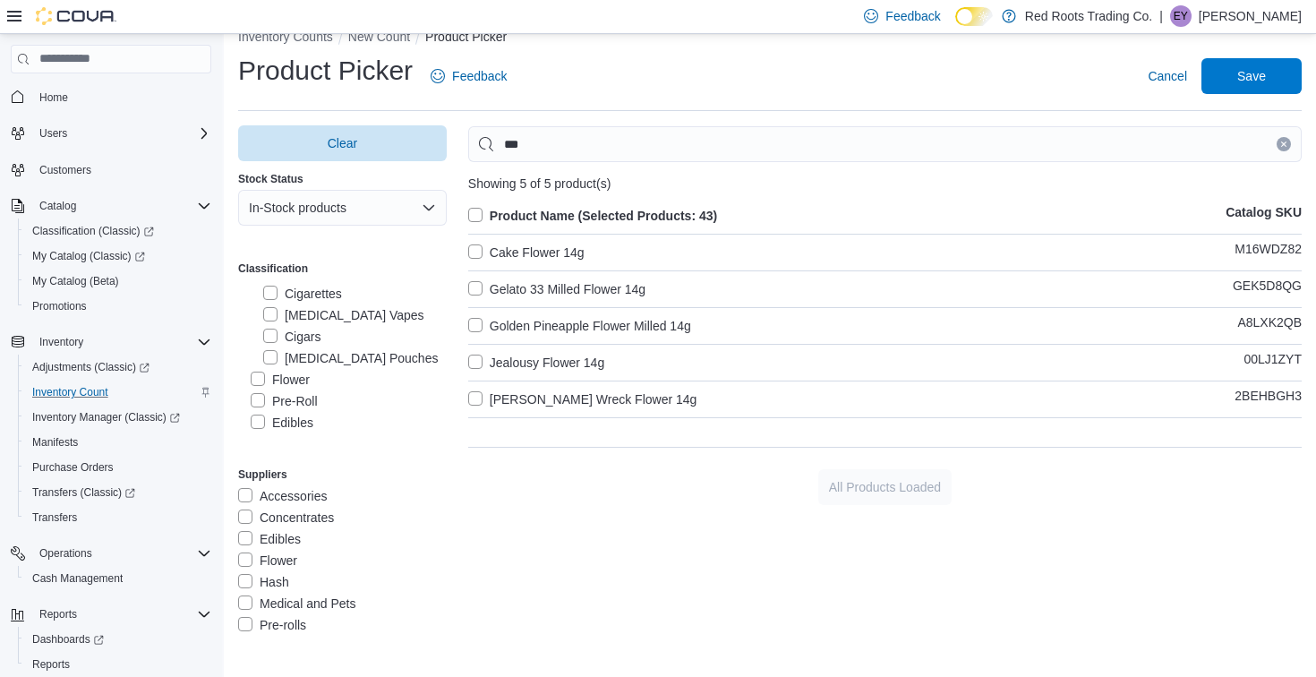
click at [540, 404] on label "Neville's Wreck Flower 14g" at bounding box center [582, 399] width 229 height 21
click at [926, 146] on input "***" at bounding box center [885, 144] width 834 height 36
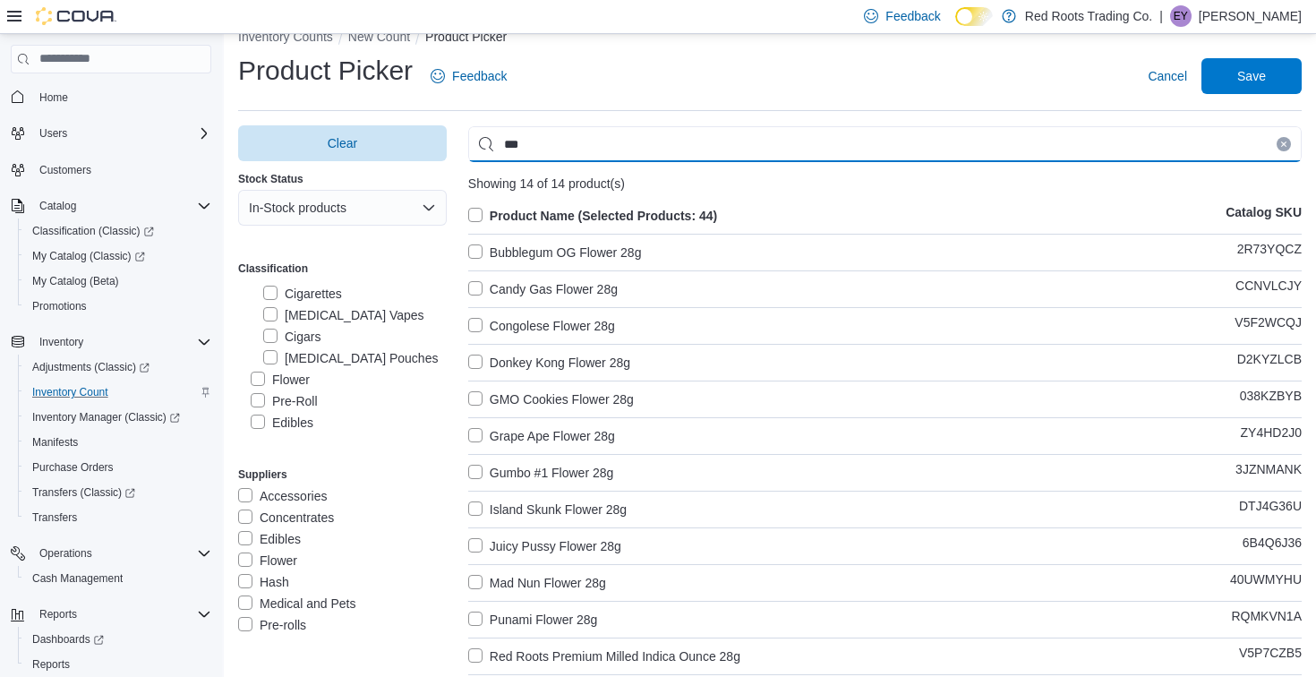
type input "***"
click at [571, 254] on label "Bubblegum OG Flower 28g" at bounding box center [555, 252] width 174 height 21
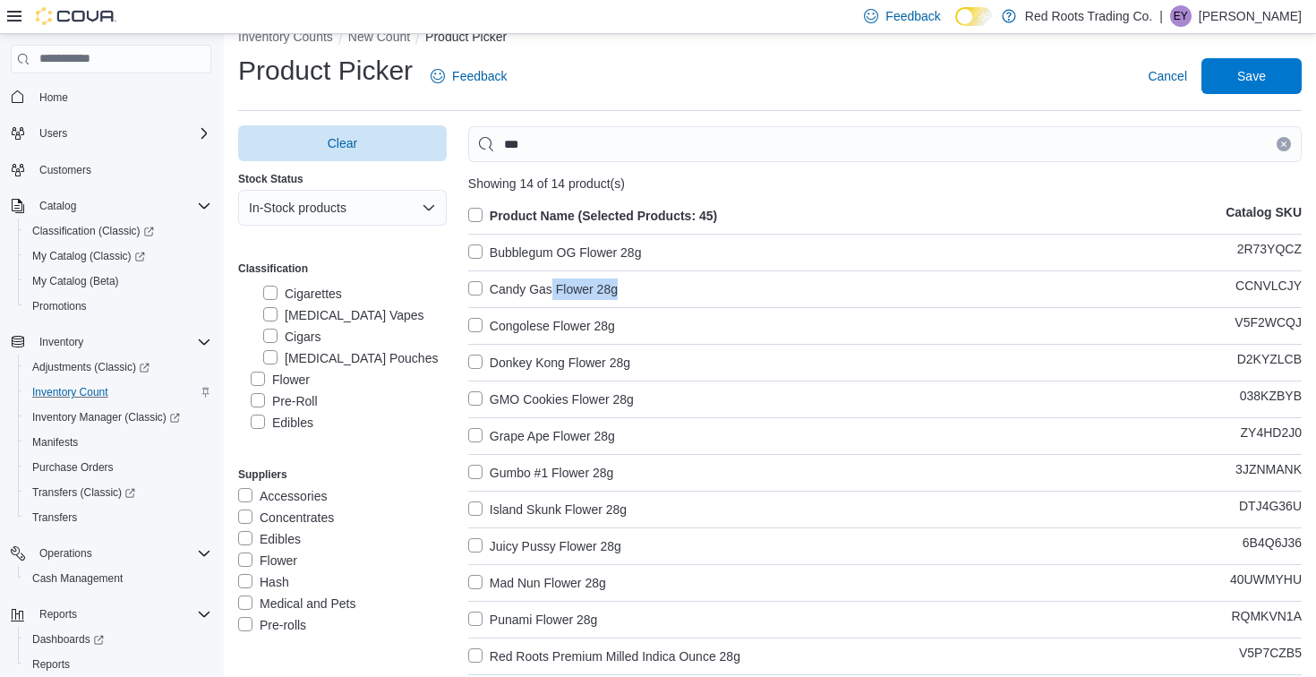
click at [553, 298] on div "Product Name (Selected Products: 45) Catalog SKU Bubblegum OG Flower 28g 2R73YQ…" at bounding box center [885, 480] width 834 height 551
click at [523, 288] on label "Candy Gas Flower 28g" at bounding box center [543, 289] width 150 height 21
click at [527, 320] on label "Congolese Flower 28g" at bounding box center [541, 325] width 147 height 21
click at [537, 364] on label "Donkey Kong Flower 28g" at bounding box center [549, 362] width 162 height 21
click at [549, 405] on label "GMO Cookies Flower 28g" at bounding box center [551, 399] width 166 height 21
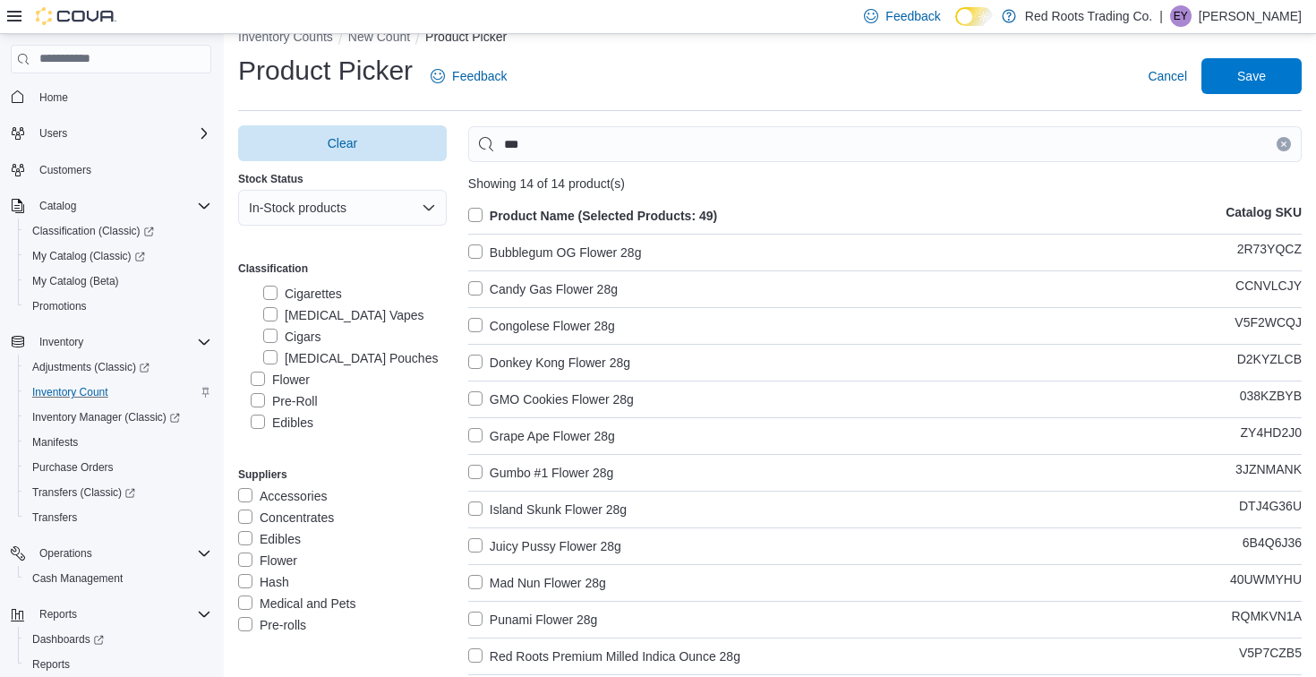
click at [553, 441] on label "Grape Ape Flower 28g" at bounding box center [541, 435] width 147 height 21
click at [561, 470] on label "Gumbo #1 Flower 28g" at bounding box center [541, 472] width 146 height 21
click at [566, 507] on label "Island Skunk Flower 28g" at bounding box center [547, 509] width 159 height 21
click at [564, 548] on label "Juicy Pussy Flower 28g" at bounding box center [544, 546] width 153 height 21
click at [570, 582] on label "Mad Nun Flower 28g" at bounding box center [537, 582] width 138 height 21
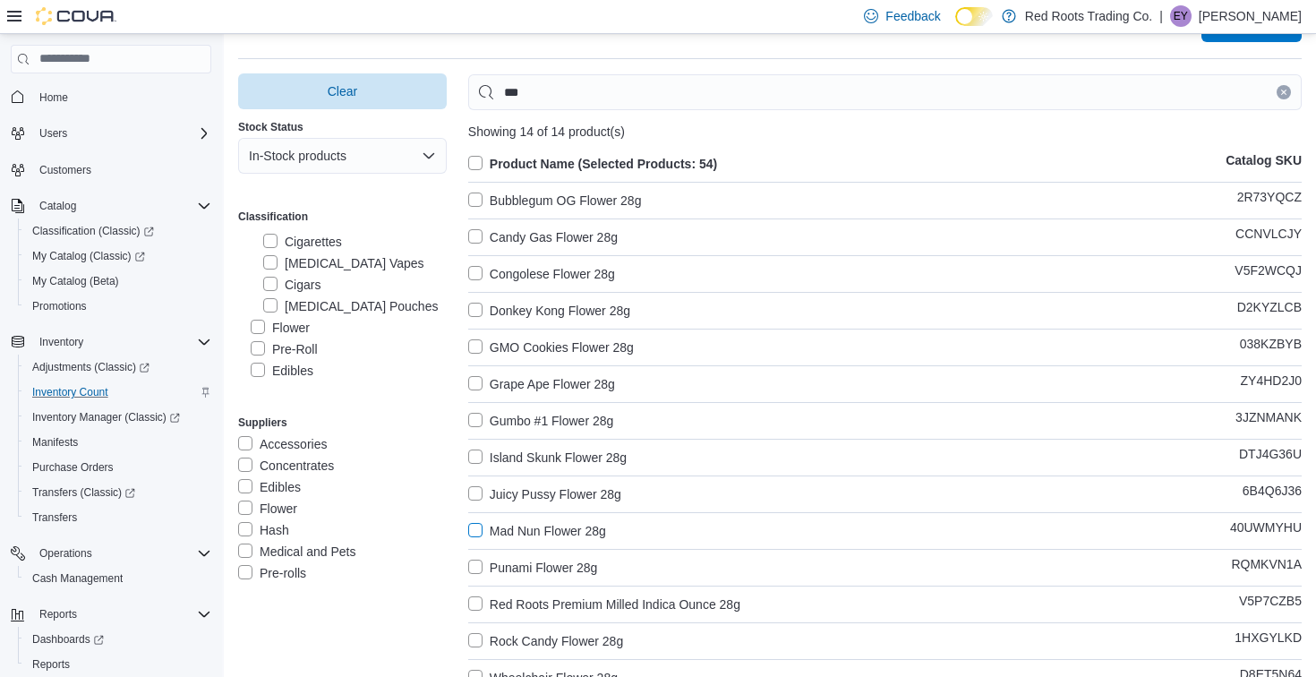
scroll to position [94, 0]
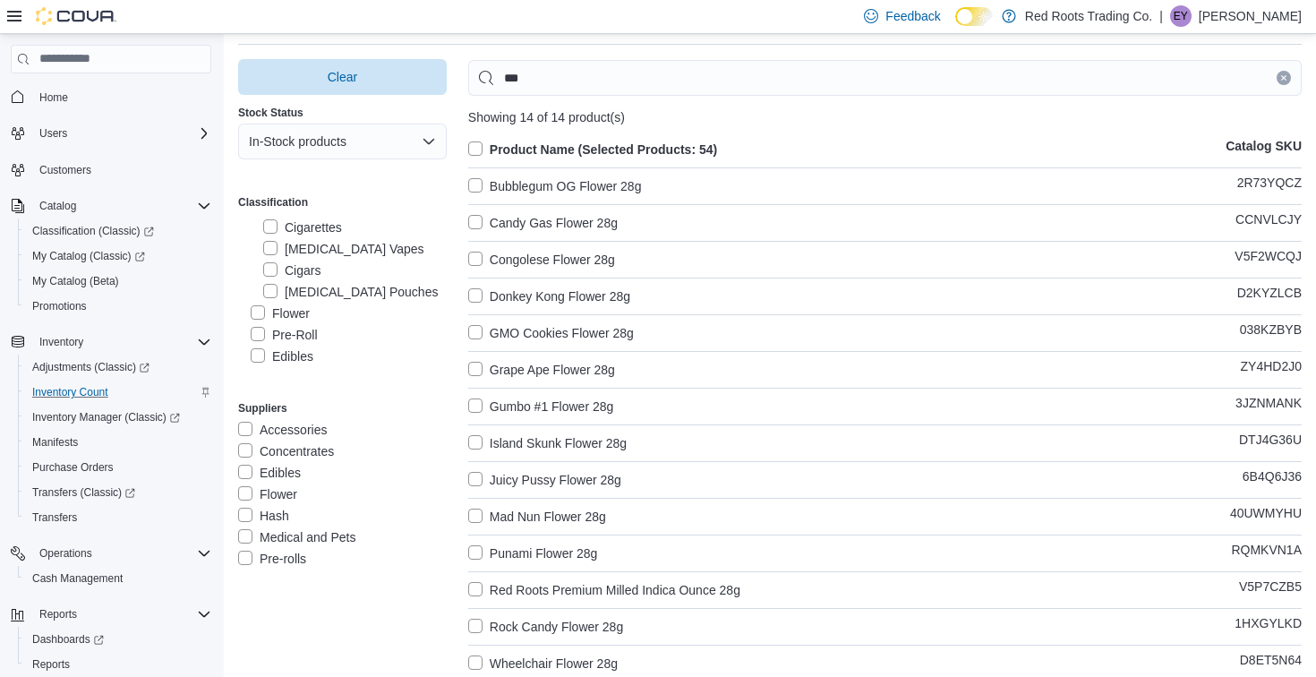
click at [553, 551] on label "Punami Flower 28g" at bounding box center [533, 553] width 130 height 21
click at [557, 588] on label "Red Roots Premium Milled Indica Ounce 28g" at bounding box center [604, 589] width 272 height 21
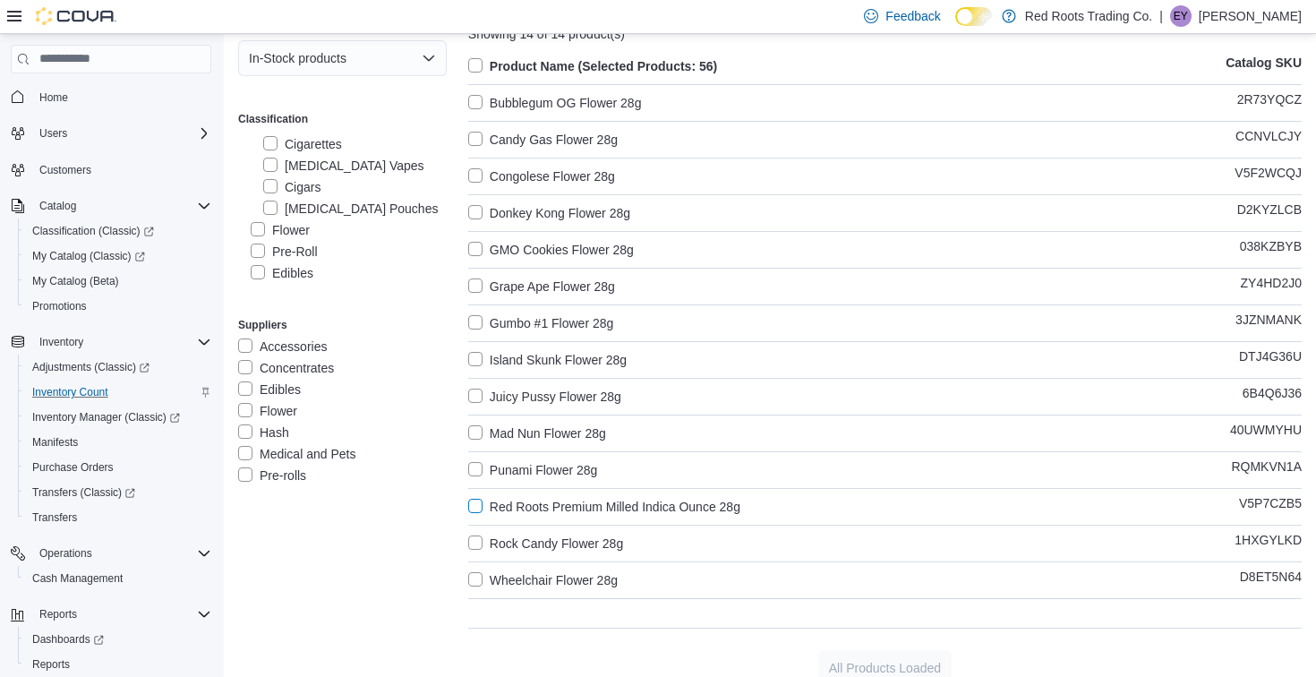
scroll to position [200, 0]
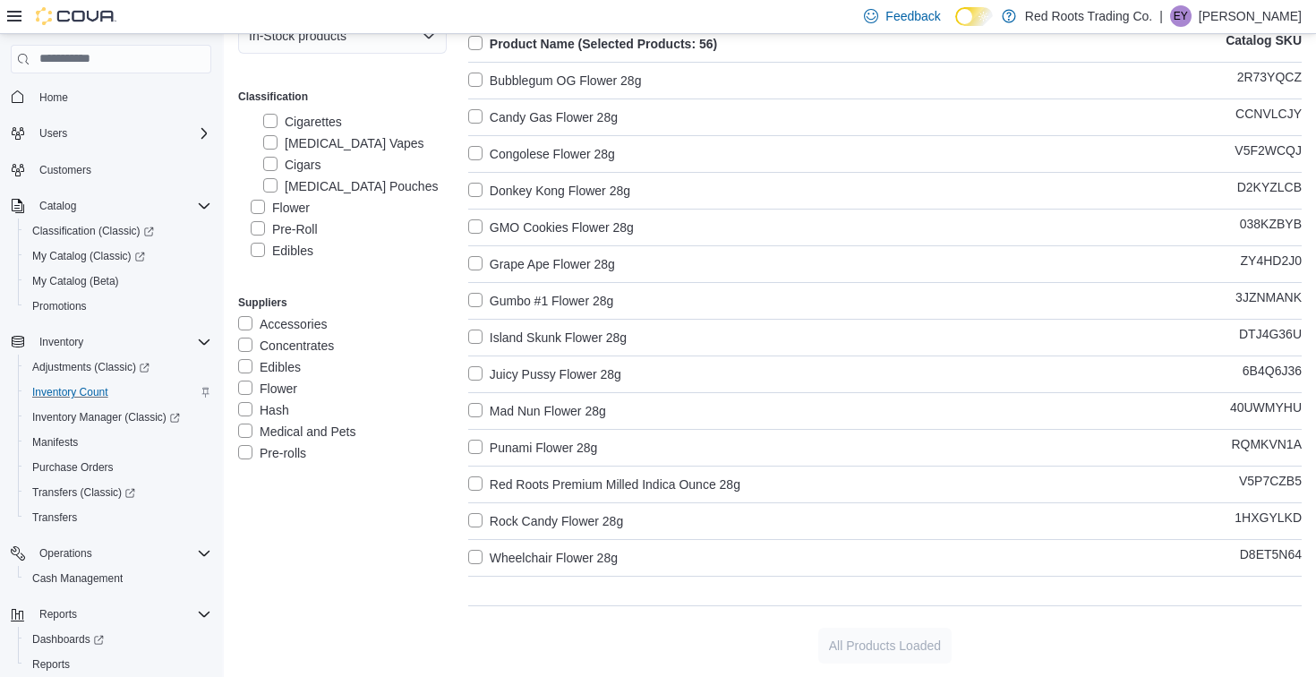
click at [559, 527] on label "Rock Candy Flower 28g" at bounding box center [545, 520] width 155 height 21
click at [555, 553] on label "Wheelchair Flower 28g" at bounding box center [543, 557] width 150 height 21
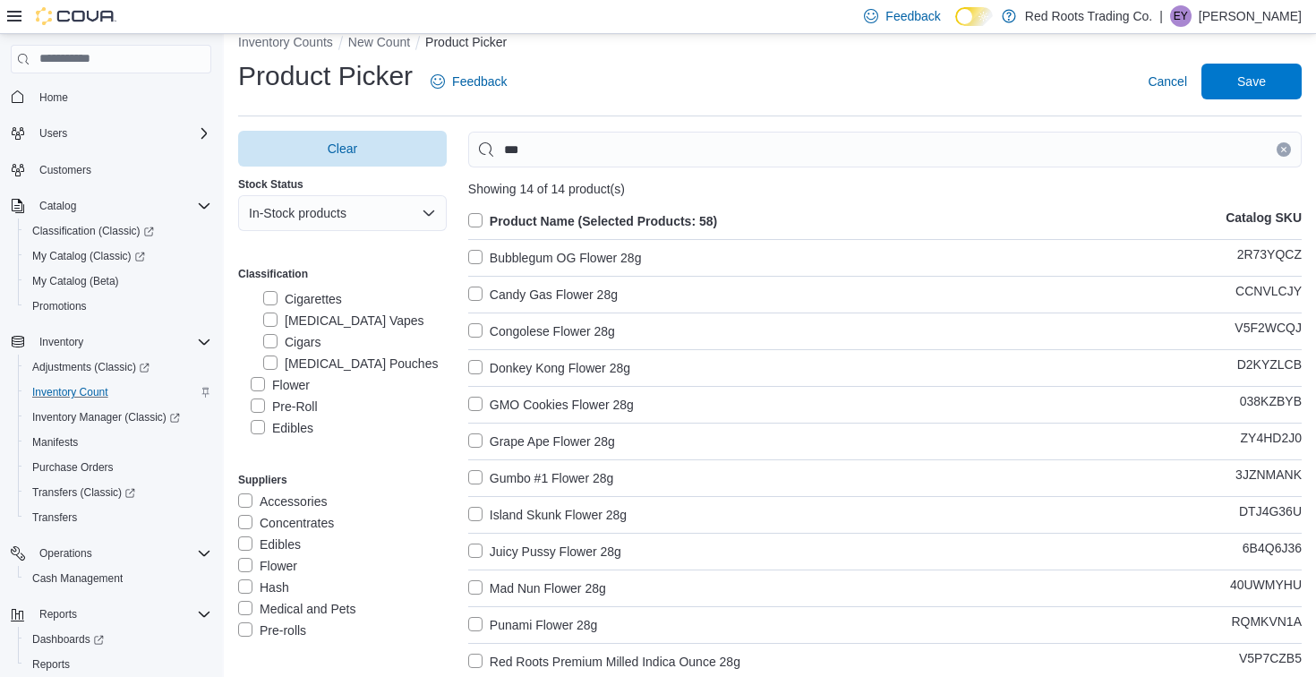
scroll to position [0, 0]
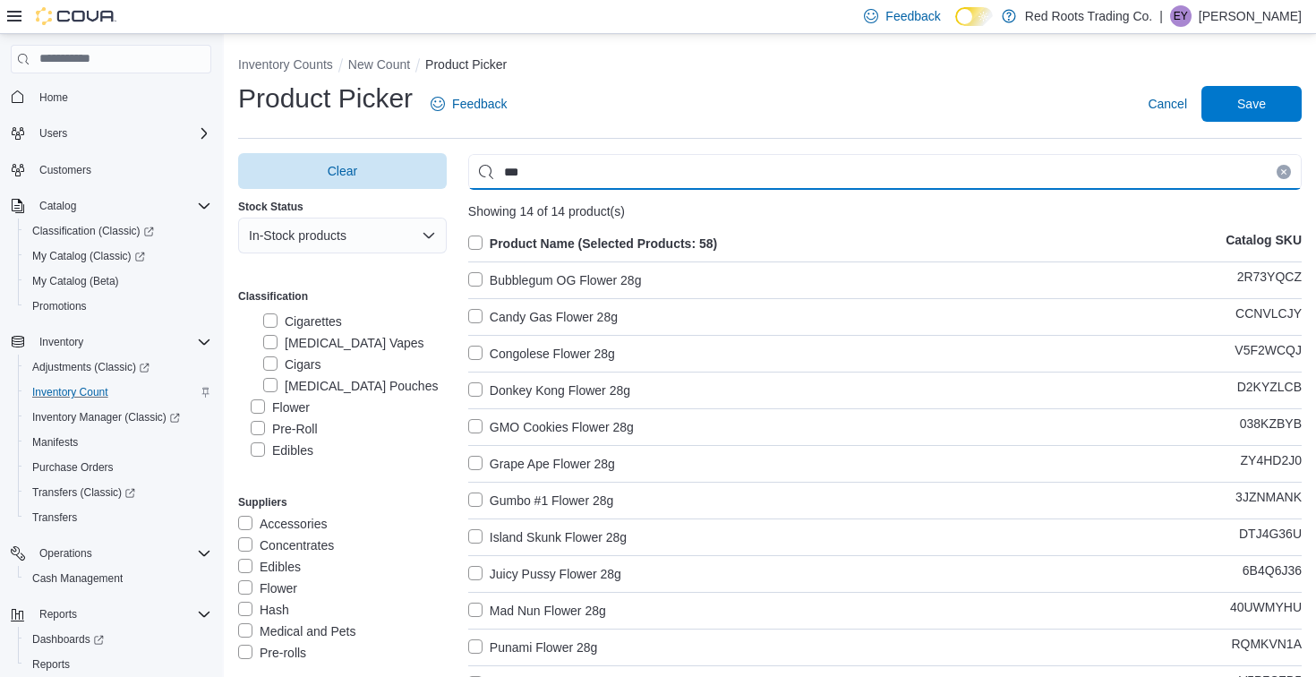
click at [927, 167] on input "***" at bounding box center [885, 172] width 834 height 36
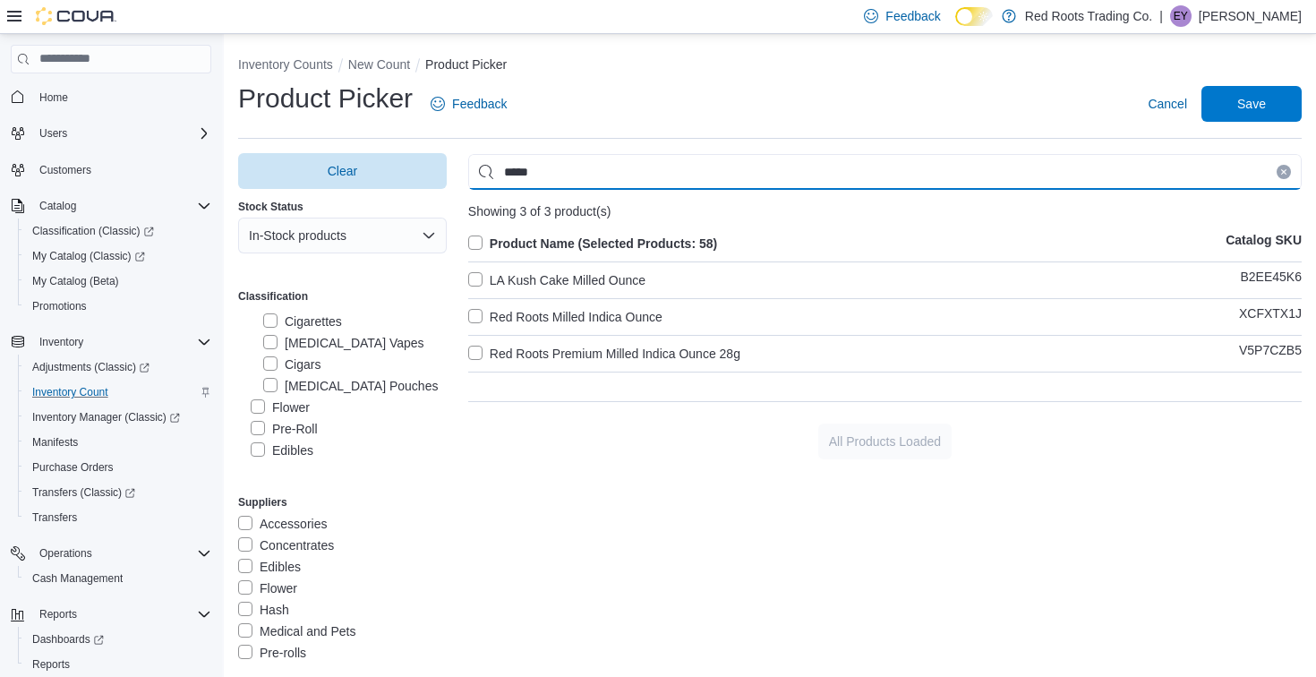
type input "*****"
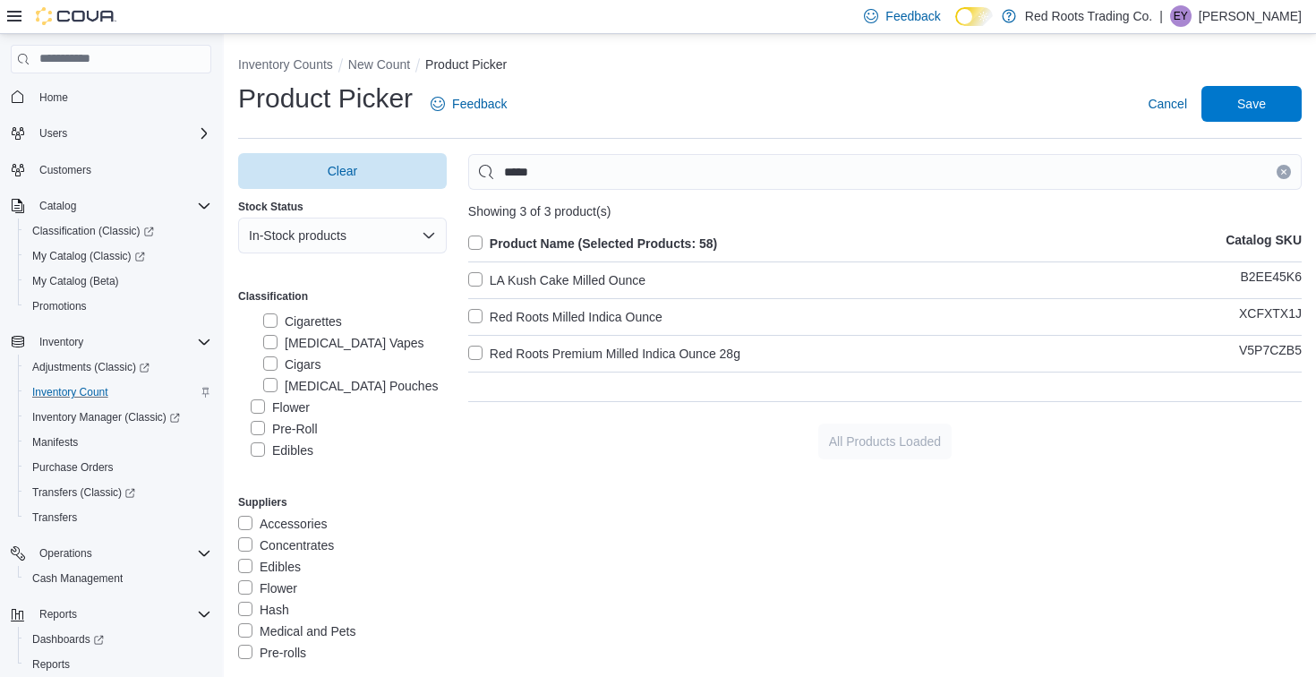
click at [624, 277] on label "LA Kush Cake Milled Ounce" at bounding box center [556, 280] width 177 height 21
click at [617, 310] on label "Red Roots Milled Indica Ounce" at bounding box center [565, 316] width 194 height 21
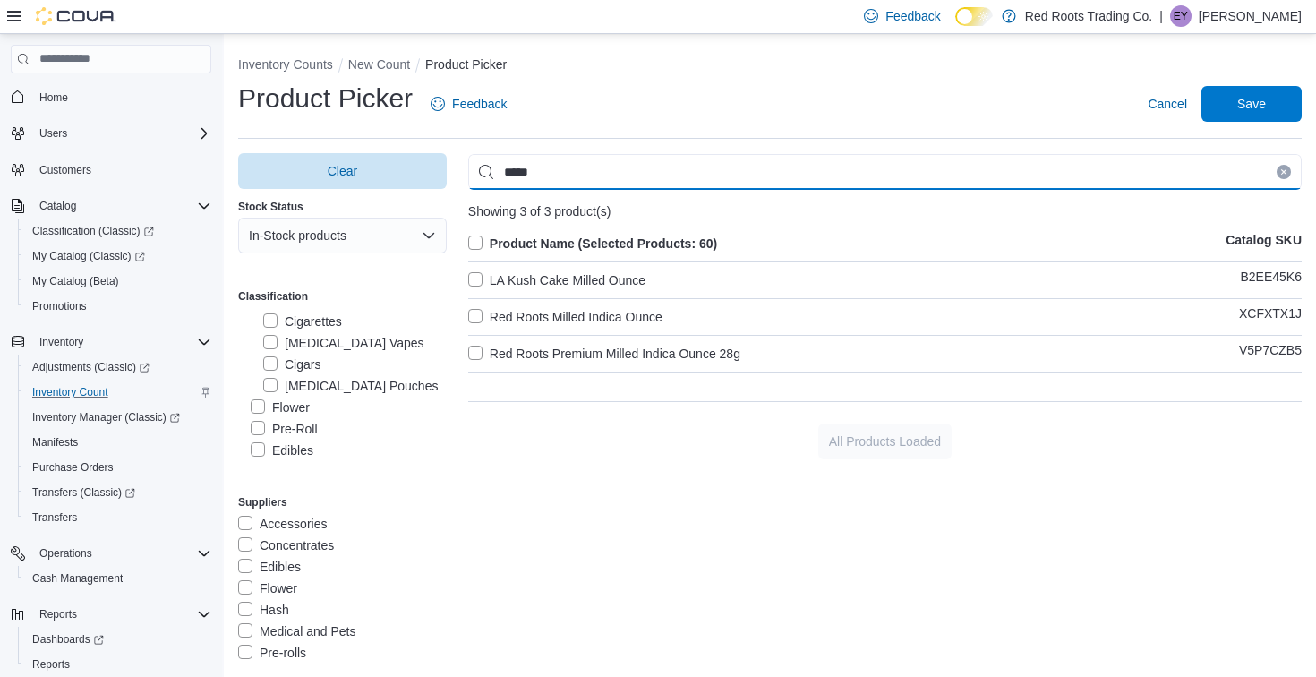
click at [624, 184] on input "*****" at bounding box center [885, 172] width 834 height 36
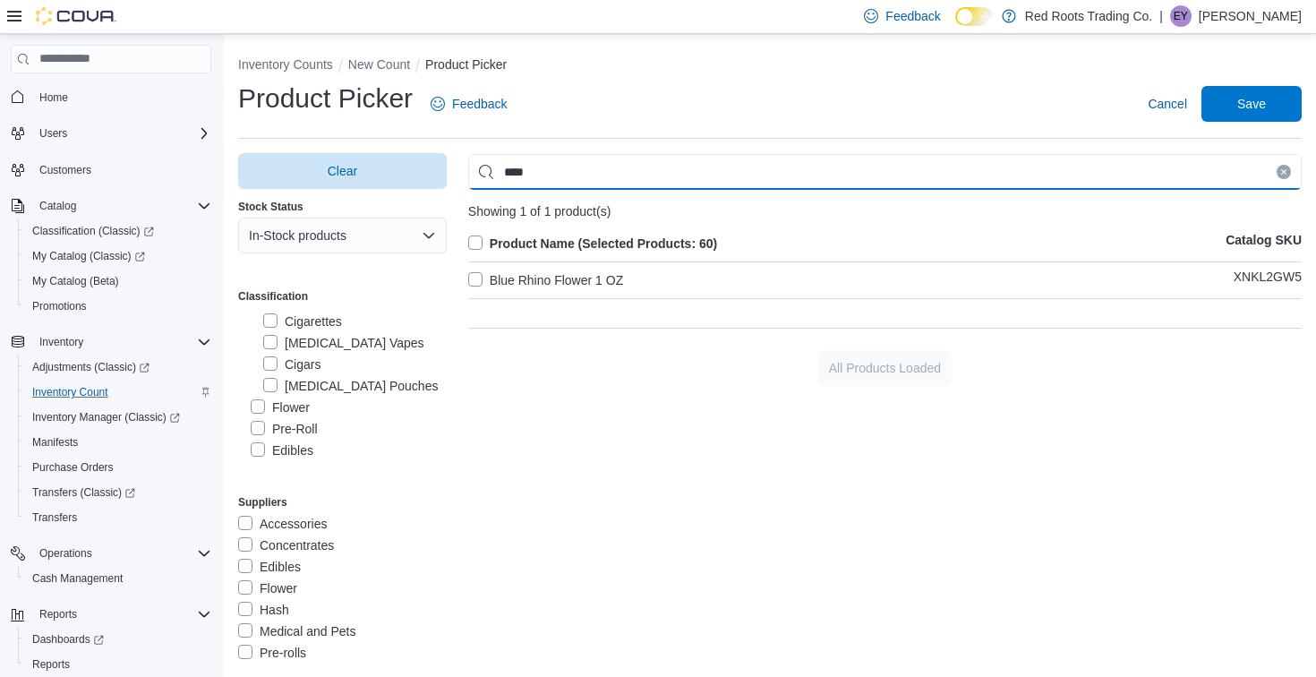
type input "****"
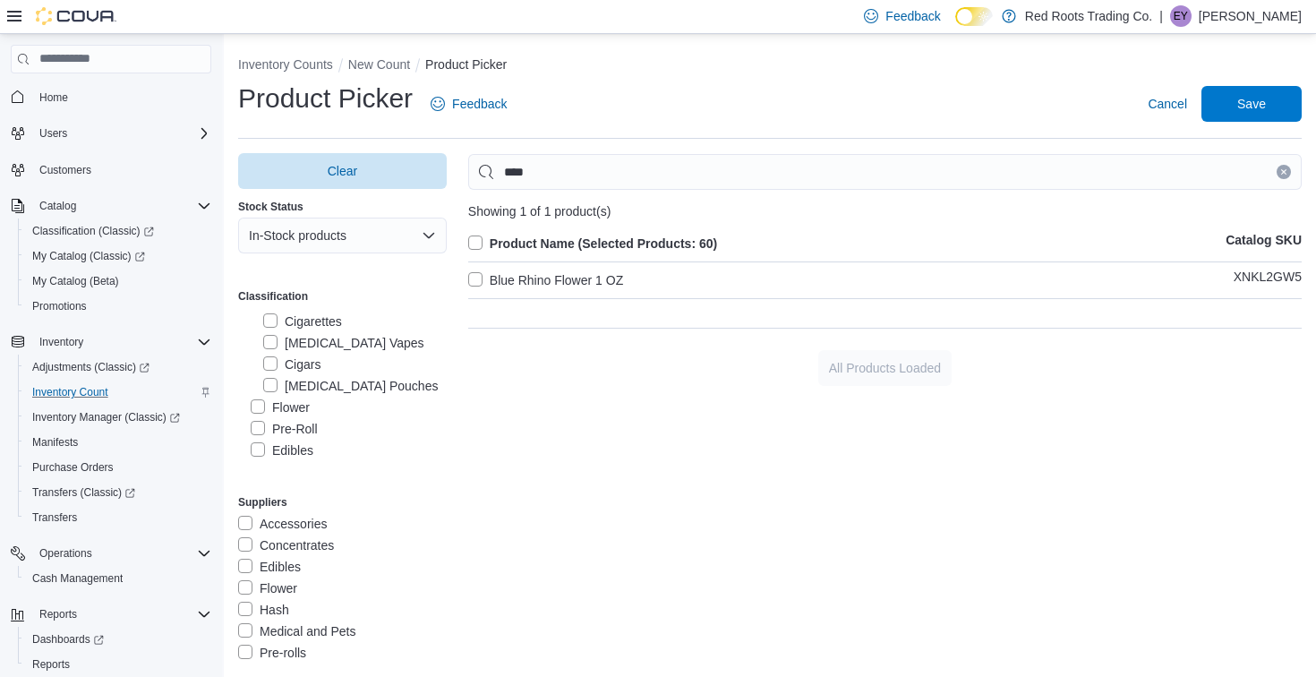
click at [545, 272] on label "Blue Rhino Flower 1 OZ" at bounding box center [545, 280] width 155 height 21
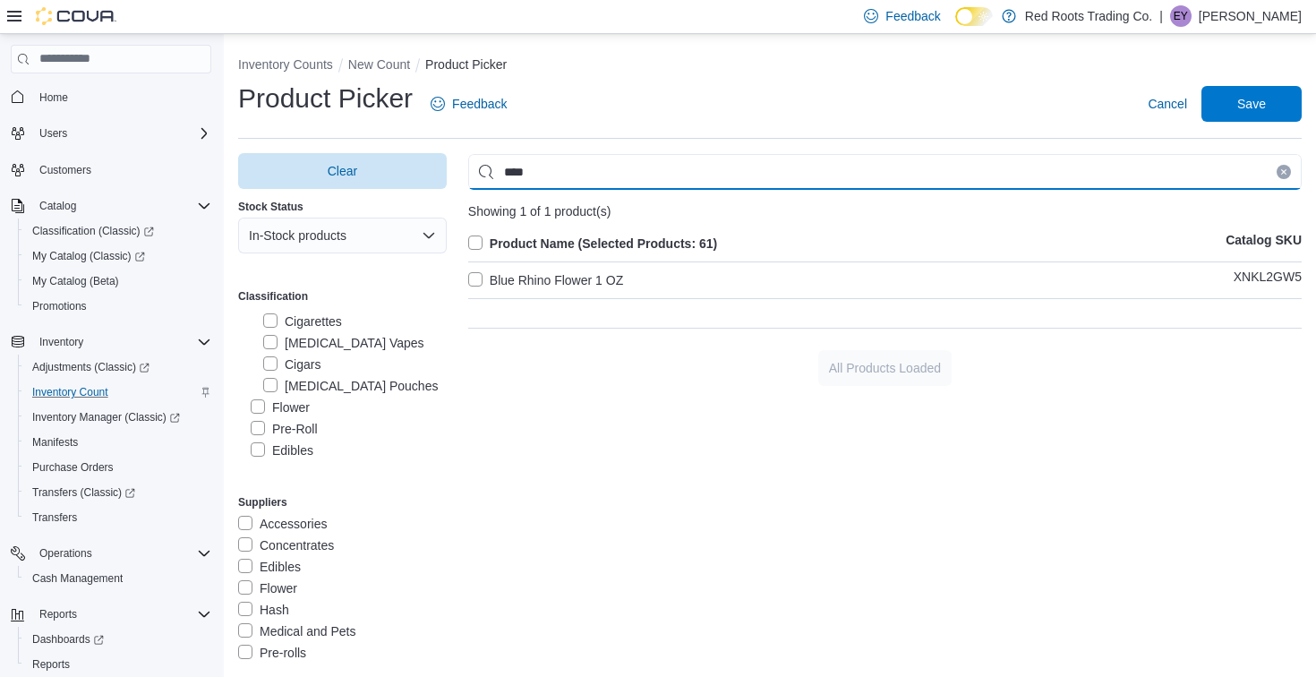
click at [748, 178] on input "****" at bounding box center [885, 172] width 834 height 36
type input "****"
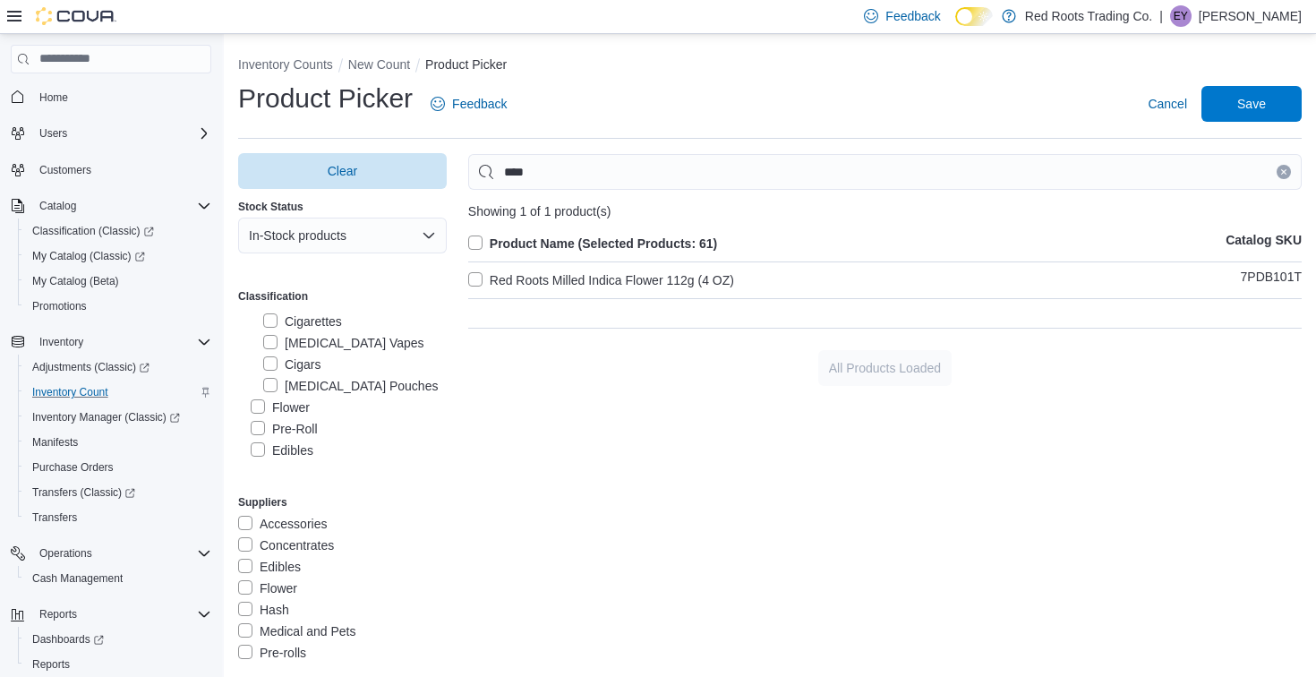
click at [629, 283] on label "Red Roots Milled Indica Flower 112g (4 OZ)" at bounding box center [601, 280] width 266 height 21
click at [1256, 98] on span "Save" at bounding box center [1252, 103] width 29 height 18
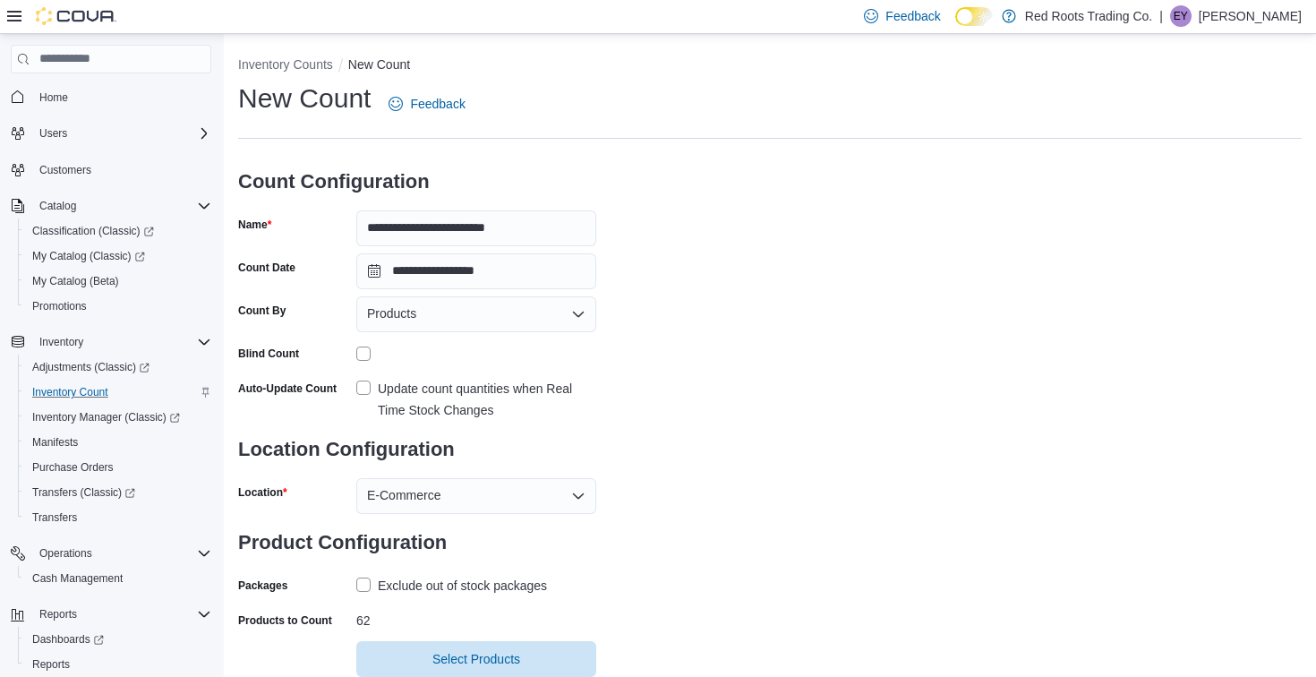
scroll to position [50, 0]
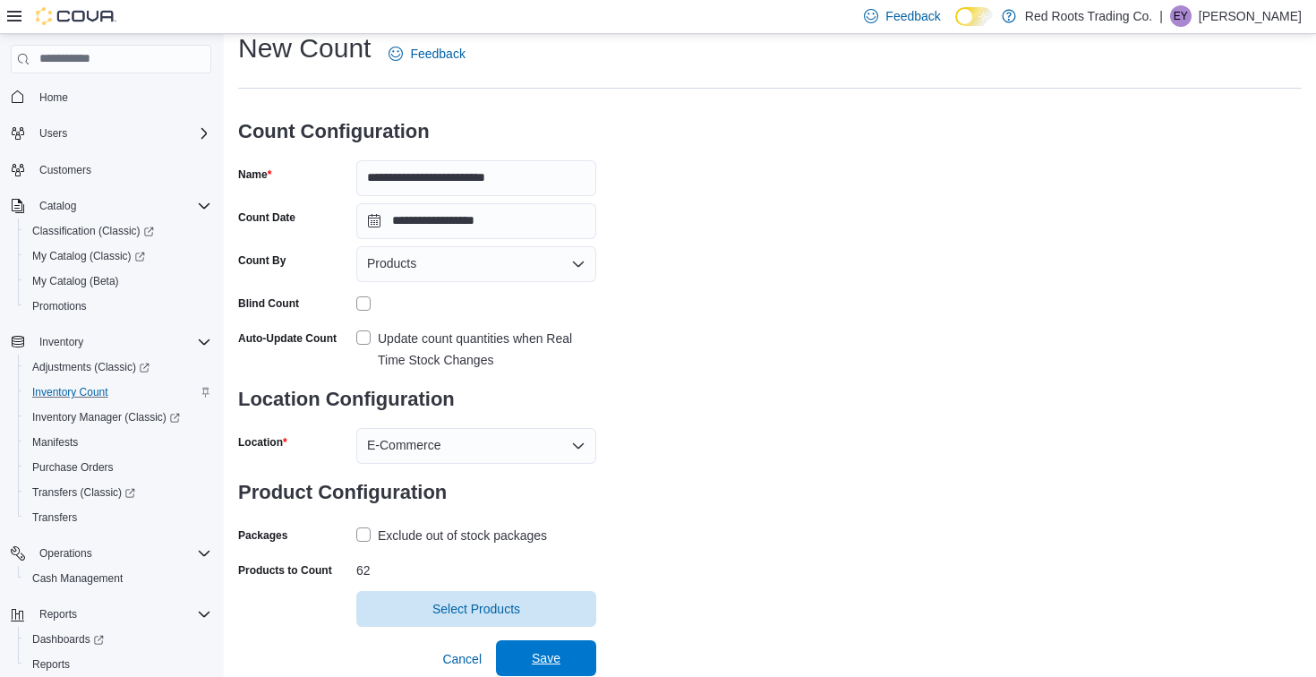
click at [542, 653] on span "Save" at bounding box center [546, 658] width 29 height 18
